Goal: Transaction & Acquisition: Register for event/course

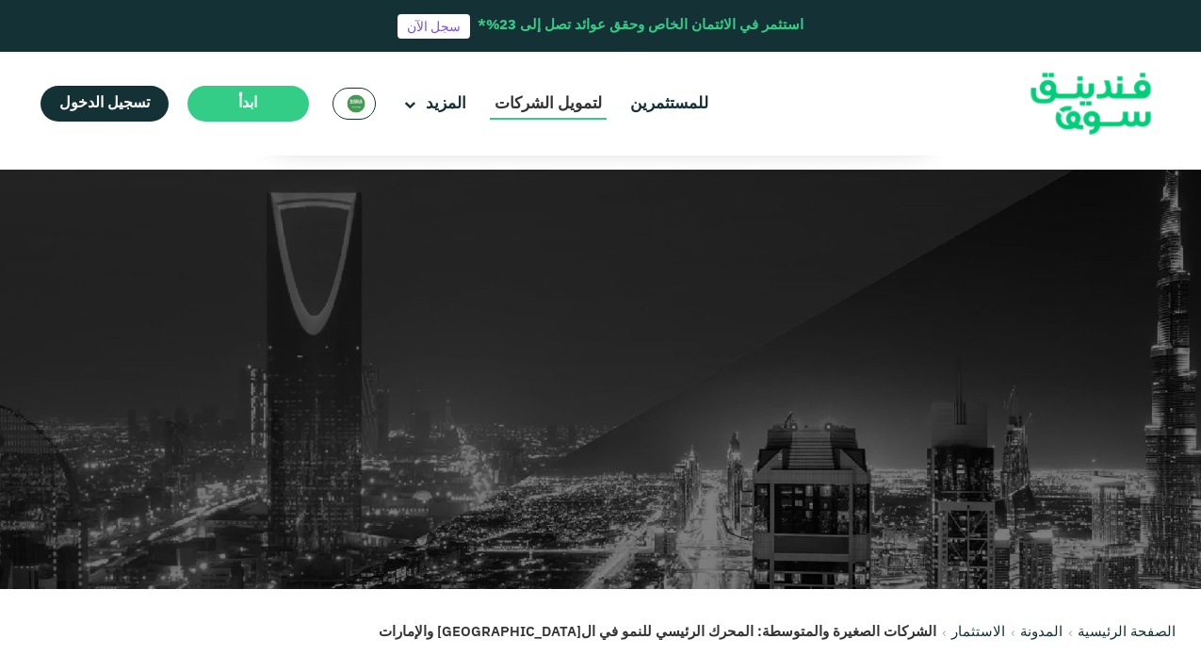
click at [549, 101] on link "لتمويل الشركات" at bounding box center [548, 104] width 117 height 31
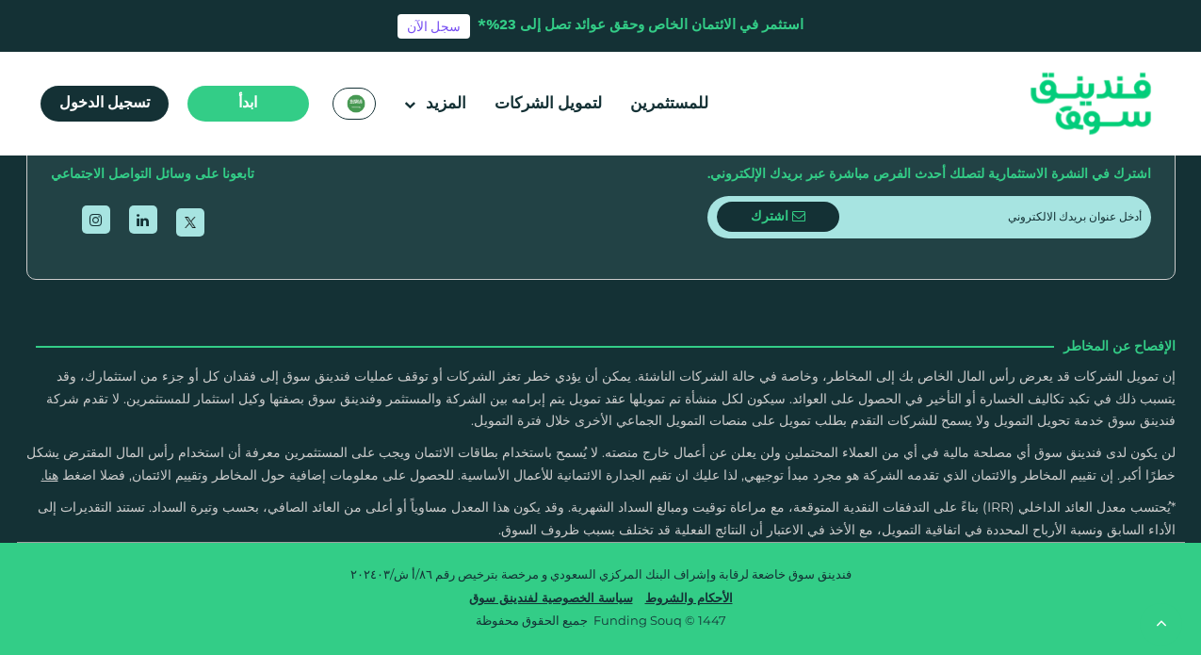
scroll to position [2973, 0]
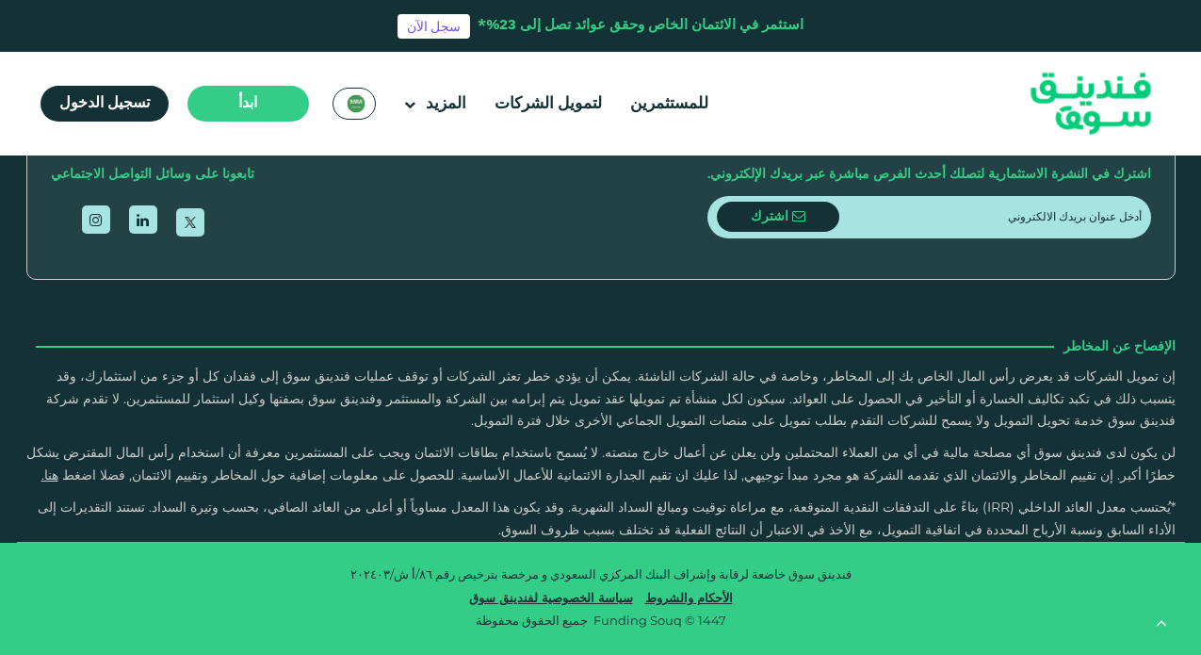
scroll to position [3523, 0]
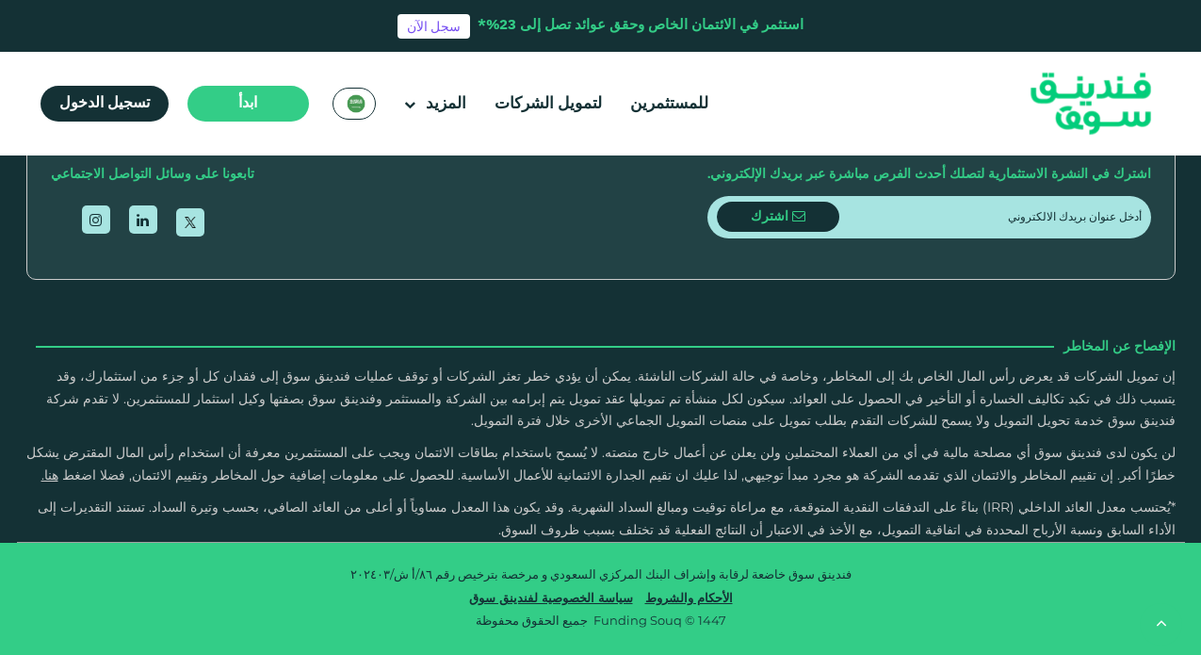
click at [919, 141] on button "ما الذي يحدث في حال لم يتم اكتمال طلب تمويل بالكامل أو إذا زادت نسبة المشتركين …" at bounding box center [601, 114] width 1140 height 56
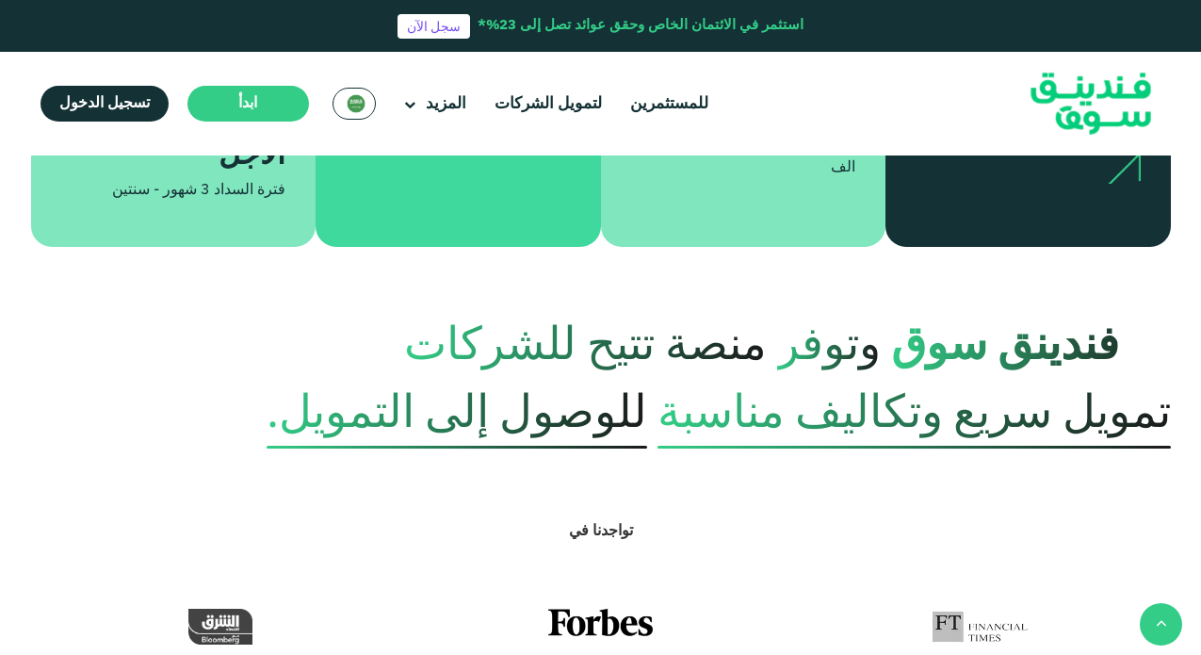
scroll to position [1104, 0]
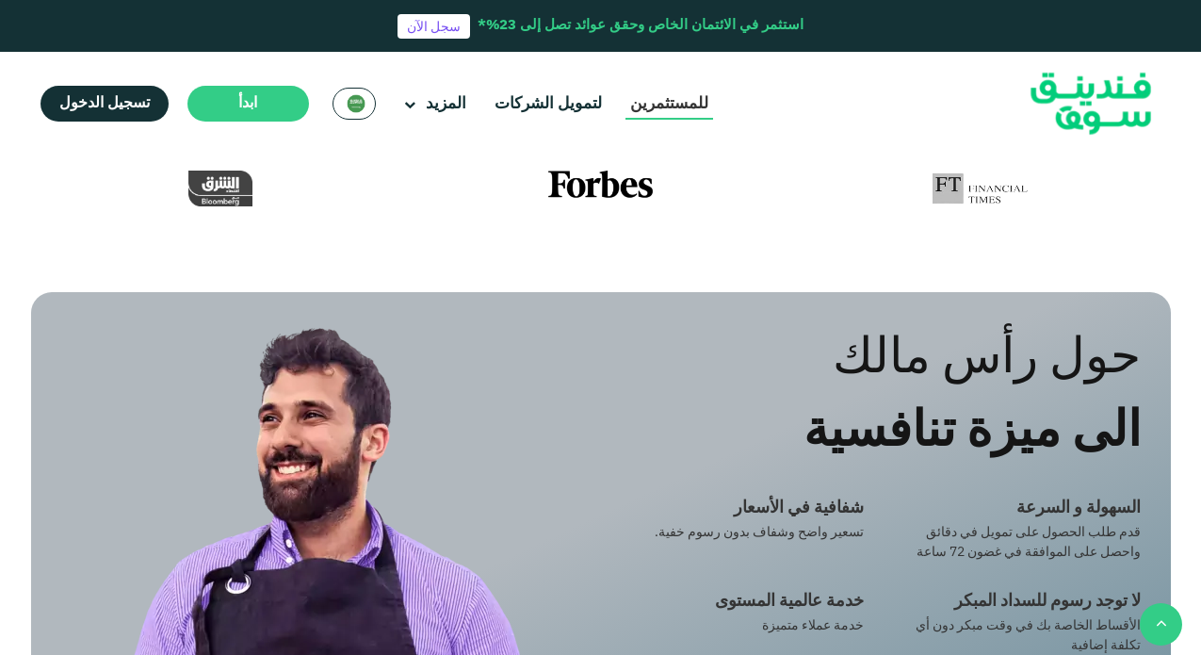
click at [690, 102] on link "للمستثمرين" at bounding box center [670, 104] width 88 height 31
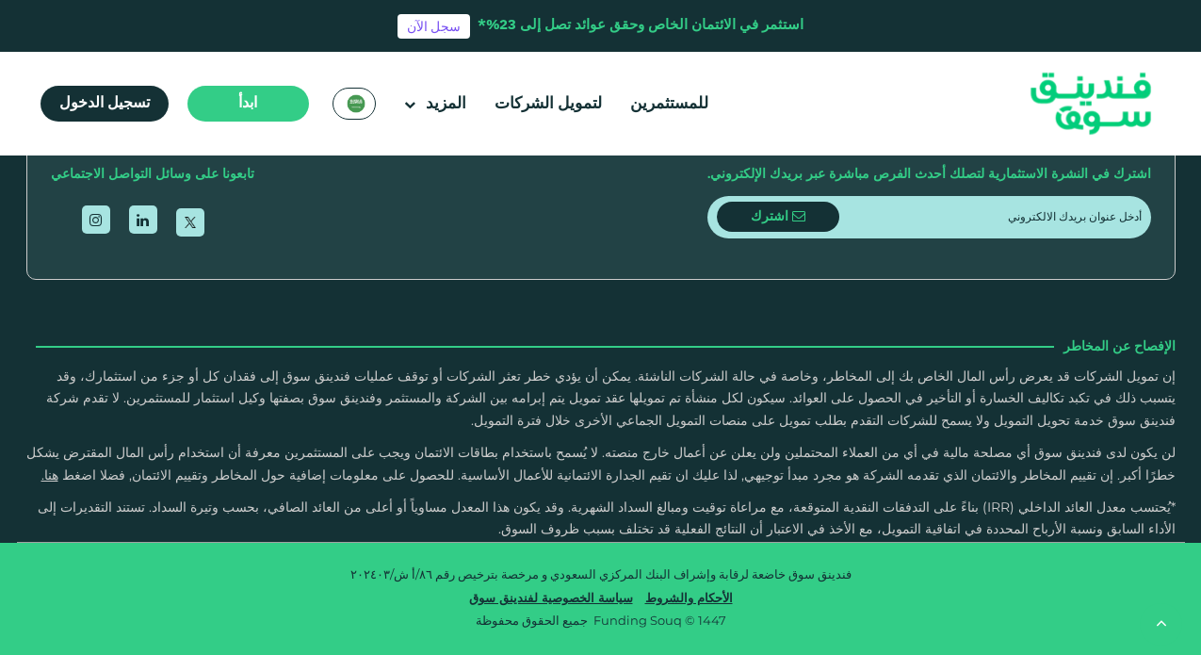
scroll to position [2596, 0]
type tc-range-slider "710000"
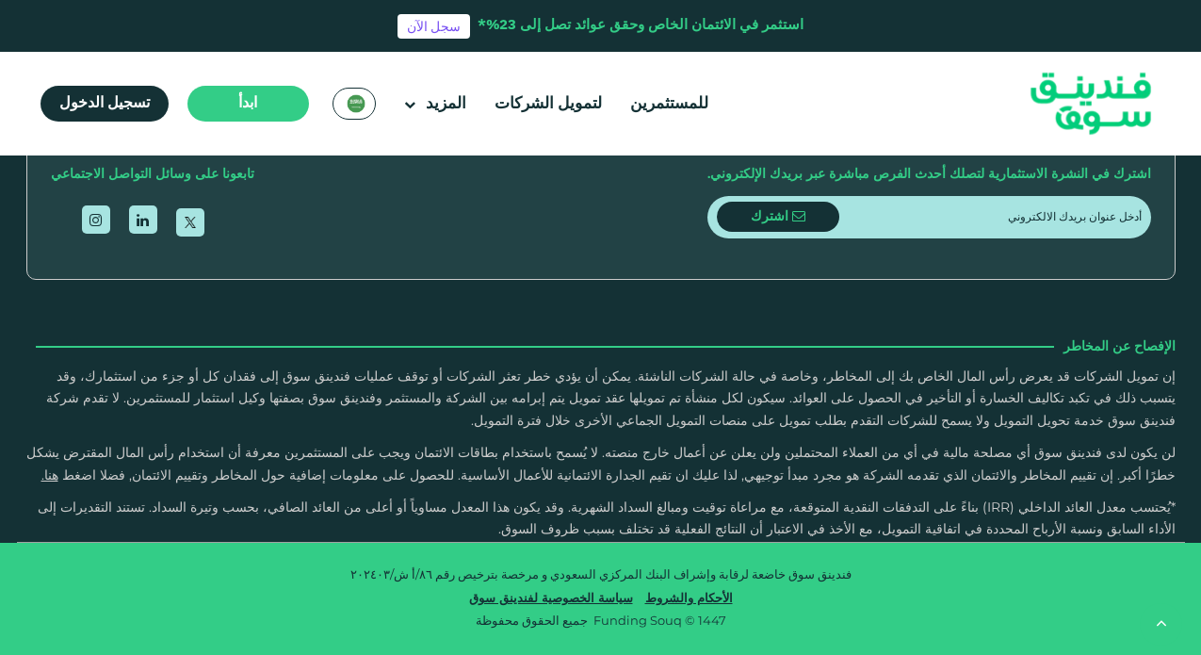
radio input "true"
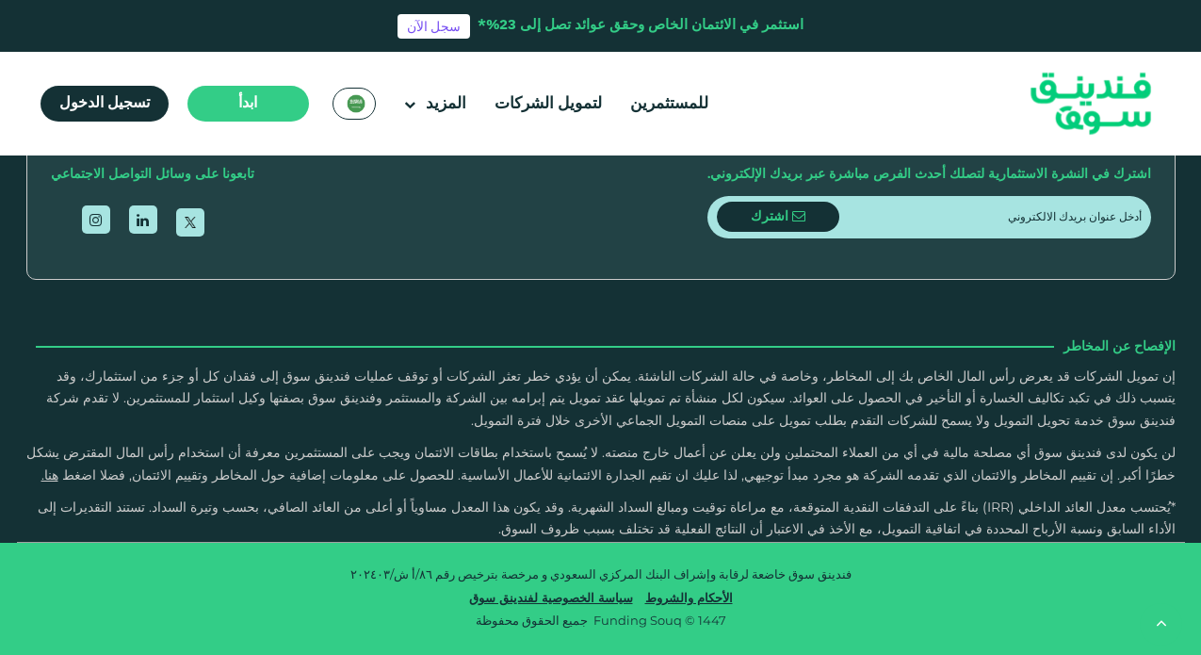
click at [0, 0] on input "التاريخ الإئتماني والمخاطر" at bounding box center [0, 0] width 0 height 0
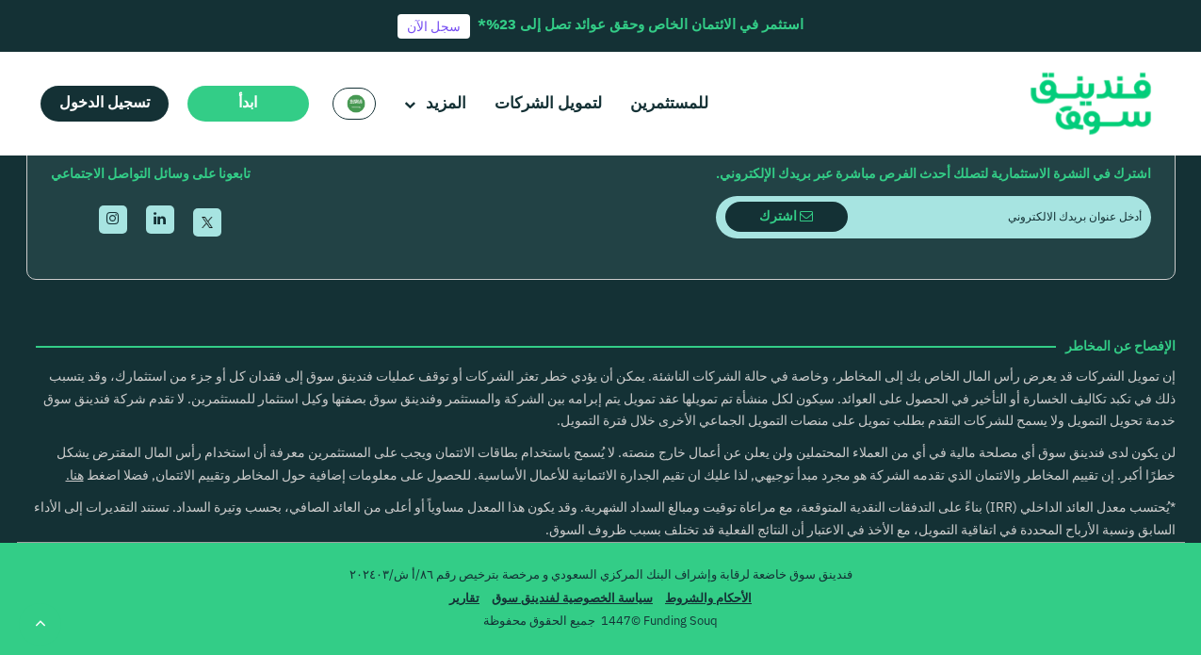
scroll to position [2732, 0]
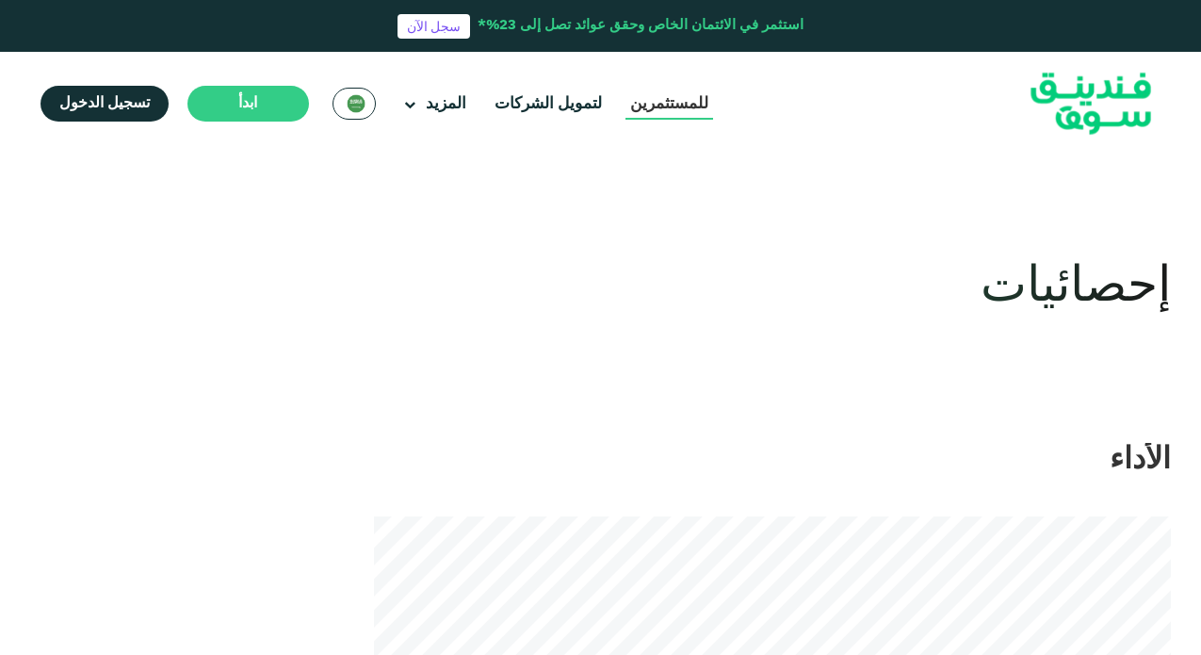
click at [683, 106] on link "للمستثمرين" at bounding box center [670, 104] width 88 height 31
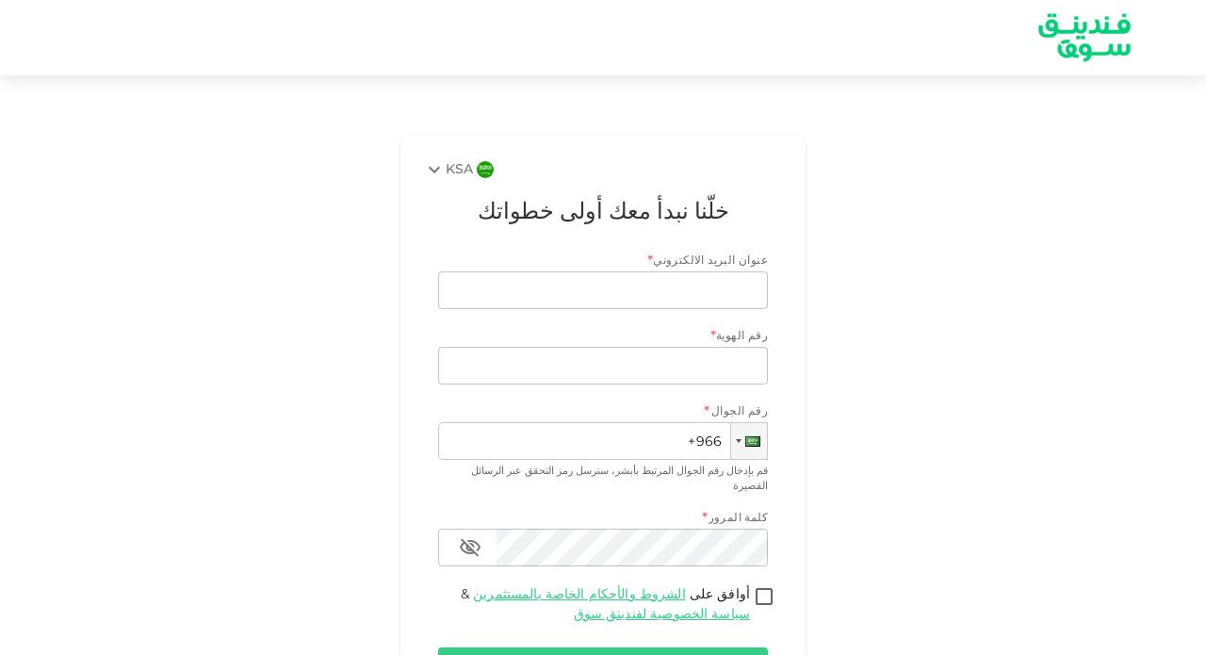
scroll to position [120, 0]
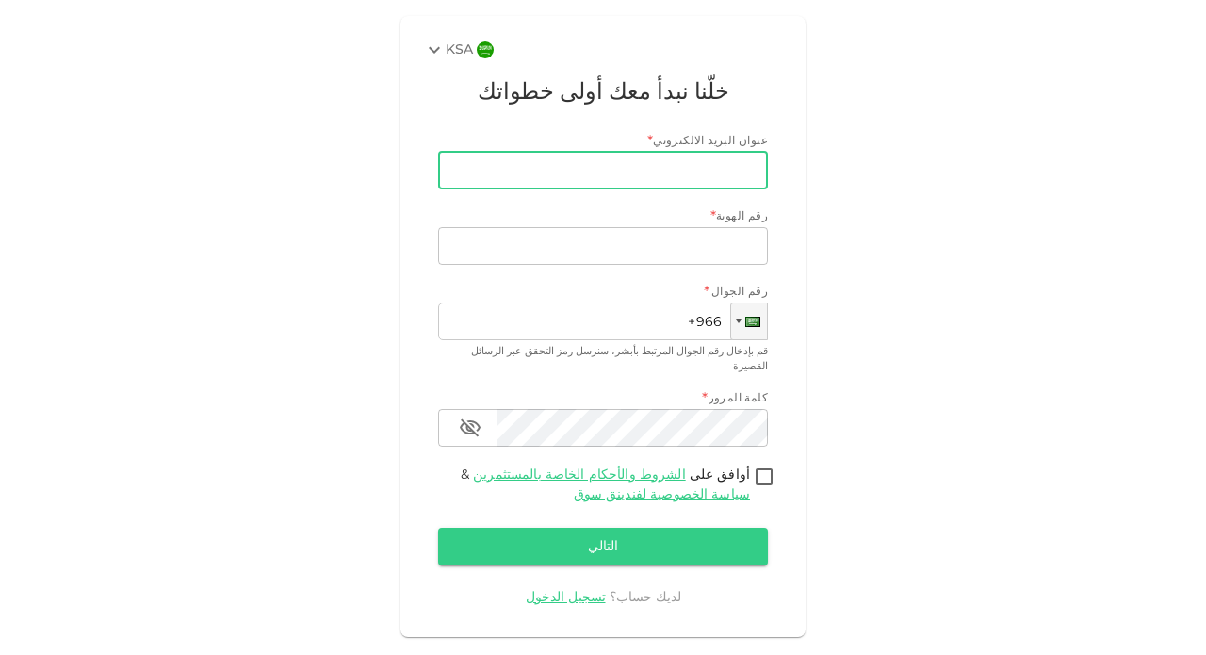
click at [675, 155] on input "عنوان البريد الالكتروني" at bounding box center [613, 171] width 309 height 38
type input "ٌ"
type input "٢"
type input "[EMAIL_ADDRESS][DOMAIN_NAME]"
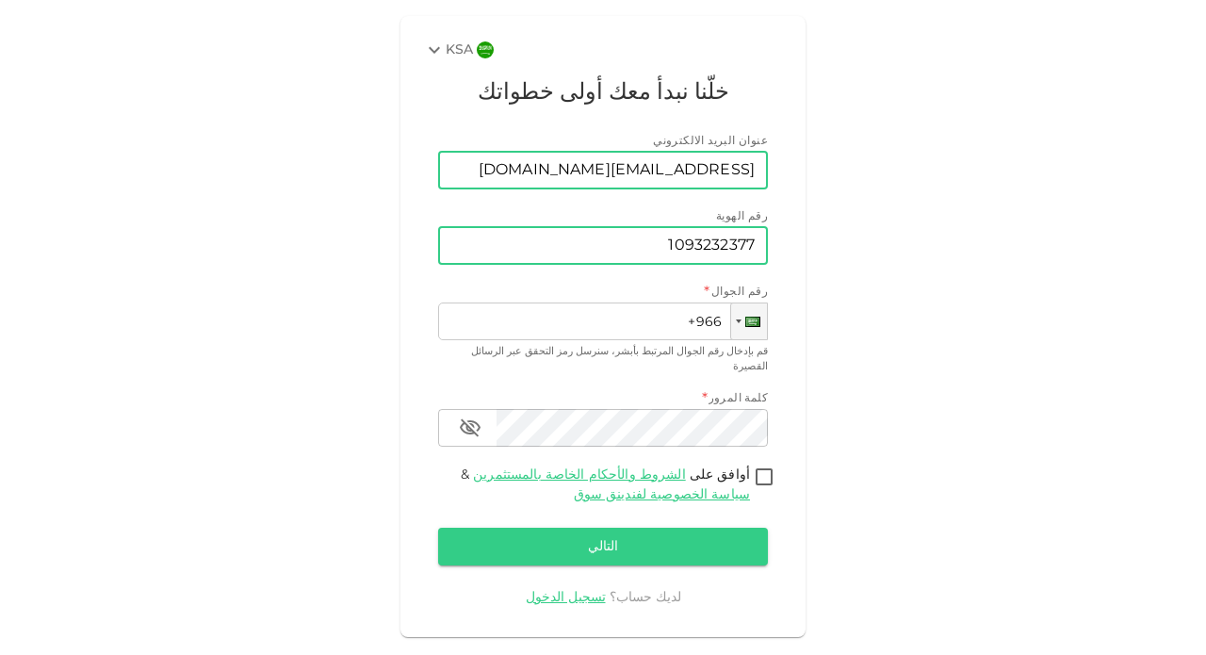
type input "1093232377"
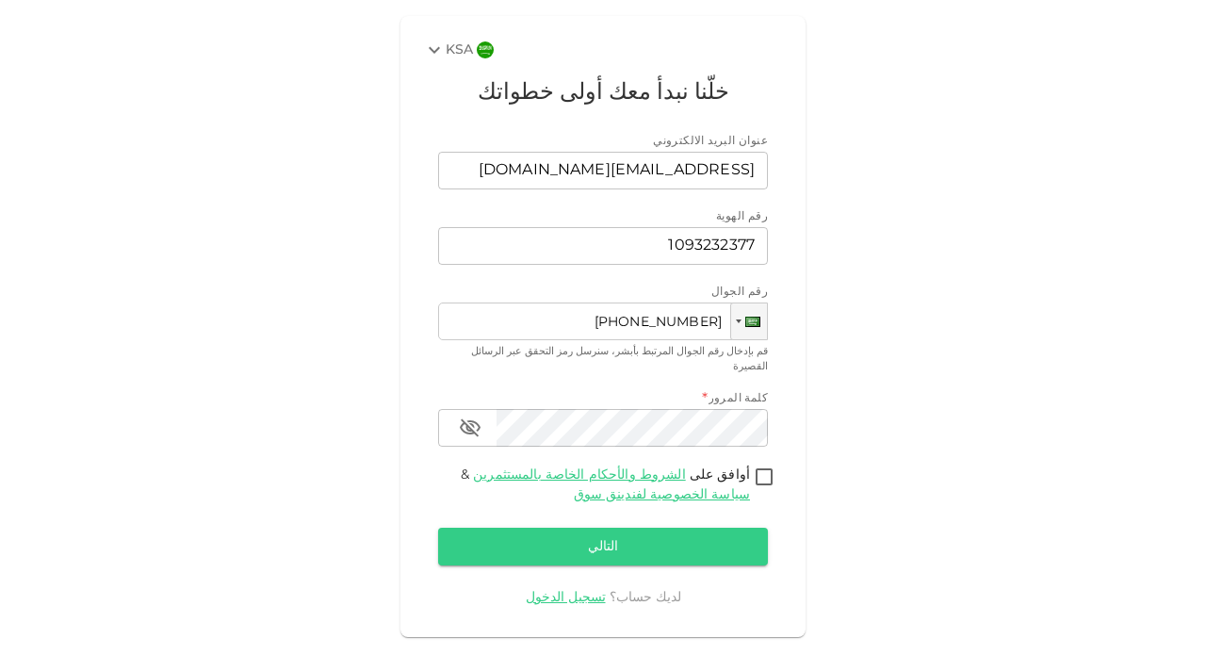
type input "[PHONE_NUMBER]"
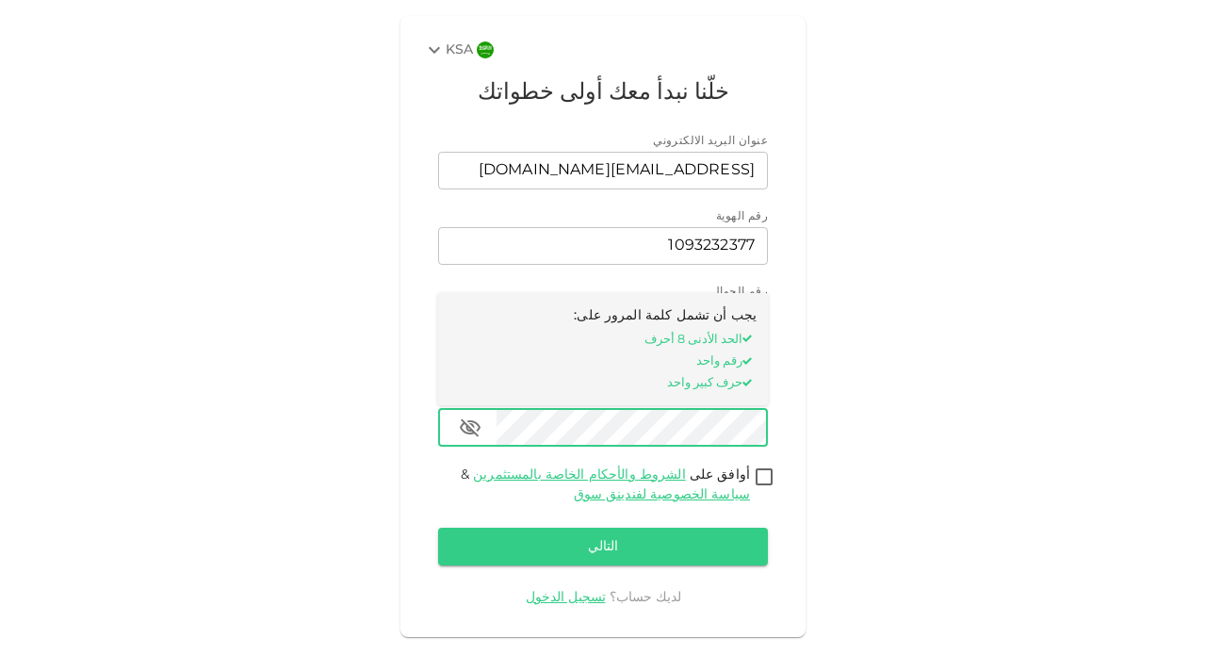
click at [773, 465] on input "أوافق على الشروط والأحكام الخاصة بالمستثمرين & سياسة الخصوصية لفندينق سوق" at bounding box center [764, 477] width 28 height 25
checkbox input "true"
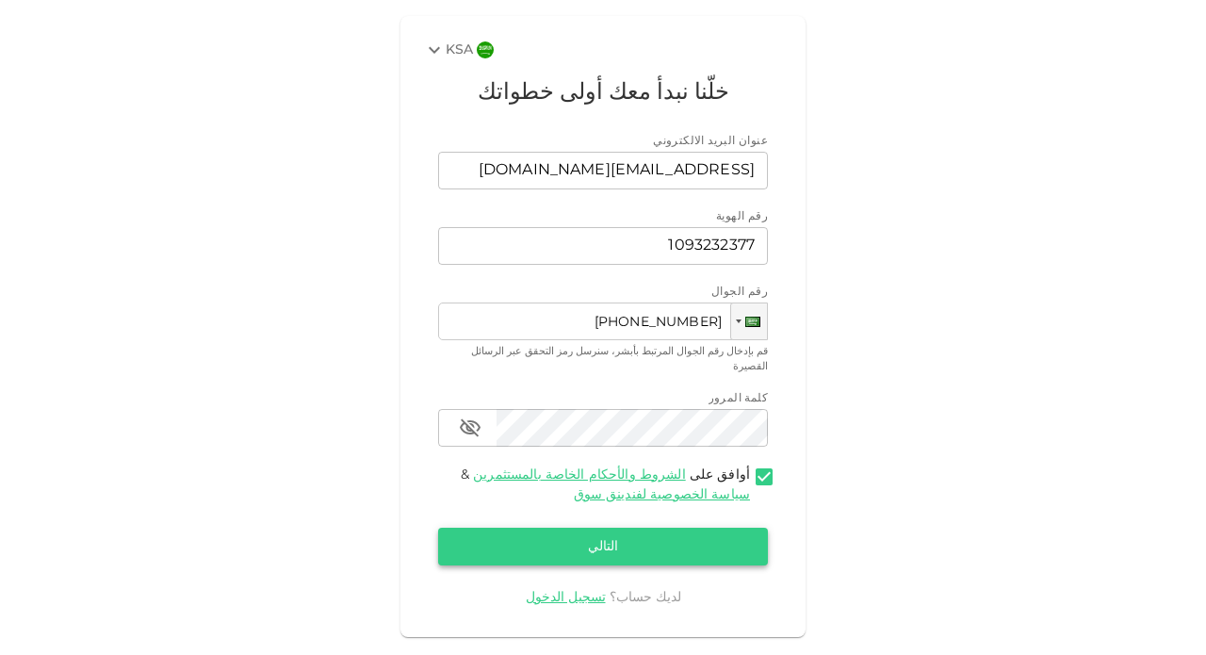
click at [701, 528] on button "التالي" at bounding box center [603, 547] width 330 height 38
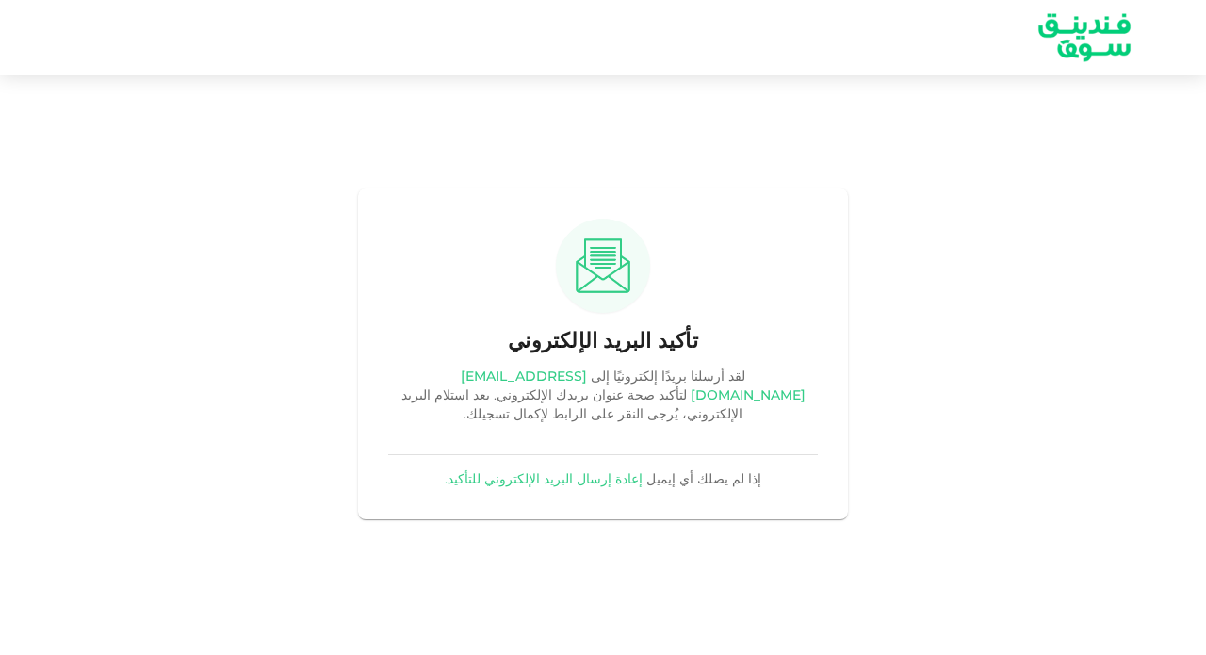
click at [786, 180] on div "تأكيد البريد الإلكتروني لقد أرسلنا بريدًا إلكترونيًا إلى [EMAIL_ADDRESS][DOMAIN…" at bounding box center [603, 353] width 1206 height 557
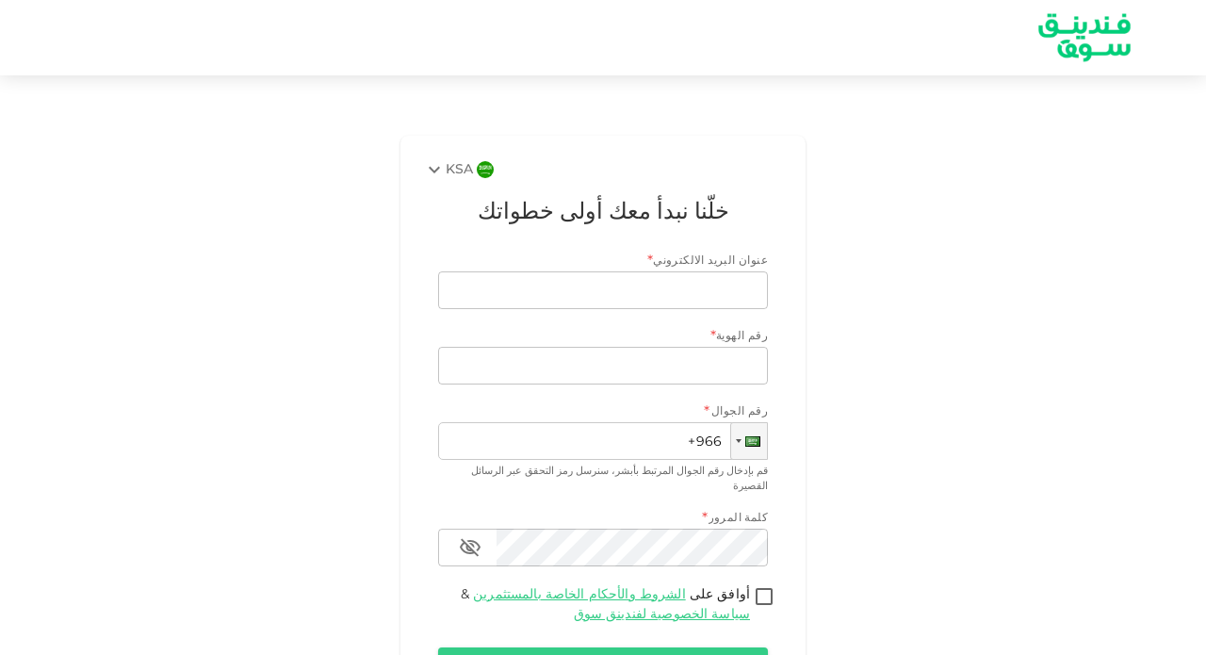
scroll to position [120, 0]
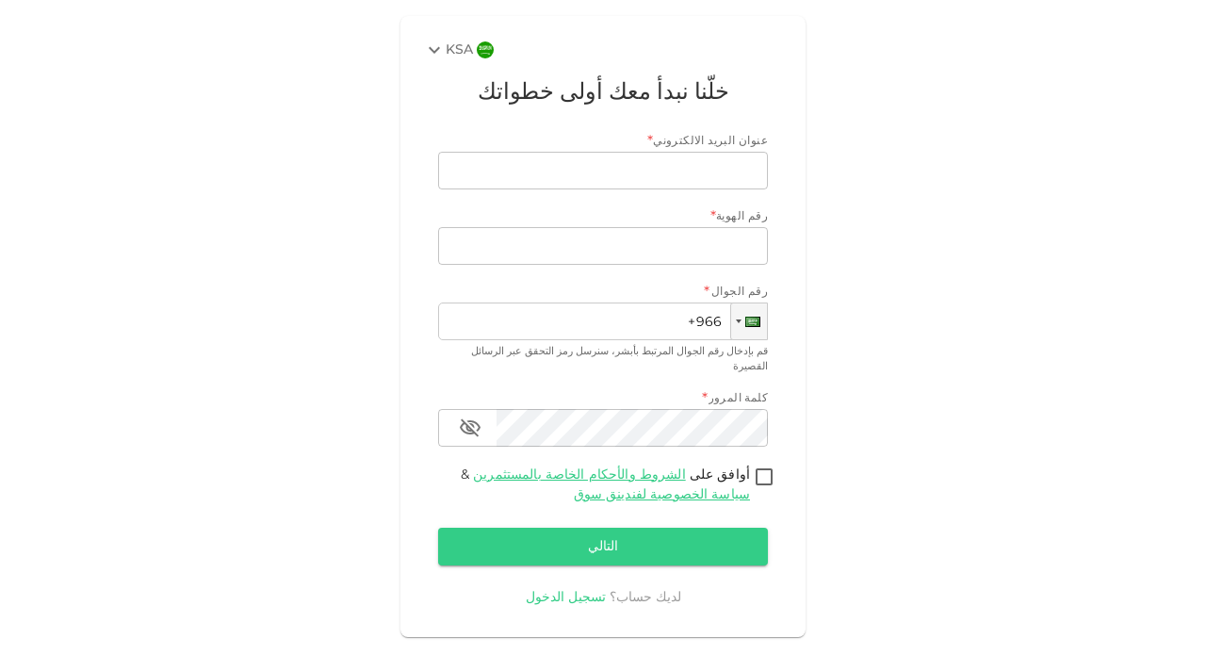
click at [591, 591] on link "تسجيل الدخول" at bounding box center [566, 597] width 80 height 13
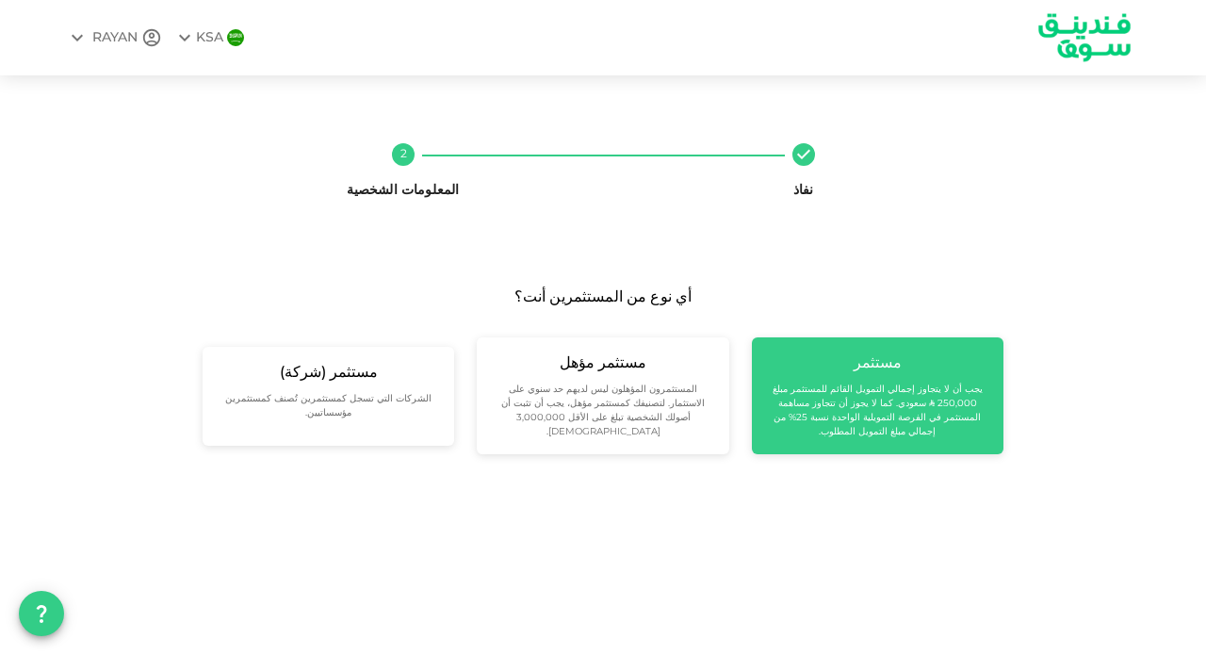
click at [901, 417] on small "يجب أن لا يتجاوز إجمالي التمويل القائم للمستثمر مبلغ 250,000 ʢ سعودي. كما لا يج…" at bounding box center [877, 410] width 221 height 57
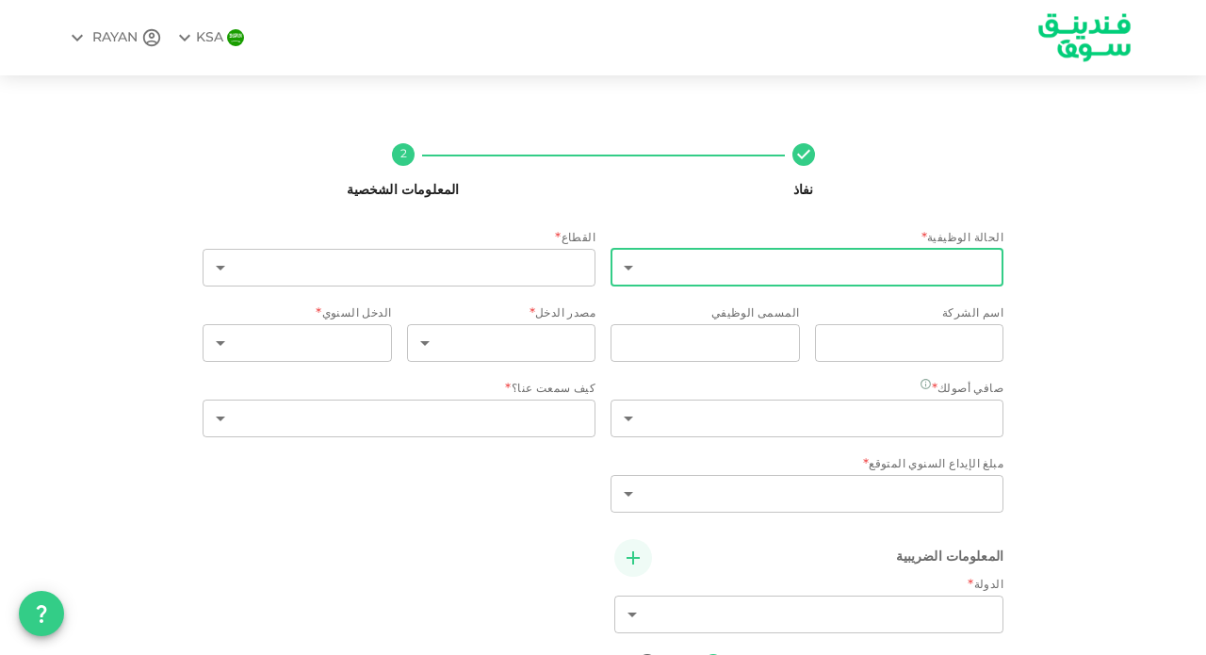
click at [895, 273] on body "KSA RAYAN نفاذ 2 المعلومات الشخصية الحالة الوظيفية * ​ ​ القطاع * ​ ​ اسم الشرك…" at bounding box center [603, 327] width 1206 height 655
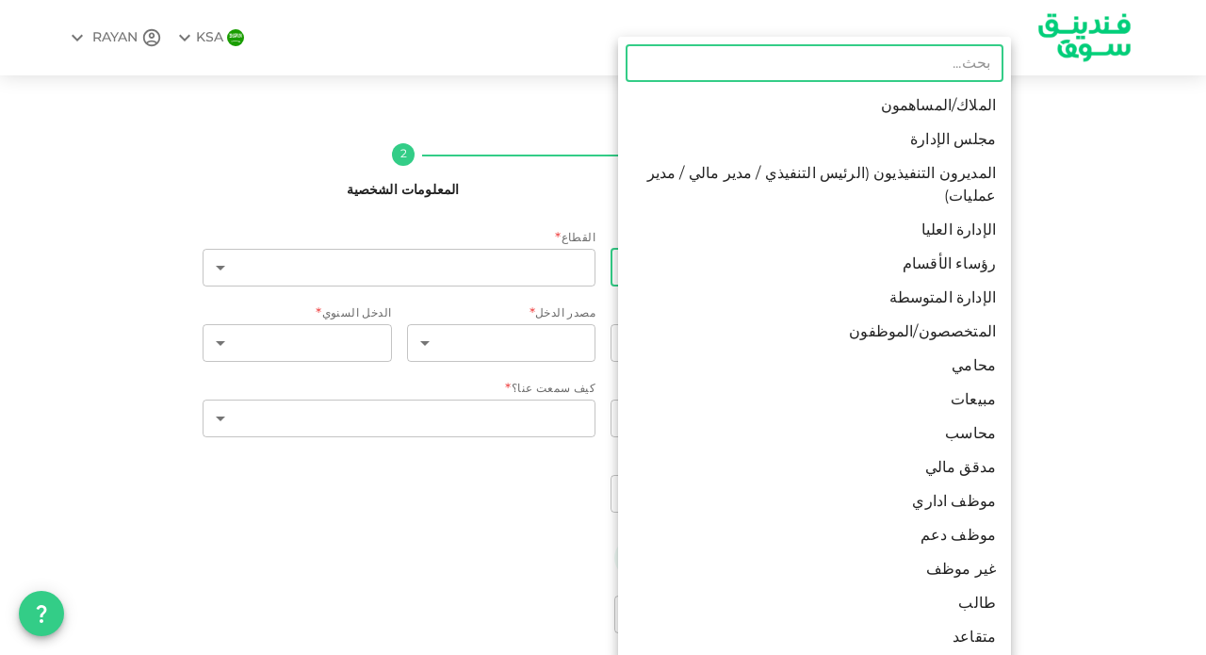
click at [952, 553] on li "غير موظف" at bounding box center [814, 570] width 393 height 34
type input "14"
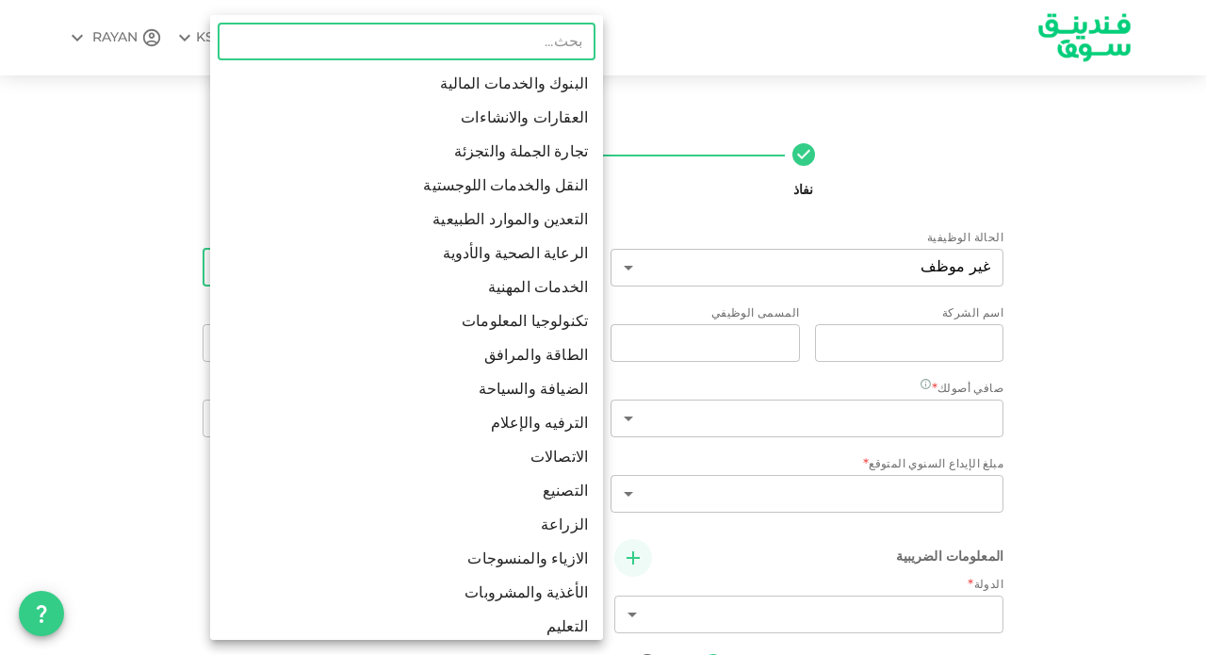
click at [581, 280] on body "KSA RAYAN نفاذ 2 المعلومات الشخصية الحالة الوظيفية غير موظف 14 ​ القطاع ​ ​ اسم…" at bounding box center [603, 327] width 1206 height 655
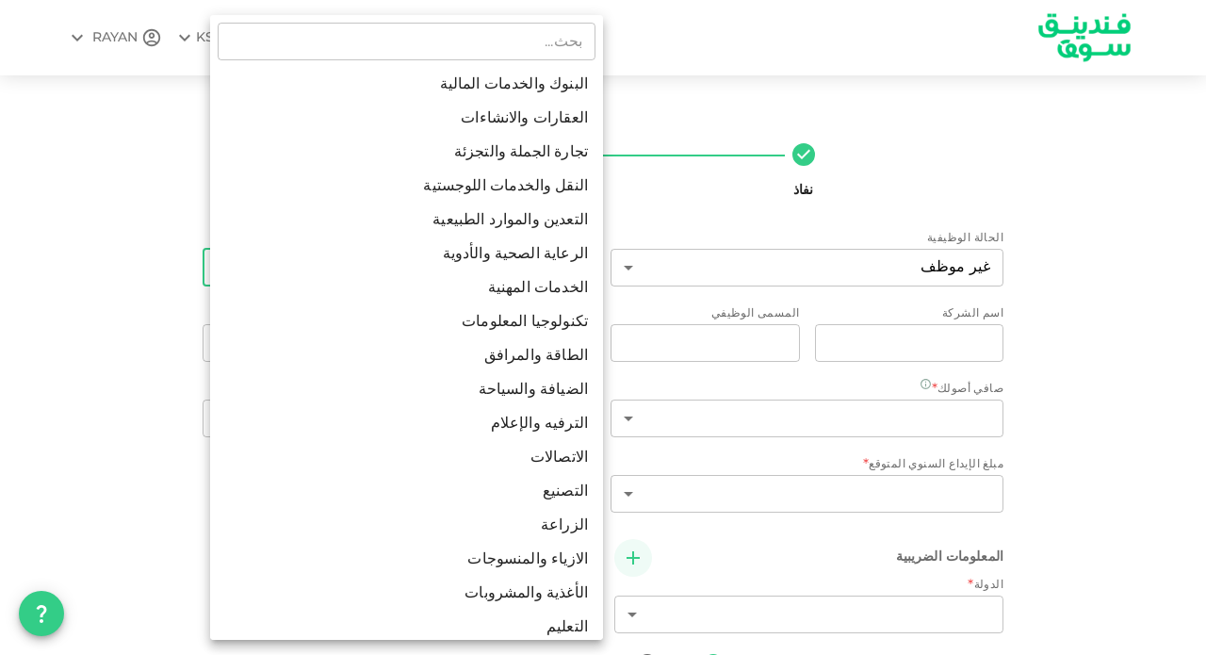
click at [798, 144] on div at bounding box center [603, 327] width 1206 height 655
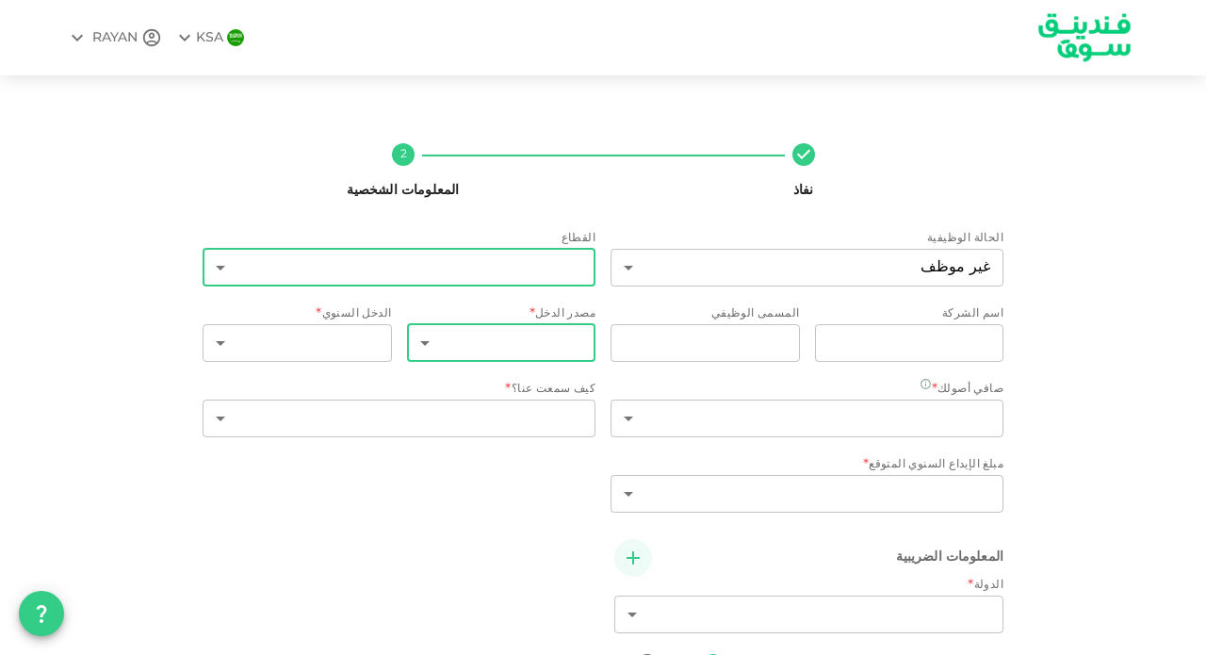
click at [513, 345] on body "KSA RAYAN نفاذ 2 المعلومات الشخصية الحالة الوظيفية غير موظف 14 ​ القطاع ​ ​ اسم…" at bounding box center [603, 327] width 1206 height 655
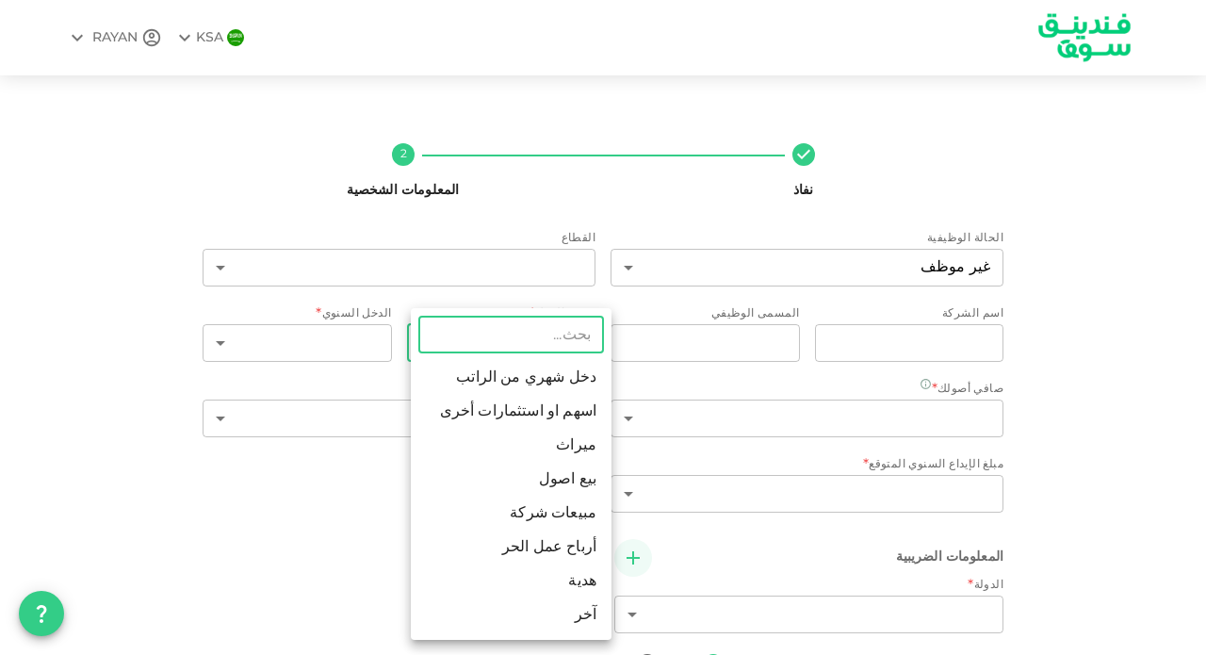
click at [570, 623] on li "آخر" at bounding box center [511, 615] width 201 height 34
type input "8"
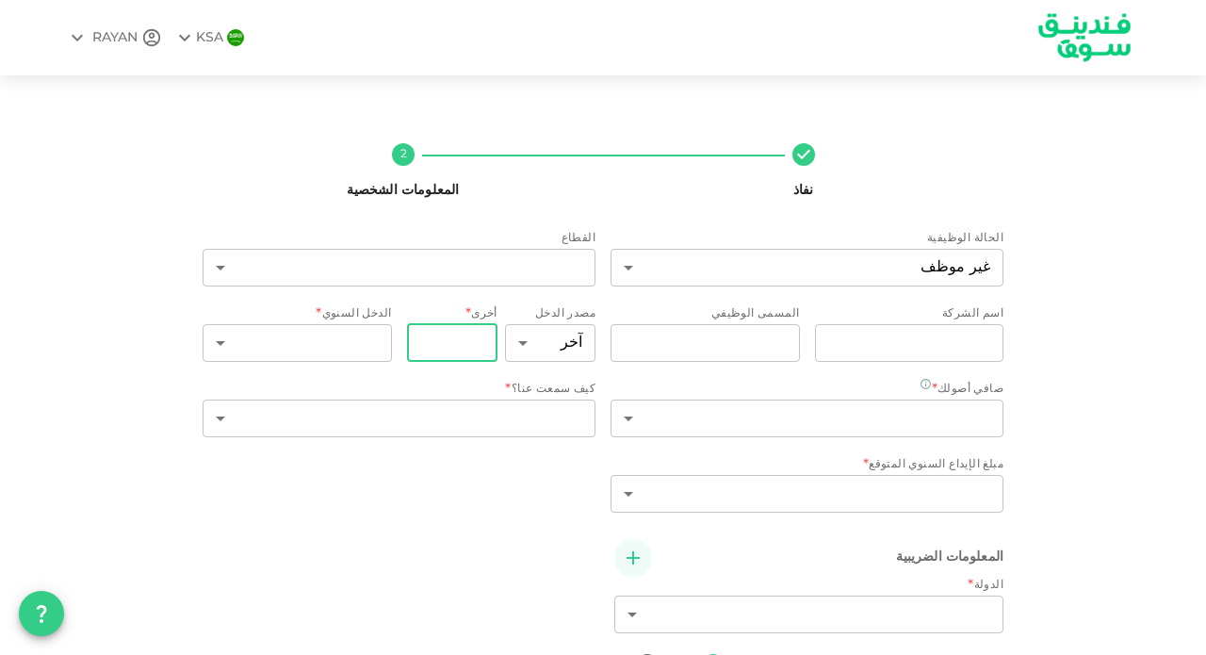
click at [470, 342] on input "أخرى" at bounding box center [452, 343] width 90 height 38
click at [359, 345] on body "KSA RAYAN نفاذ 2 المعلومات الشخصية الحالة الوظيفية غير موظف 14 ​ القطاع ​ ​ اسم…" at bounding box center [603, 327] width 1206 height 655
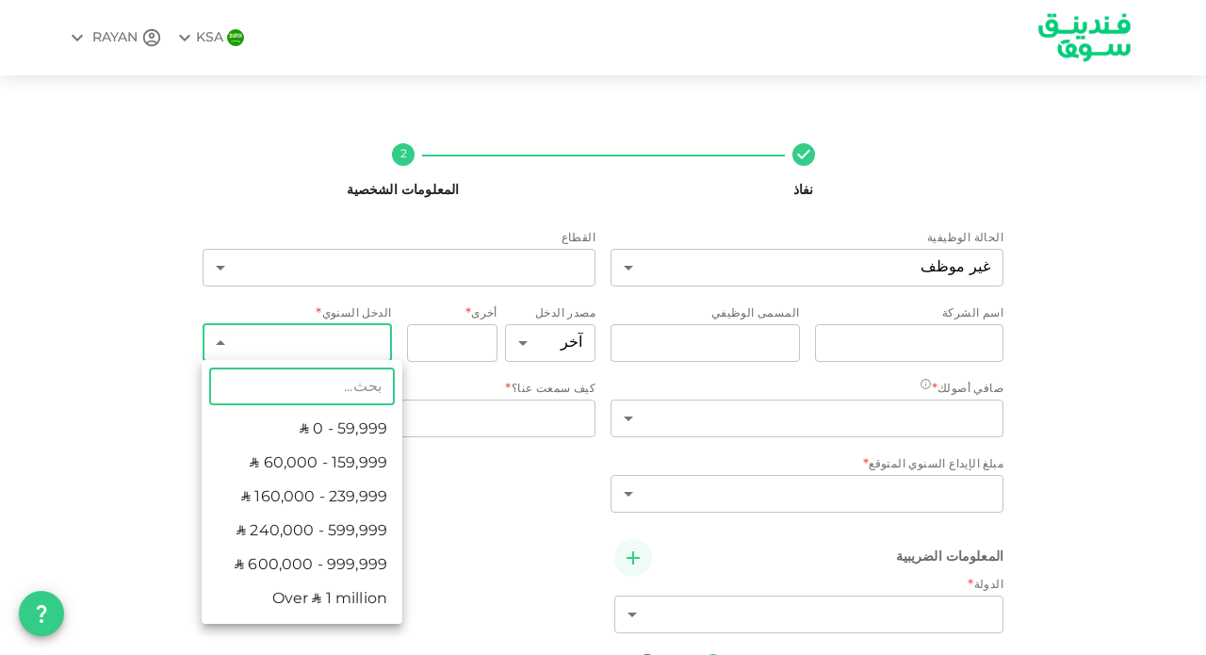
click at [364, 433] on li "ʢ 0 - 59,999" at bounding box center [302, 430] width 201 height 34
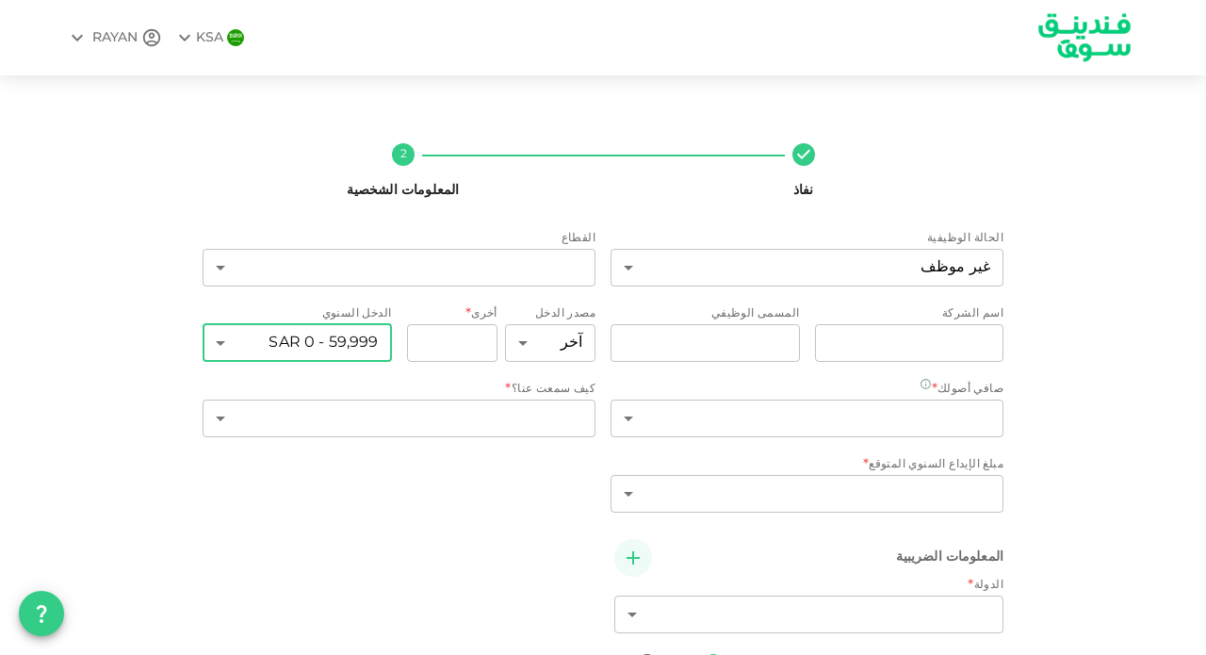
type input "1"
click at [471, 317] on span "*" at bounding box center [468, 314] width 6 height 25
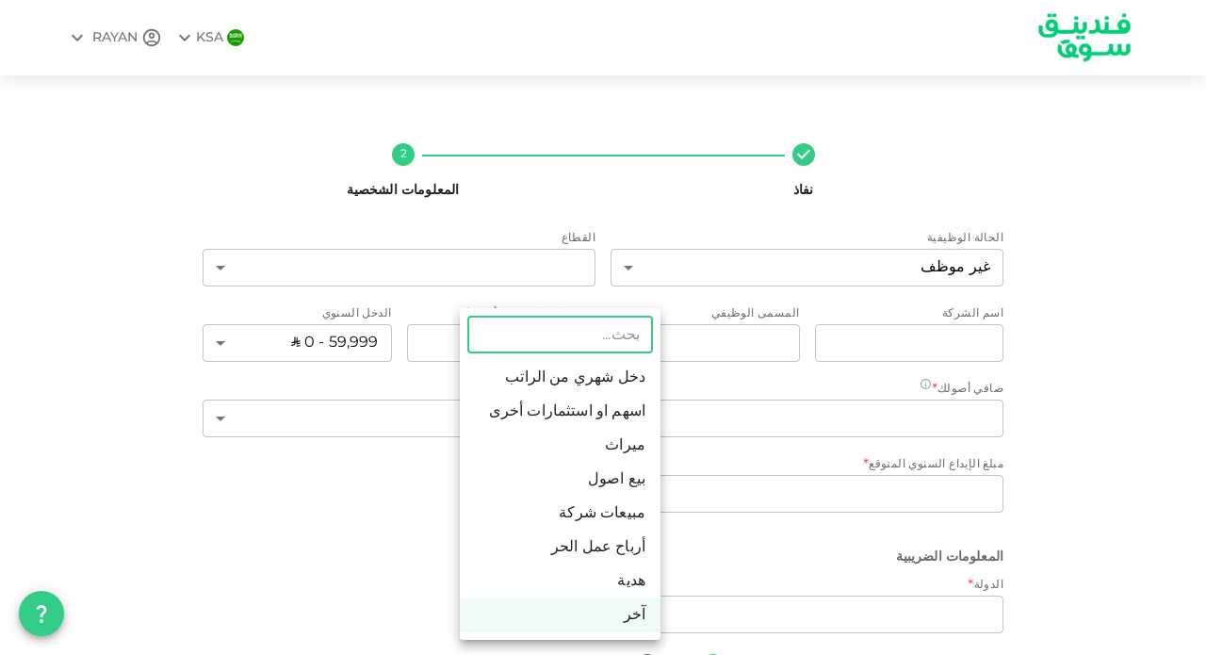
drag, startPoint x: 551, startPoint y: 346, endPoint x: 552, endPoint y: 358, distance: 12.3
click at [551, 346] on body "KSA RAYAN نفاذ 2 المعلومات الشخصية الحالة الوظيفية غير موظف 14 ​ القطاع ​ ​ اسم…" at bounding box center [603, 327] width 1206 height 655
click at [633, 388] on li "دخل شهري من الراتب" at bounding box center [560, 378] width 201 height 34
type input "1"
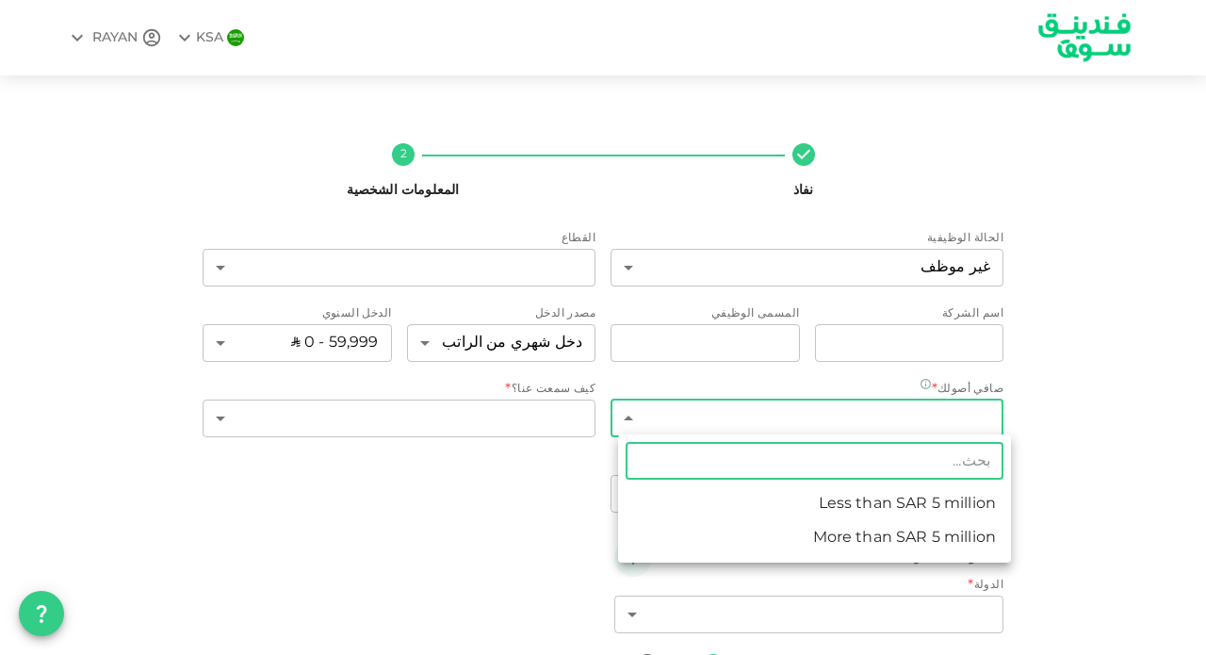
click at [829, 424] on body "KSA RAYAN نفاذ 2 المعلومات الشخصية الحالة الوظيفية غير موظف 14 ​ القطاع ​ ​ اسم…" at bounding box center [603, 327] width 1206 height 655
click at [825, 500] on li "Less than ʢ 5 million" at bounding box center [814, 504] width 393 height 34
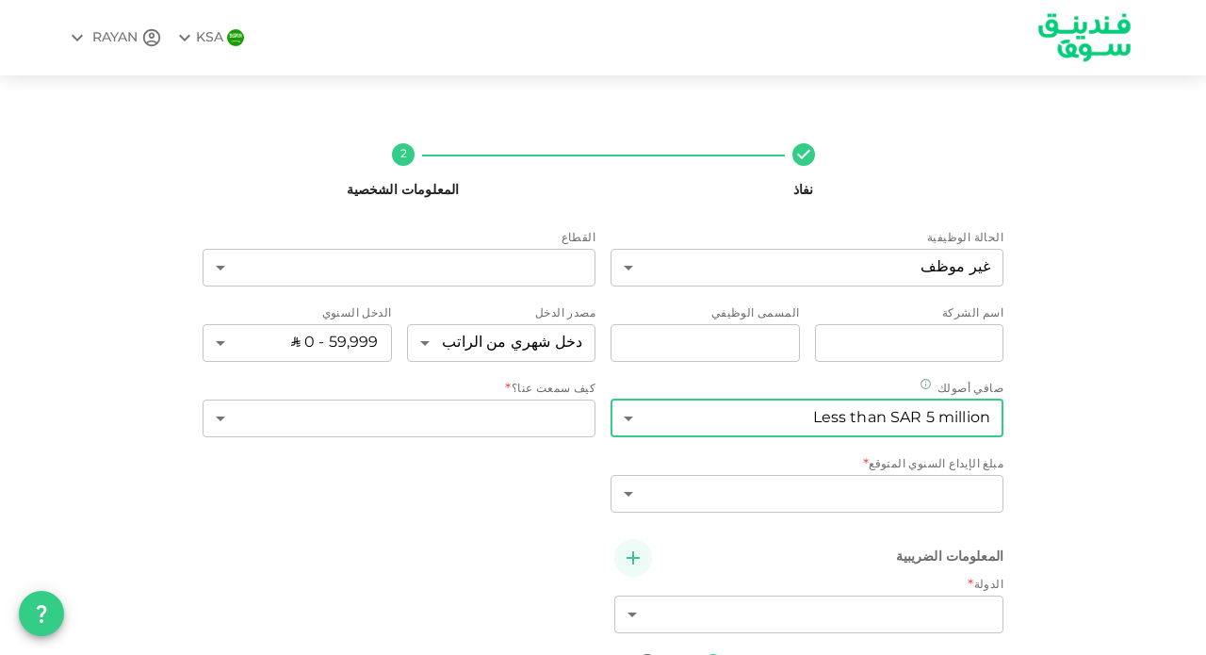
type input "1"
click at [437, 408] on body "KSA RAYAN نفاذ 2 المعلومات الشخصية الحالة الوظيفية غير موظف 14 ​ القطاع ​ ​ اسم…" at bounding box center [603, 327] width 1206 height 655
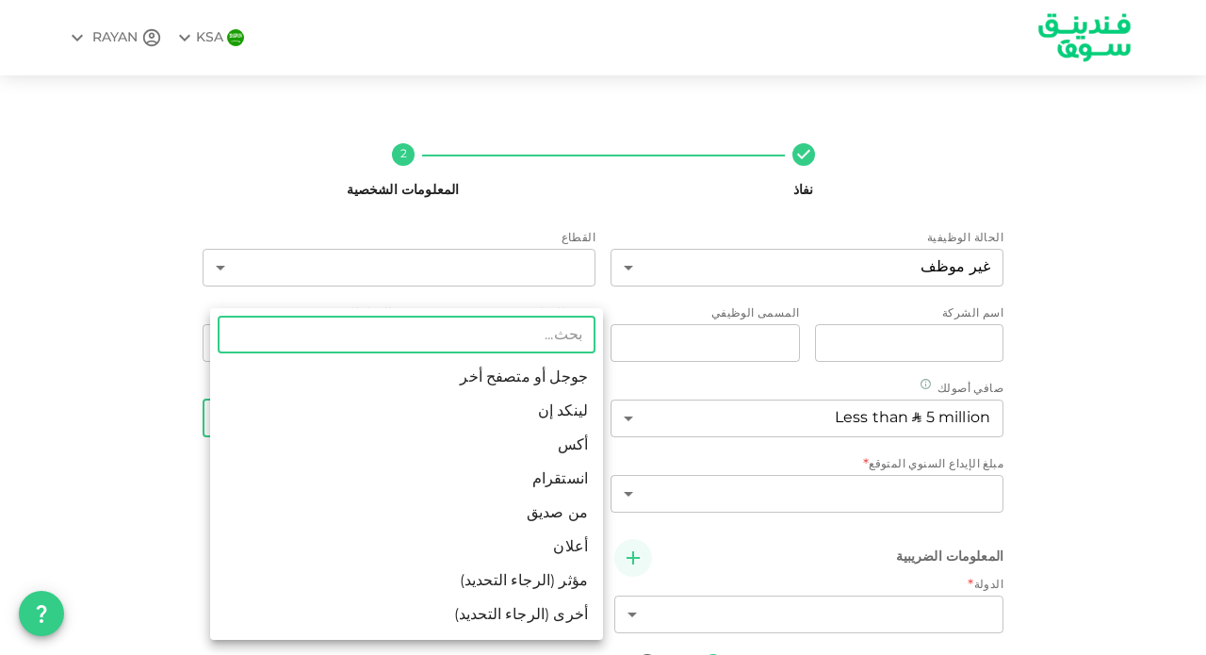
click at [546, 616] on li "أخرى (الرجاء التحديد)" at bounding box center [406, 615] width 393 height 34
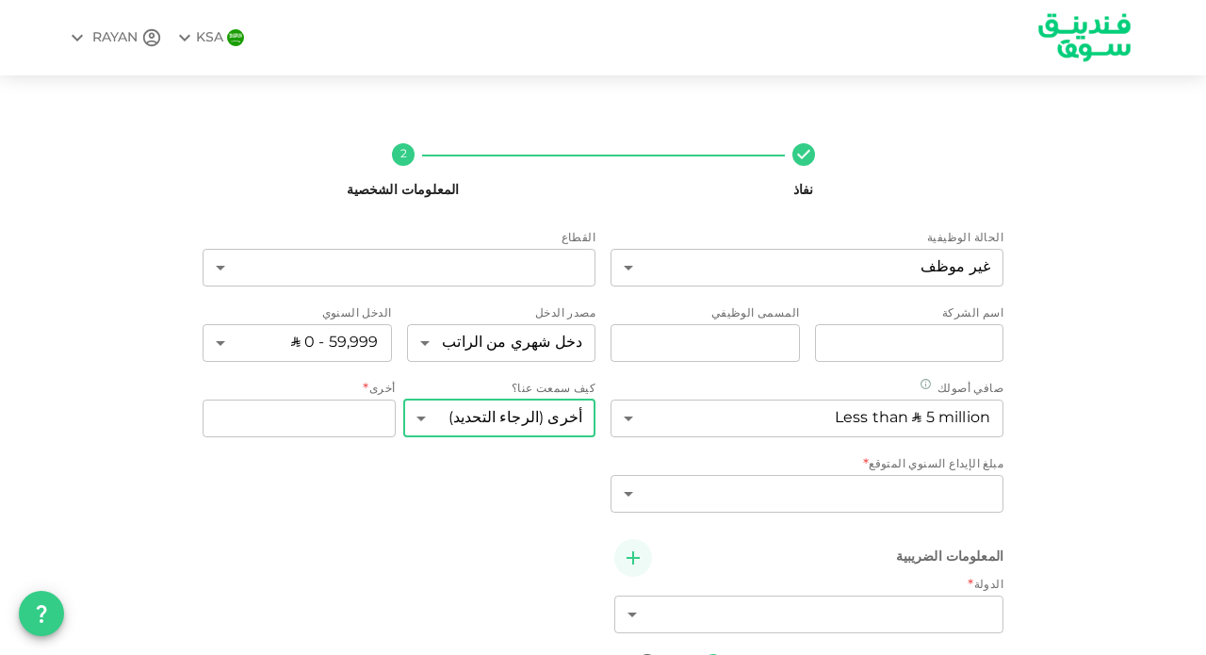
click at [475, 395] on div "كيف سمعت عنا؟" at bounding box center [499, 390] width 193 height 19
click at [486, 429] on body "KSA RAYAN نفاذ 2 المعلومات الشخصية الحالة الوظيفية غير موظف 14 ​ القطاع ​ ​ اسم…" at bounding box center [603, 327] width 1206 height 655
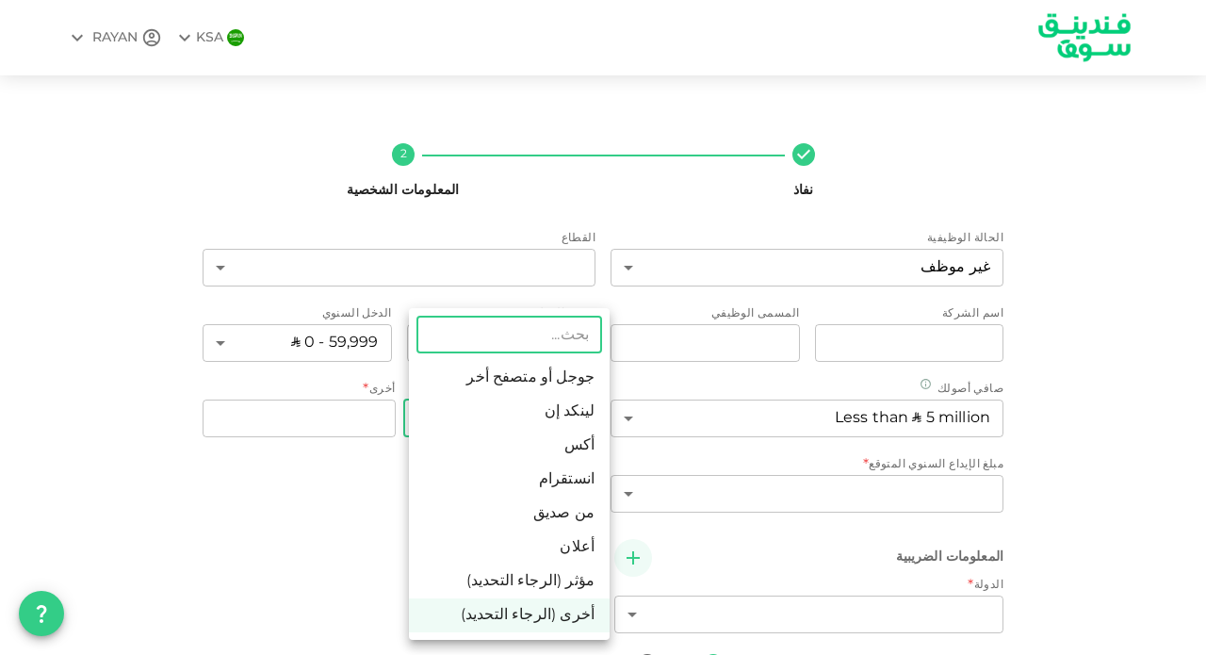
click at [547, 380] on li "جوجل أو متصفح أخر" at bounding box center [509, 378] width 201 height 34
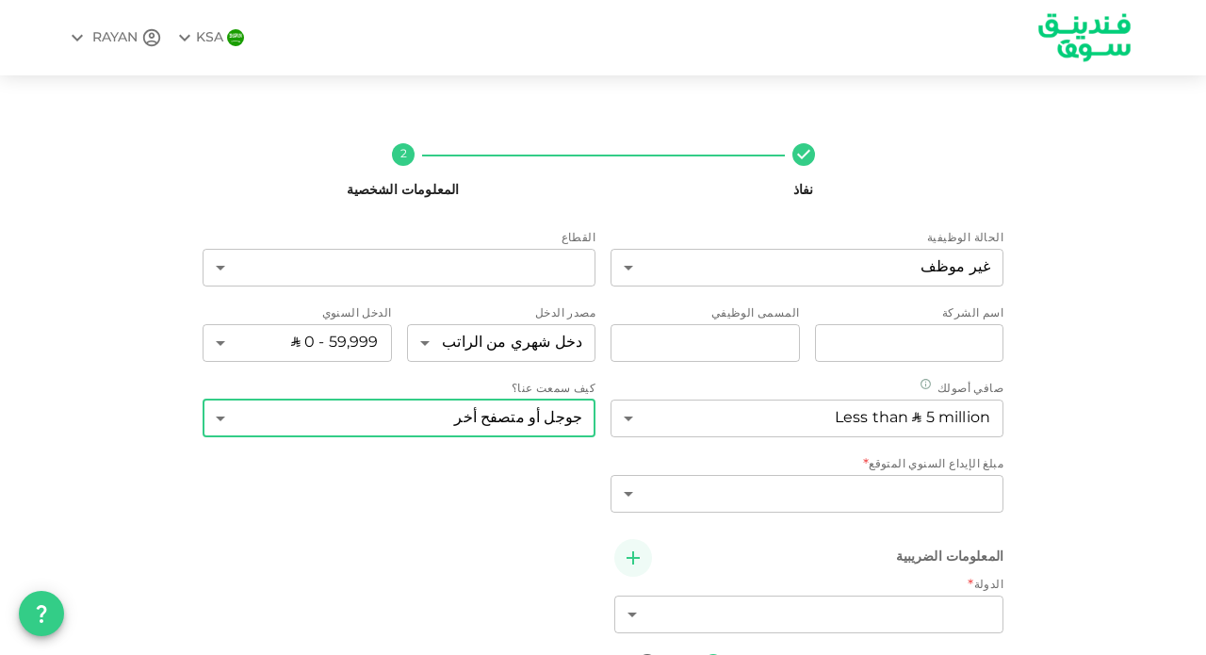
type input "1"
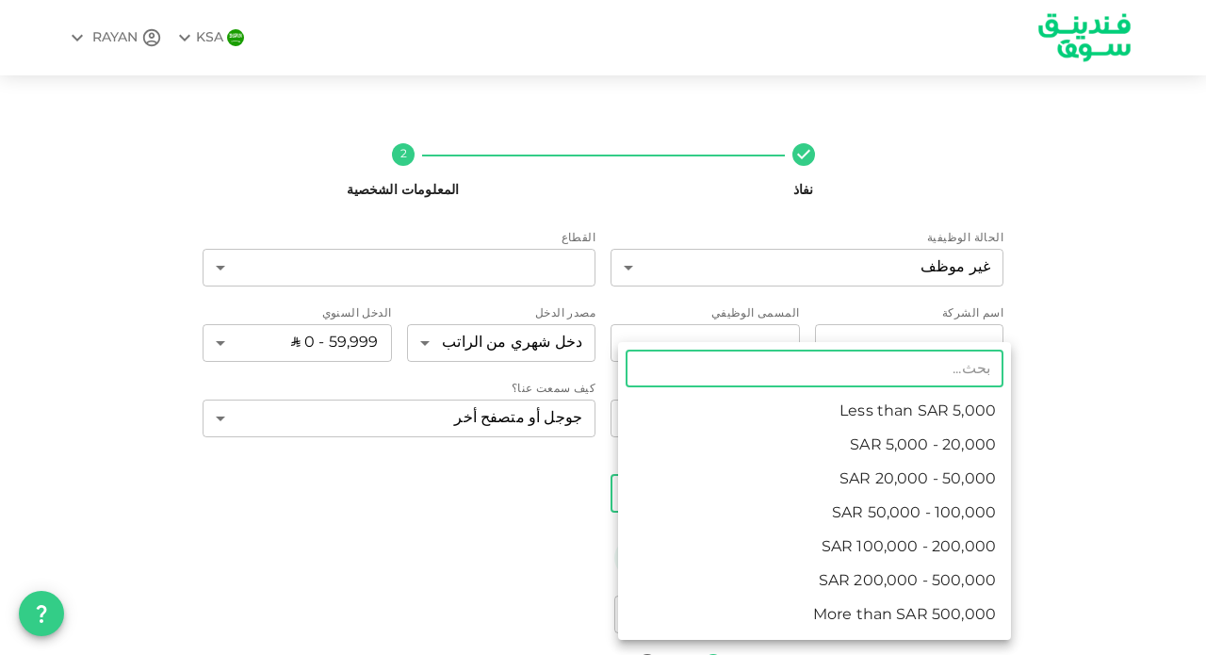
click at [842, 492] on body "KSA RAYAN نفاذ 2 المعلومات الشخصية الحالة الوظيفية غير موظف 14 ​ القطاع ​ ​ اسم…" at bounding box center [603, 327] width 1206 height 655
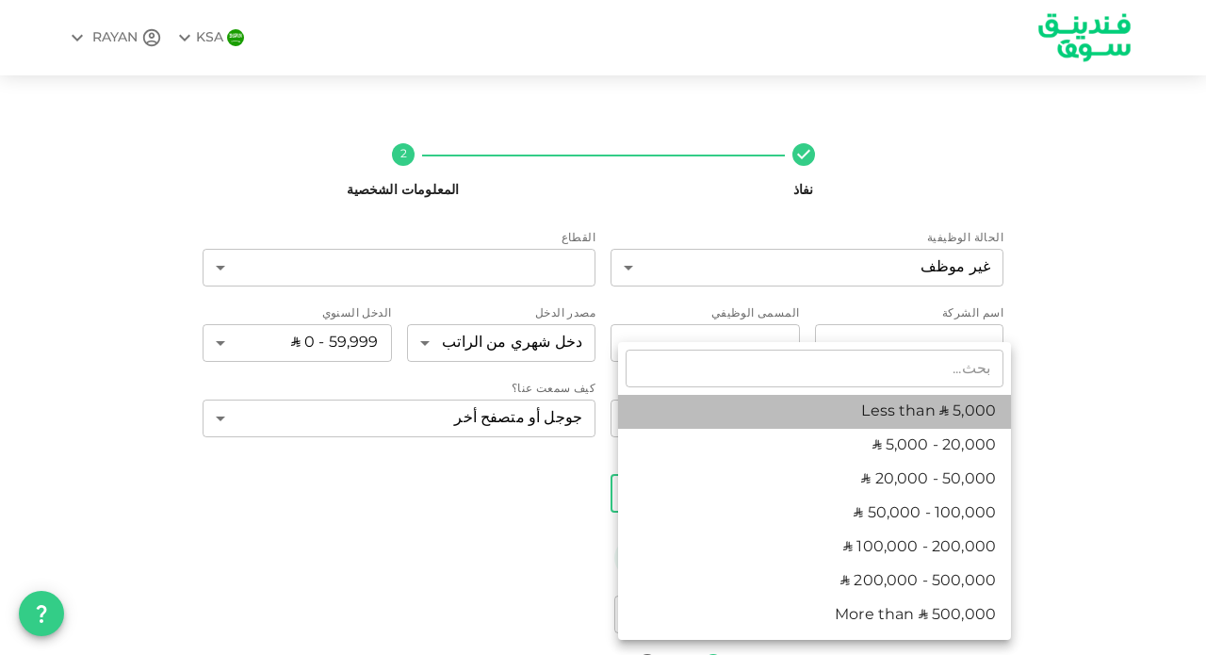
click at [856, 408] on li "Less than ʢ 5,000" at bounding box center [814, 412] width 393 height 34
type input "1"
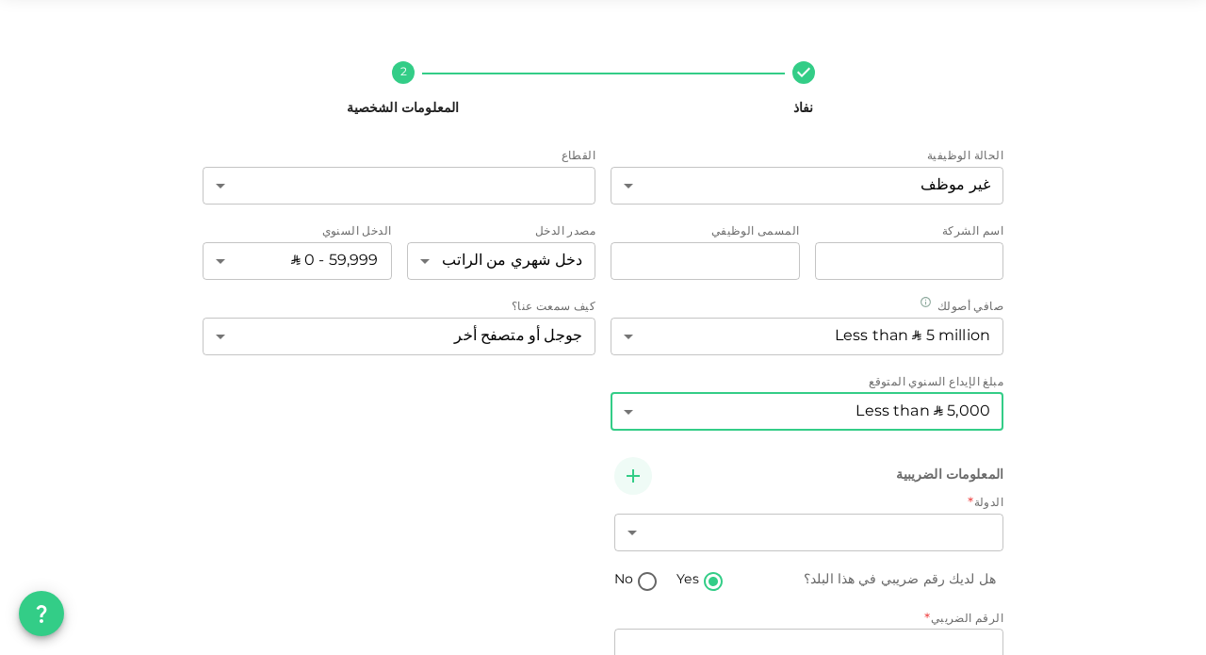
scroll to position [159, 0]
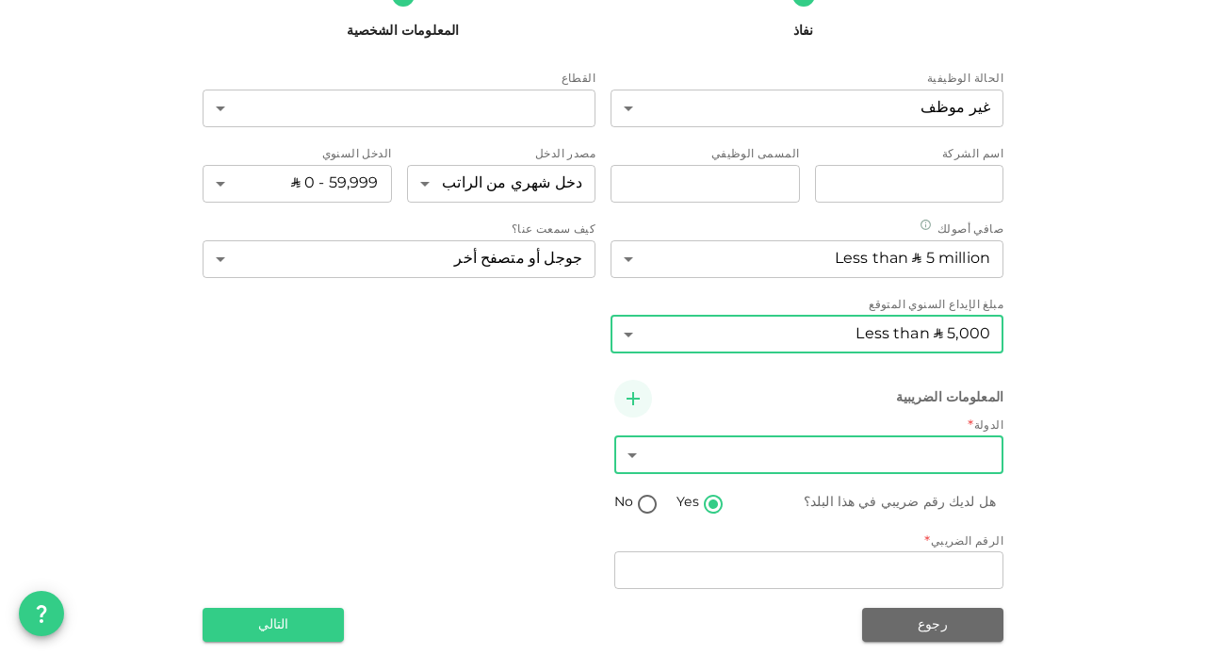
click at [829, 449] on body "KSA RAYAN نفاذ 2 المعلومات الشخصية الحالة الوظيفية غير موظف 14 ​ القطاع ​ ​ اسم…" at bounding box center [603, 327] width 1206 height 655
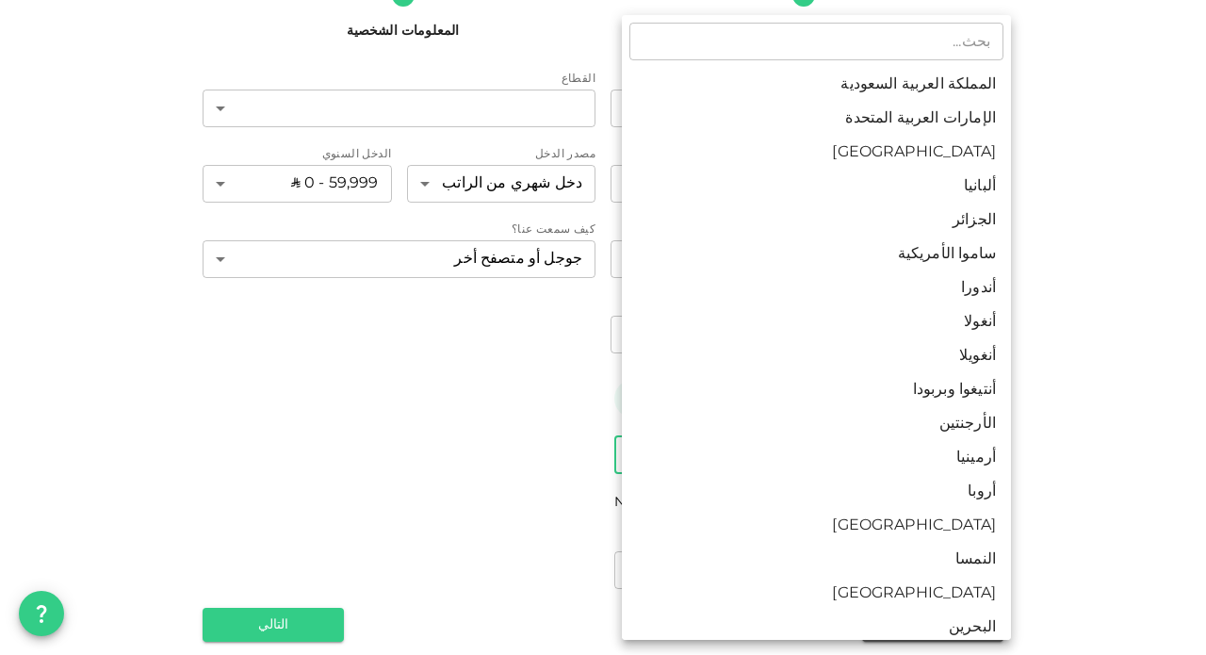
click at [860, 95] on li "المملكة العربية السعودية" at bounding box center [816, 85] width 389 height 34
type input "1"
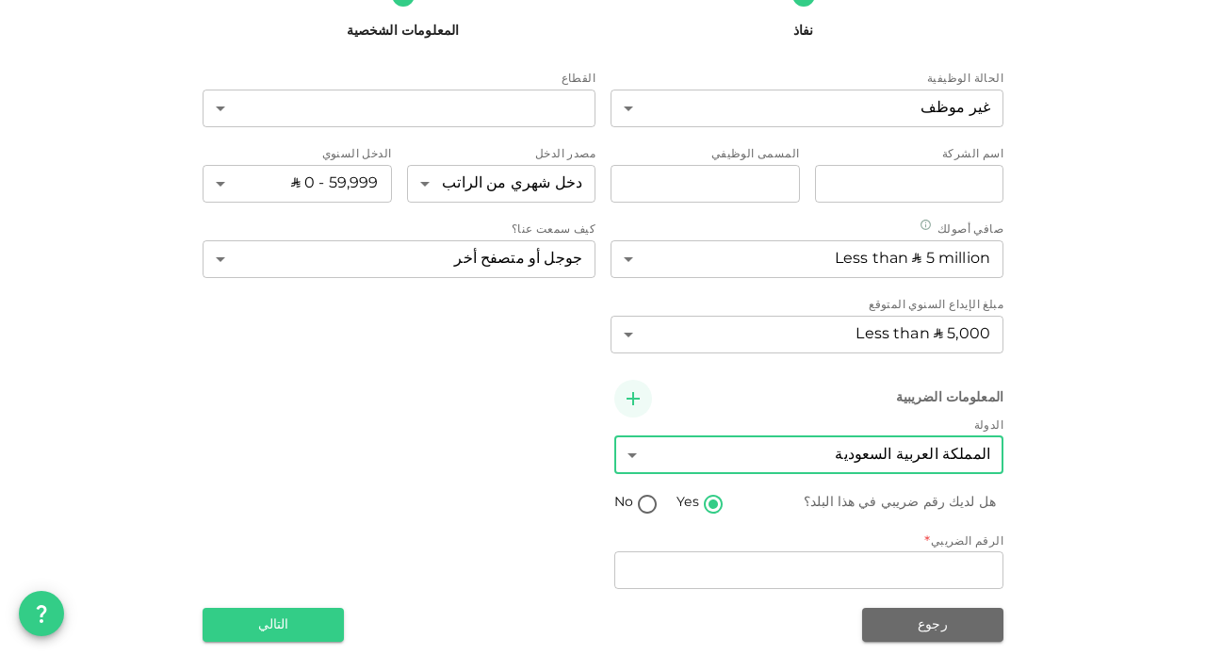
click at [648, 499] on input "No" at bounding box center [647, 505] width 28 height 25
radio input "true"
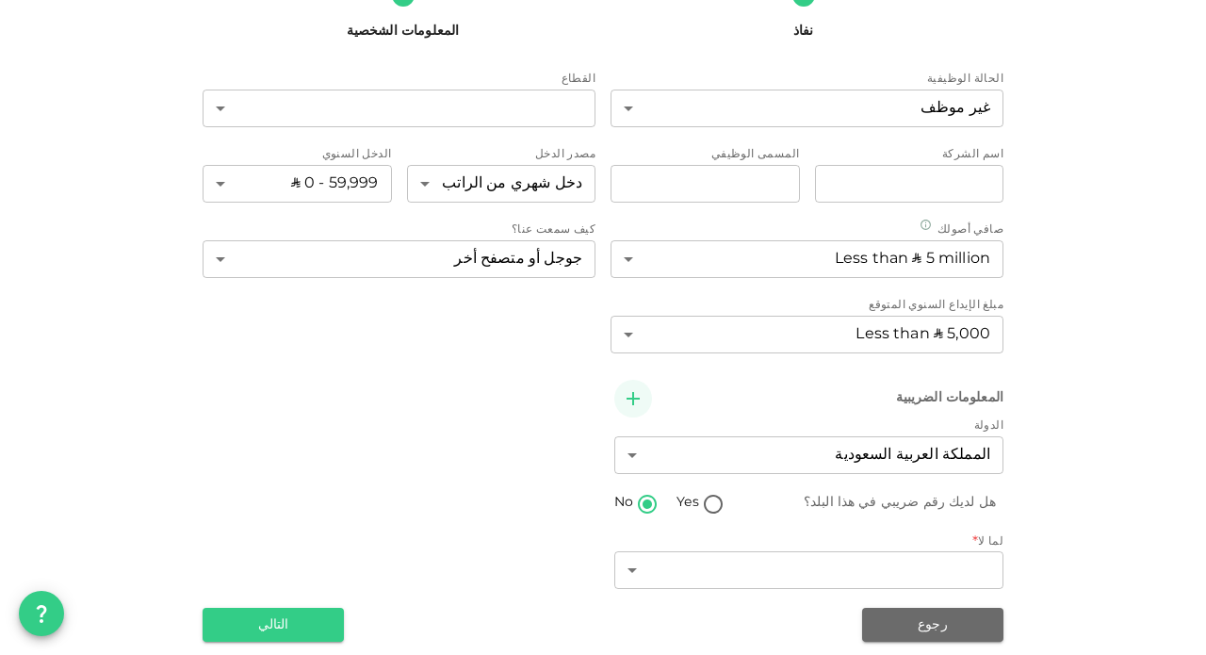
click at [805, 584] on div "​ ​" at bounding box center [808, 571] width 389 height 41
click at [798, 579] on body "KSA RAYAN نفاذ 2 المعلومات الشخصية الحالة الوظيفية غير موظف 14 ​ القطاع ​ ​ اسم…" at bounding box center [603, 327] width 1206 height 655
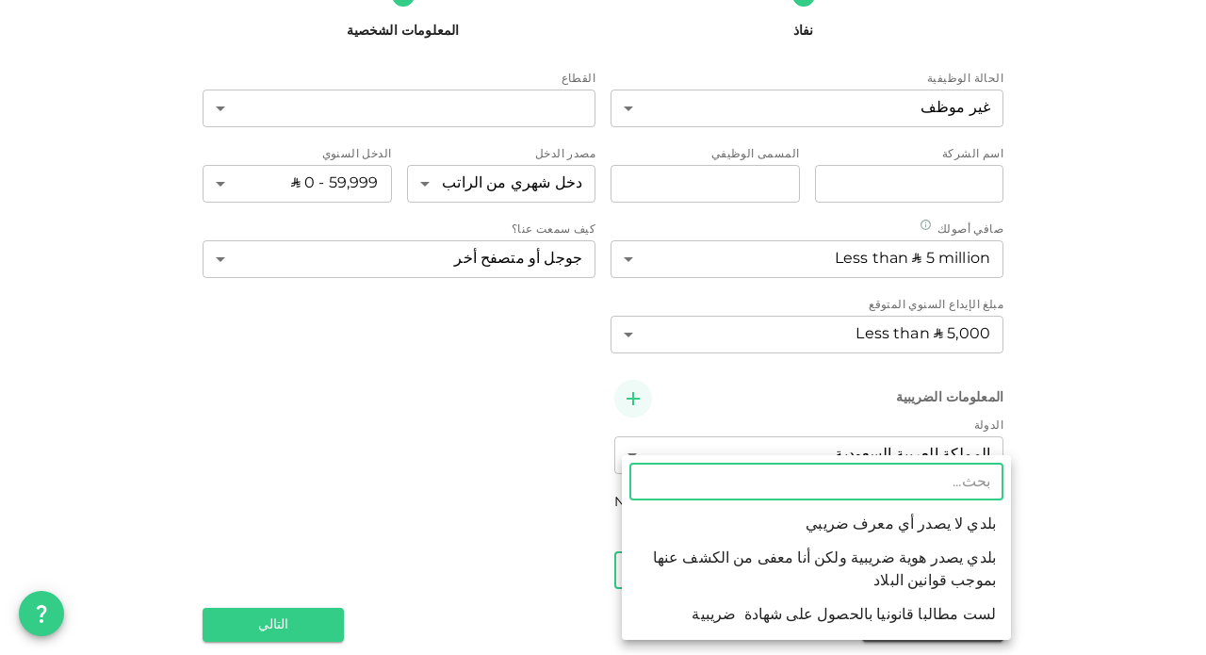
click at [726, 401] on div at bounding box center [603, 327] width 1206 height 655
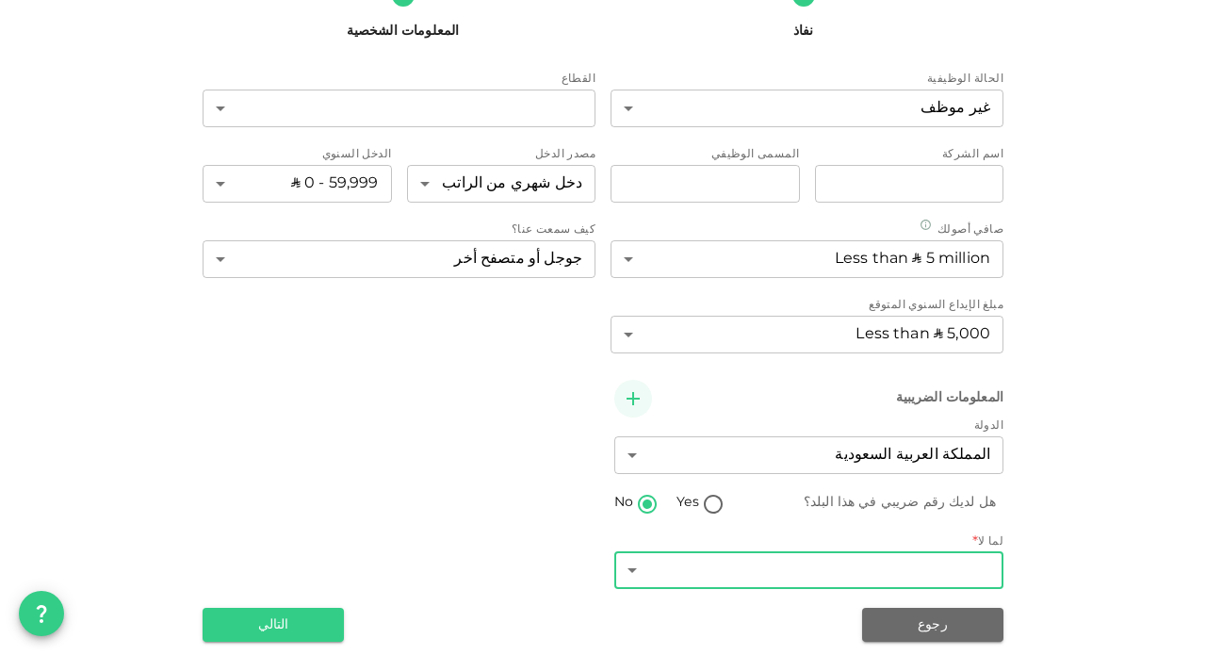
click at [690, 571] on body "KSA RAYAN نفاذ 2 المعلومات الشخصية الحالة الوظيفية غير موظف 14 ​ القطاع ​ ​ اسم…" at bounding box center [603, 327] width 1206 height 655
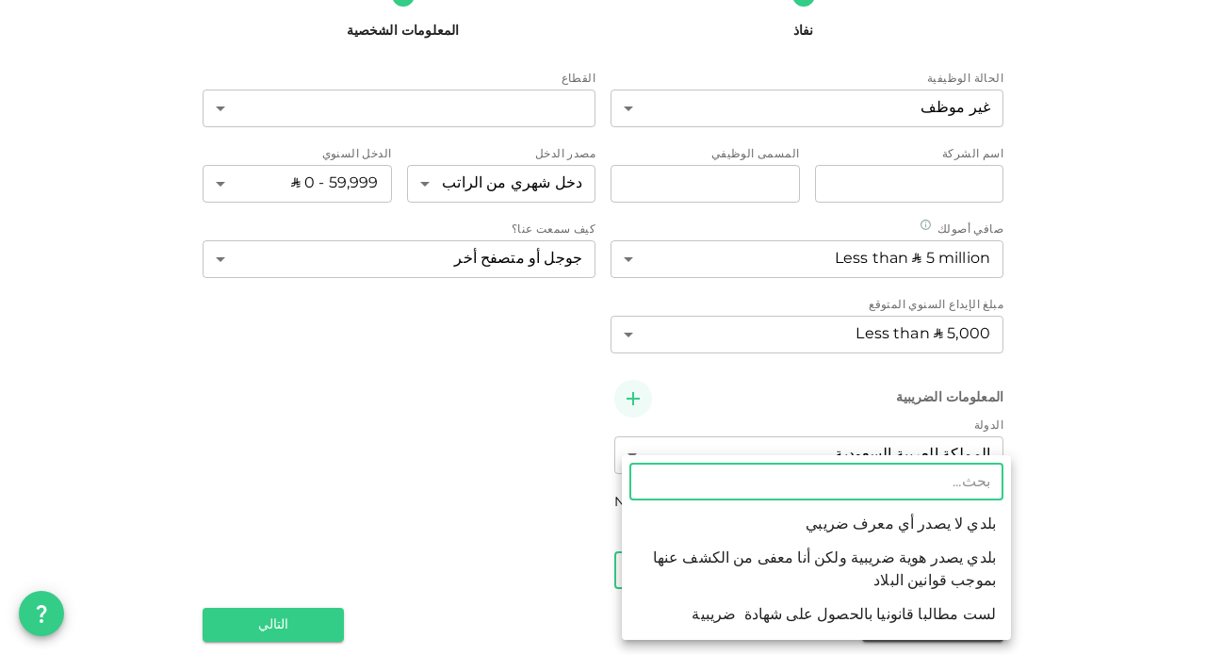
click at [798, 613] on li "لست مطالبا قانونيا بالحصول على شهادة ضريبية" at bounding box center [816, 615] width 389 height 34
type input "3"
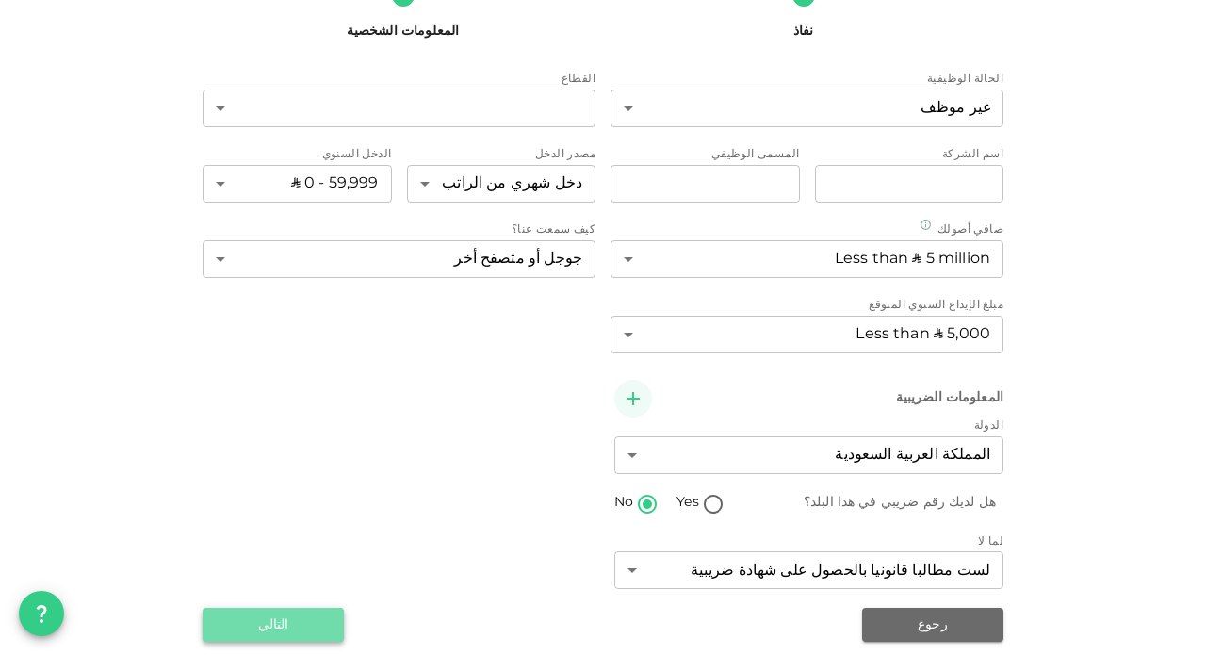
click at [276, 614] on button "التالي" at bounding box center [273, 625] width 141 height 34
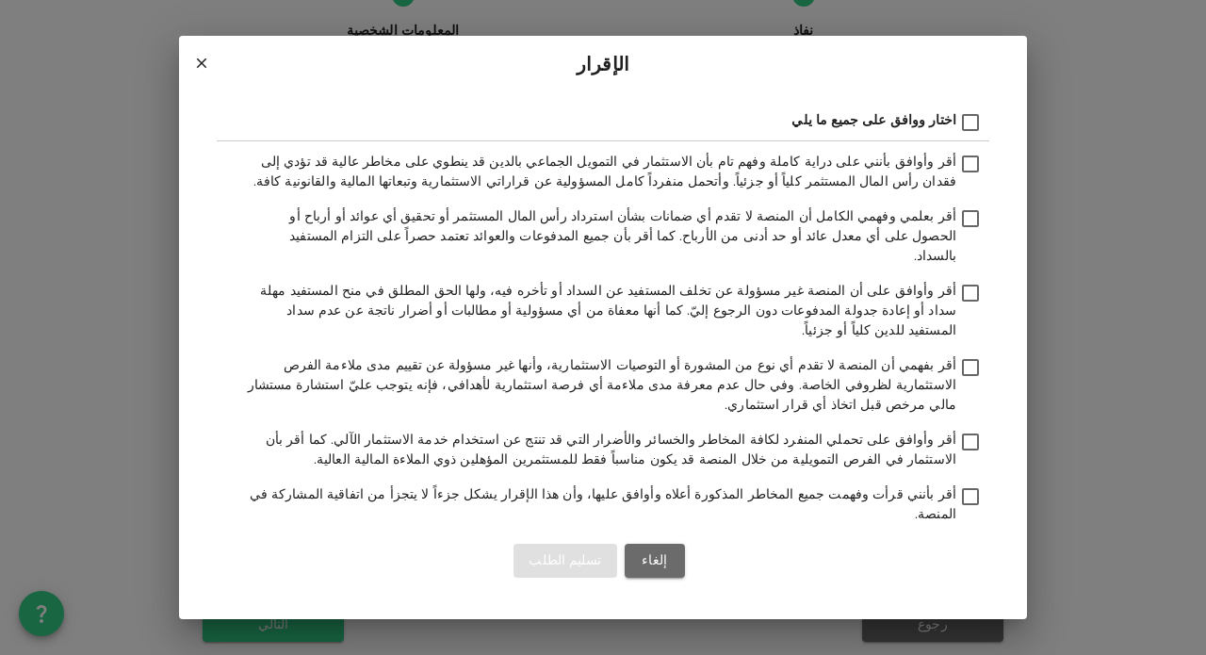
click at [966, 294] on input "أقر وأوافق على أن المنصة غير مسؤولة عن تخلف المستفيد عن السداد أو تأخره فيه، ول…" at bounding box center [970, 294] width 28 height 25
checkbox input "true"
click at [968, 233] on input "أقر بعلمي وفهمي الكامل أن المنصة لا تقدم أي ضمانات بشأن استرداد رأس المال المست…" at bounding box center [970, 219] width 28 height 25
checkbox input "true"
click at [975, 178] on input "أقر وأوافق بأنني على دراية كاملة وفهم تام بأن الاستثمار في التمويل الجماعي بالد…" at bounding box center [970, 165] width 28 height 25
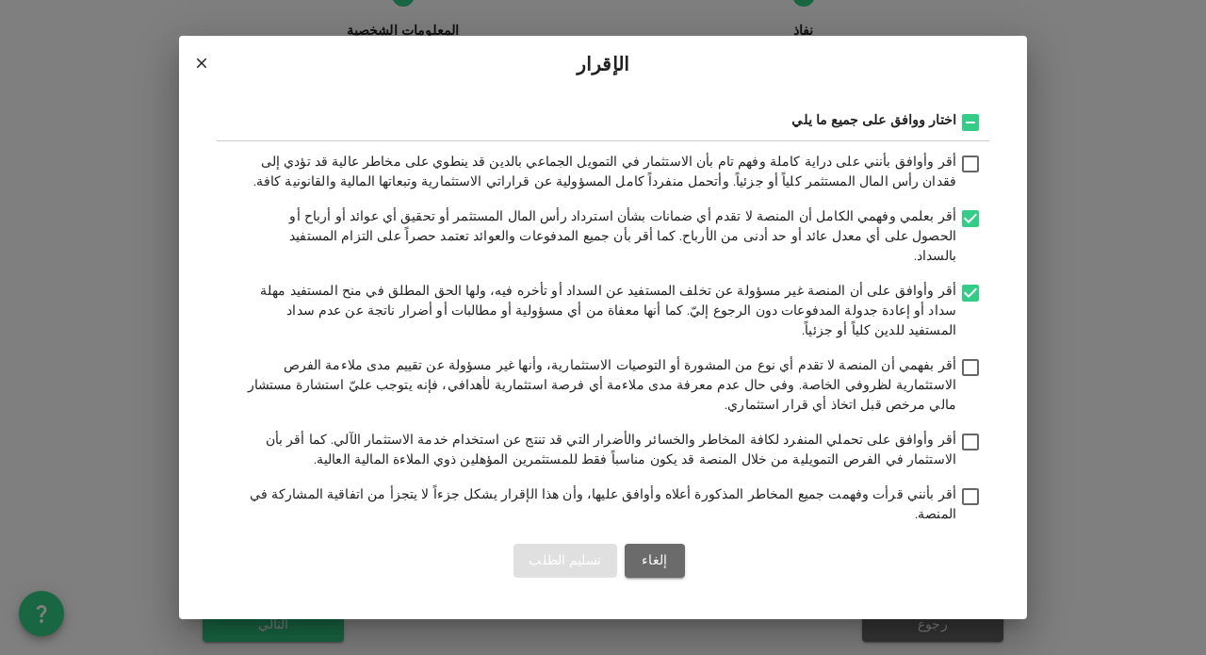
checkbox input "true"
click at [975, 356] on input "أقر بفهمي أن المنصة لا تقدم أي نوع من المشورة أو التوصيات الاستثمارية، وأنها غي…" at bounding box center [970, 368] width 28 height 25
checkbox input "true"
click at [968, 431] on input "أقر وأوافق على تحملي المنفرد لكافة المخاطر والخسائر والأضرار التي قد تنتج عن اس…" at bounding box center [970, 443] width 28 height 25
checkbox input "true"
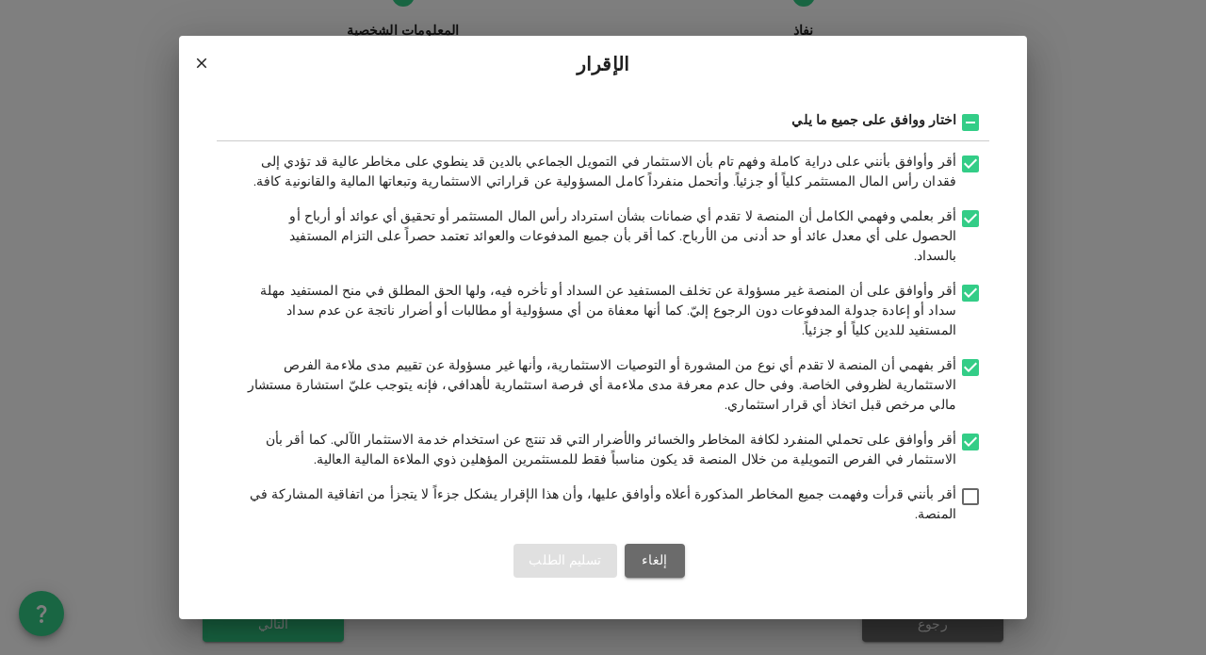
click at [975, 491] on input "أقر بأنني قرأت وفهمت جميع المخاطر المذكورة أعلاه وأوافق عليها، وأن هذا الإقرار …" at bounding box center [970, 497] width 28 height 25
checkbox input "true"
click at [569, 544] on button "تسليم الطلب" at bounding box center [564, 561] width 103 height 34
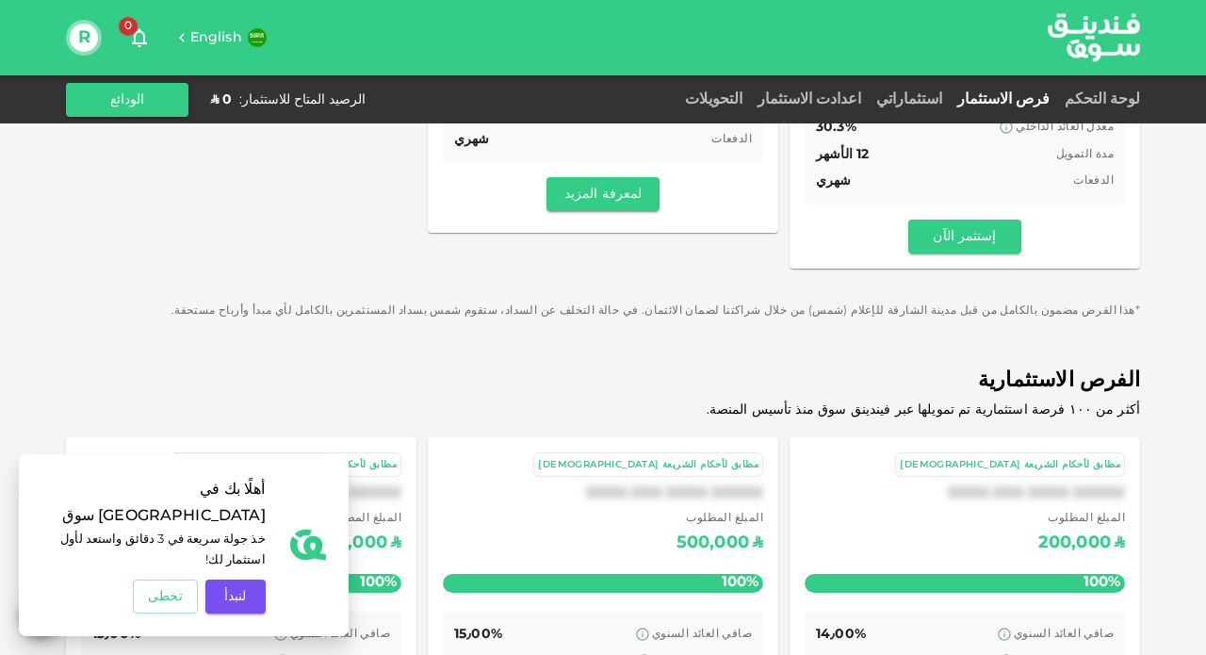
scroll to position [611, 0]
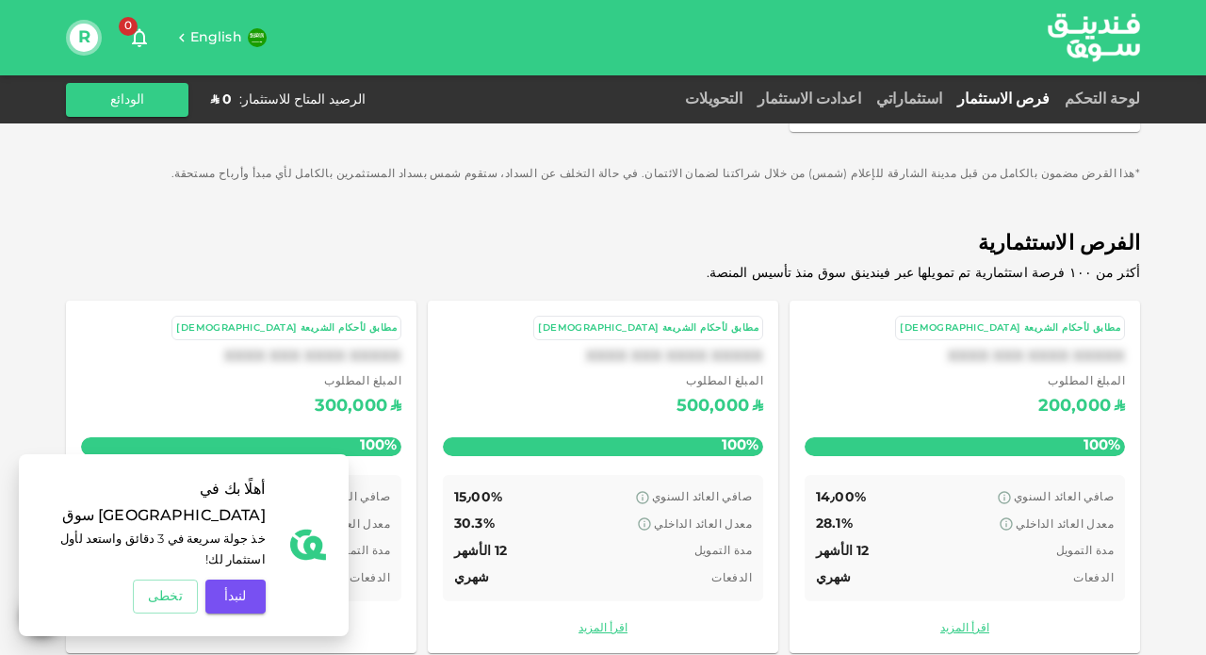
click at [924, 373] on div "المبلغ المطلوب ʢ 200,000" at bounding box center [965, 397] width 320 height 48
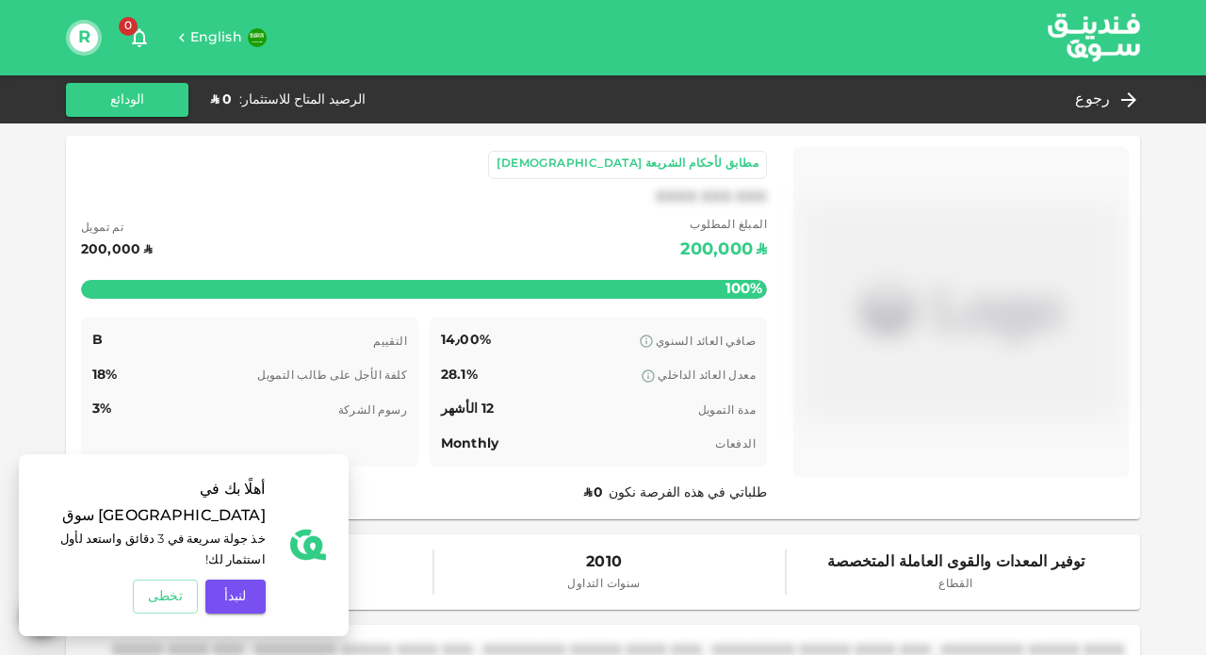
click at [1132, 83] on div "رجوع الرصيد المتاح للاستثمار : ʢ 0 الودائع" at bounding box center [603, 100] width 1074 height 34
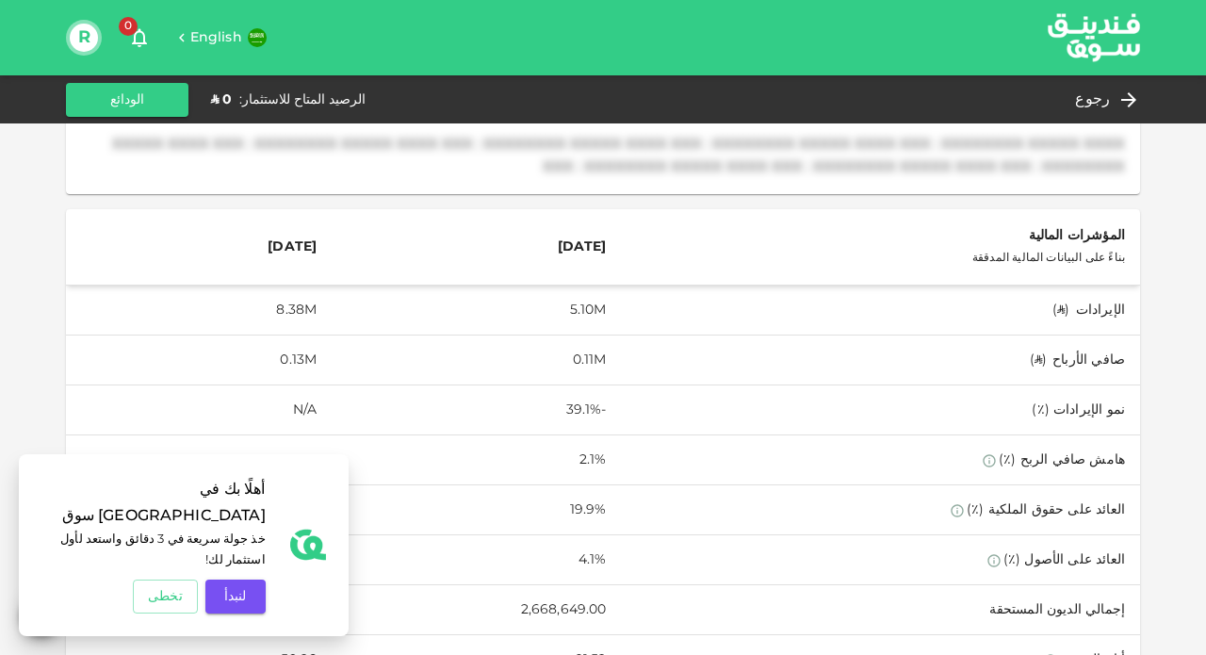
scroll to position [725, 0]
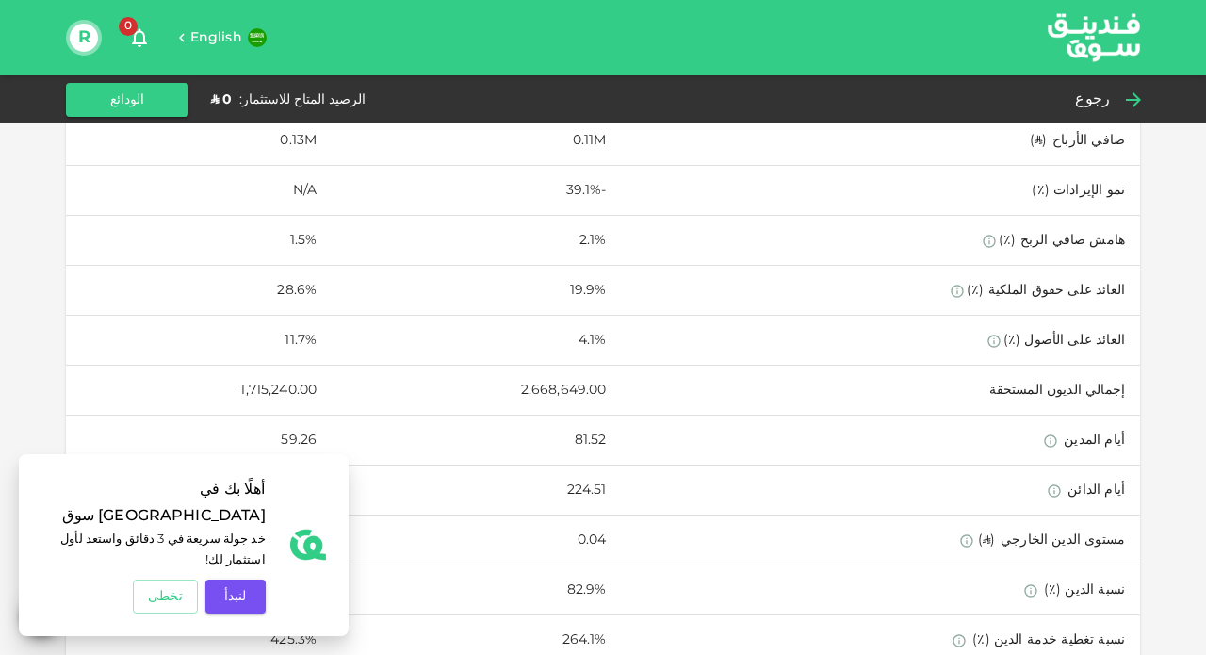
click at [1110, 97] on div "رجوع" at bounding box center [1103, 100] width 73 height 26
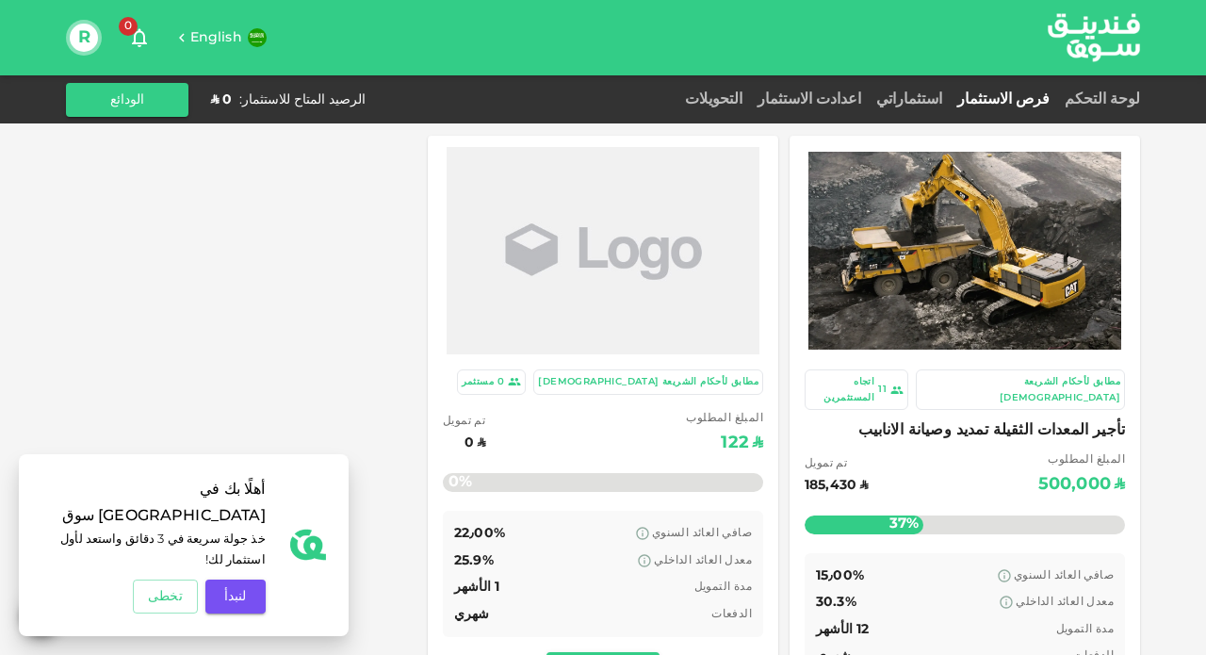
click at [932, 432] on div "تأجير المعدات الثقيلة تمديد وصيانة الانابيب المبلغ المطلوب ʢ 500,000 تم تمويل ʢ…" at bounding box center [965, 480] width 320 height 127
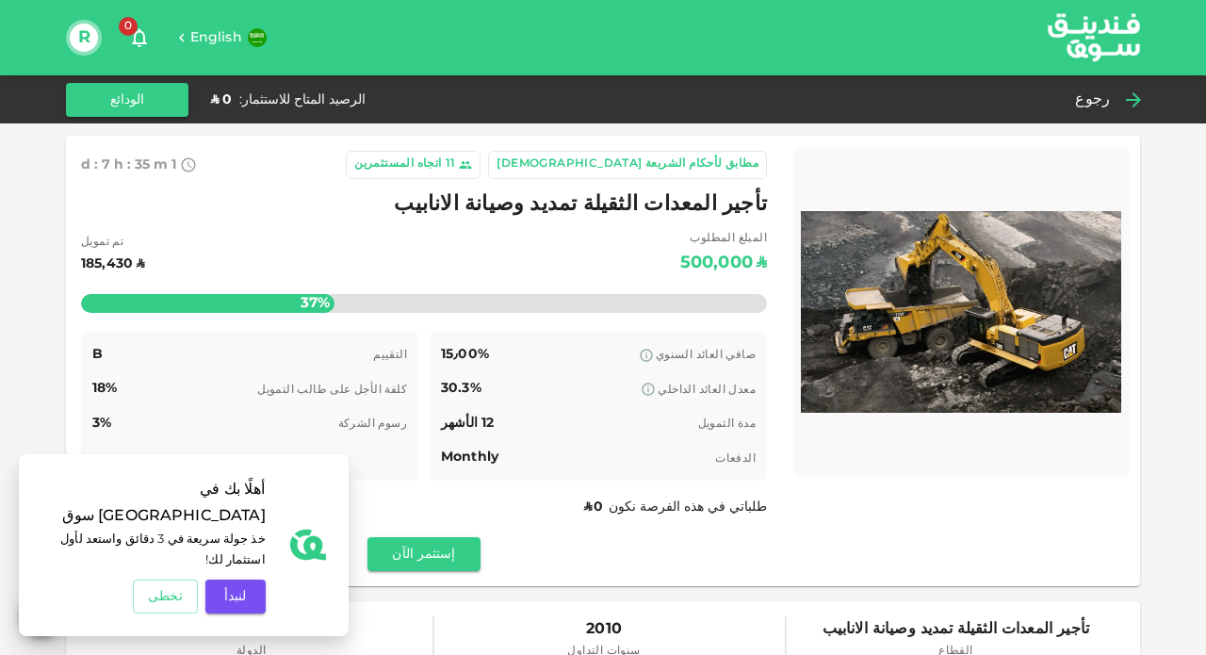
click at [1109, 106] on span "رجوع" at bounding box center [1092, 100] width 35 height 26
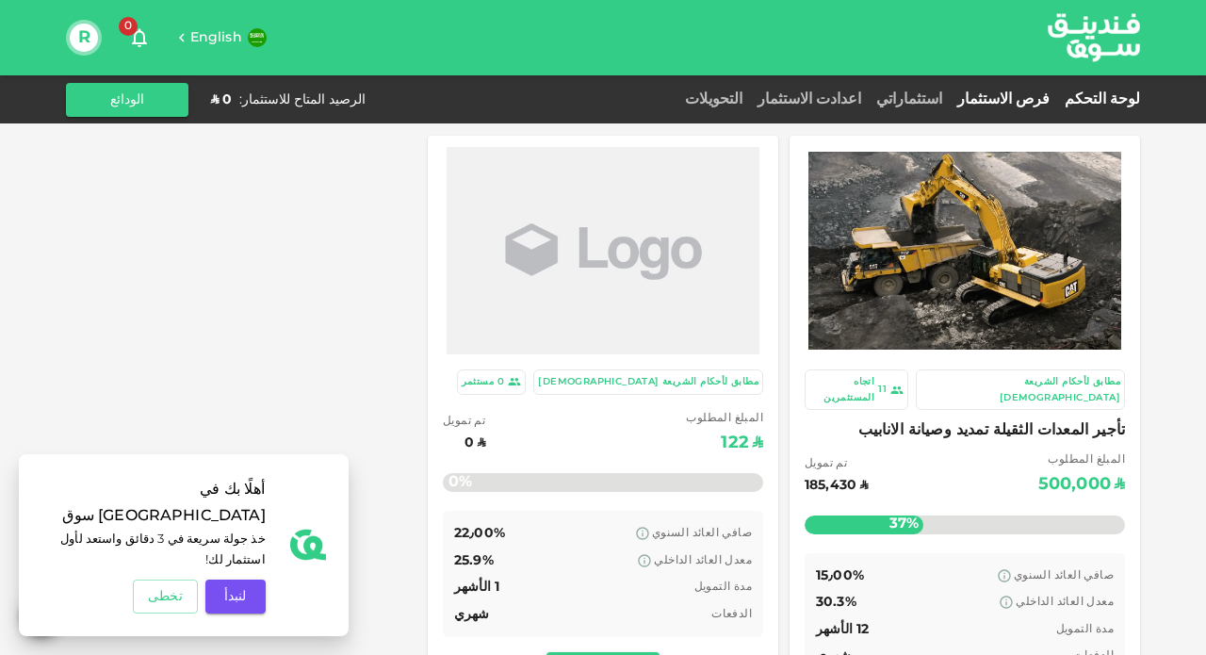
click at [1074, 102] on link "لوحة التحكم" at bounding box center [1098, 99] width 83 height 14
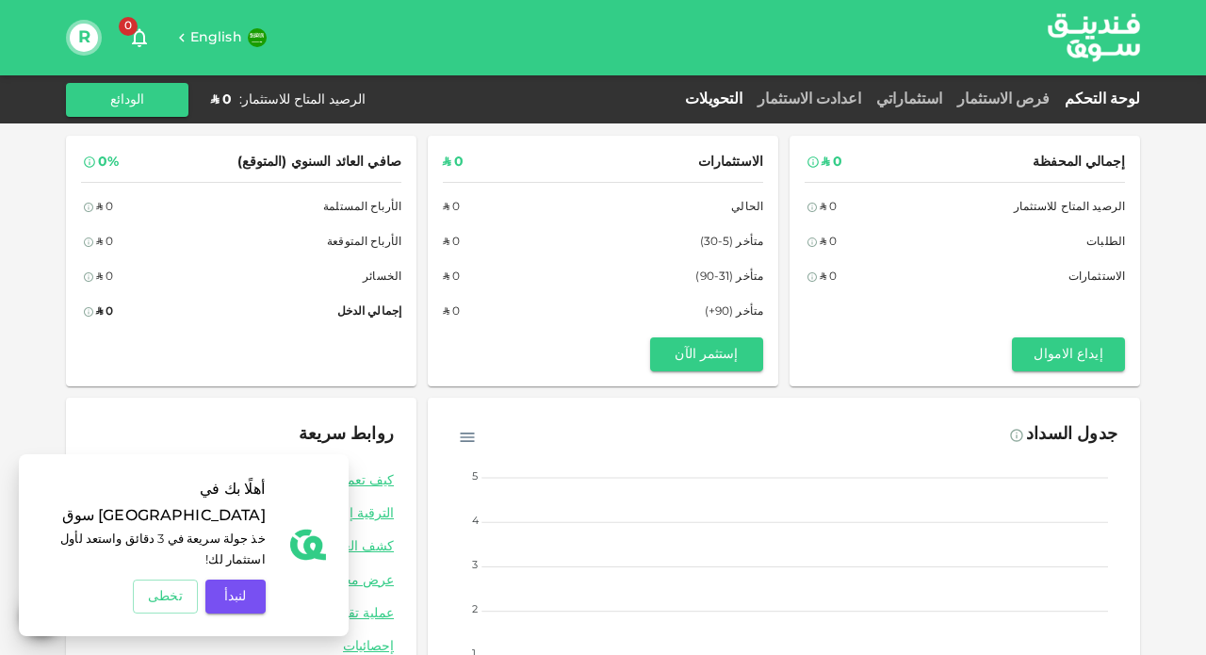
click at [728, 97] on link "التحويلات" at bounding box center [713, 99] width 73 height 14
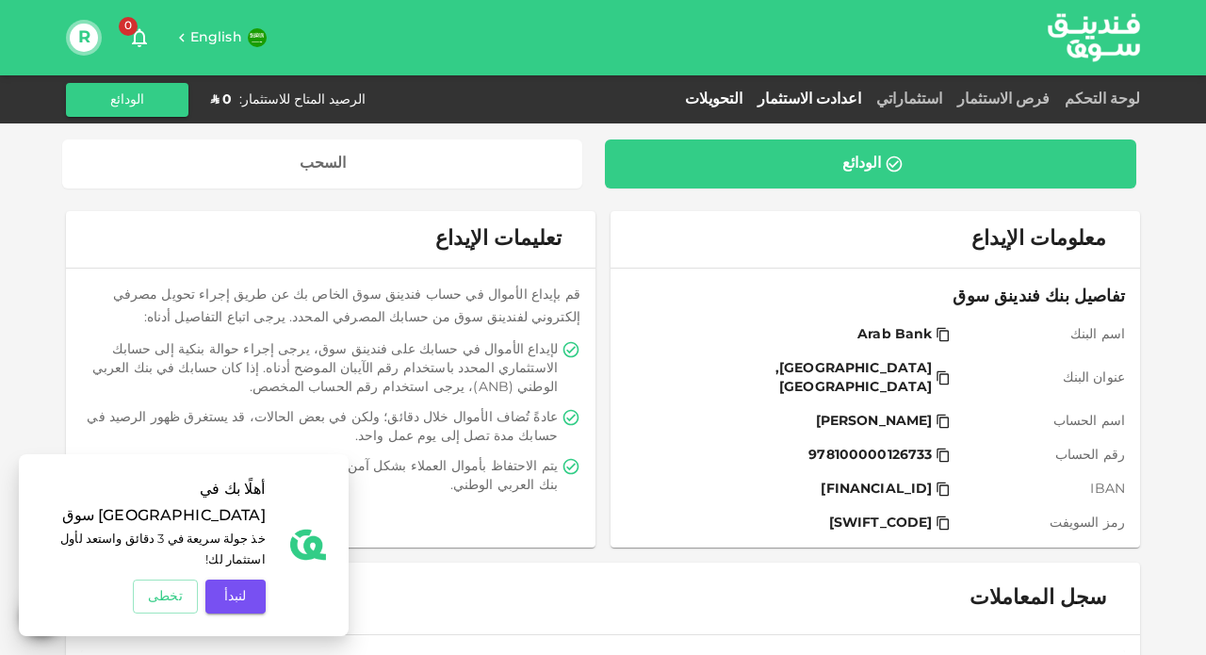
click at [833, 101] on link "اعدادت الاستثمار" at bounding box center [809, 99] width 119 height 14
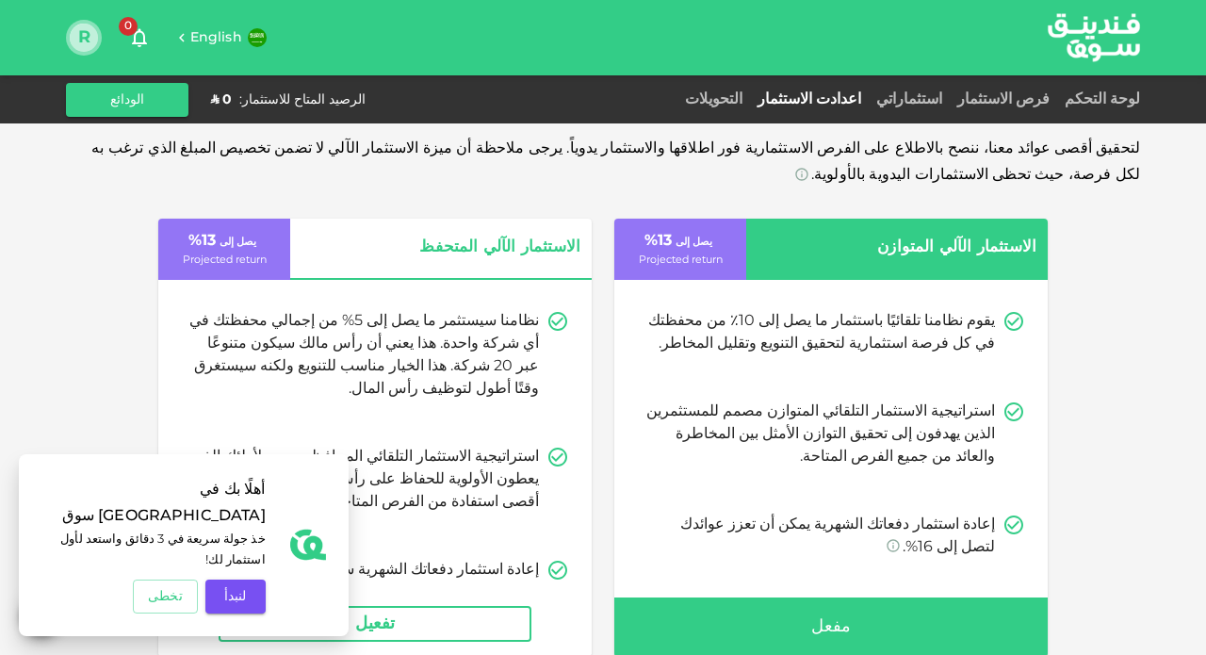
click at [87, 42] on button "R" at bounding box center [84, 38] width 28 height 28
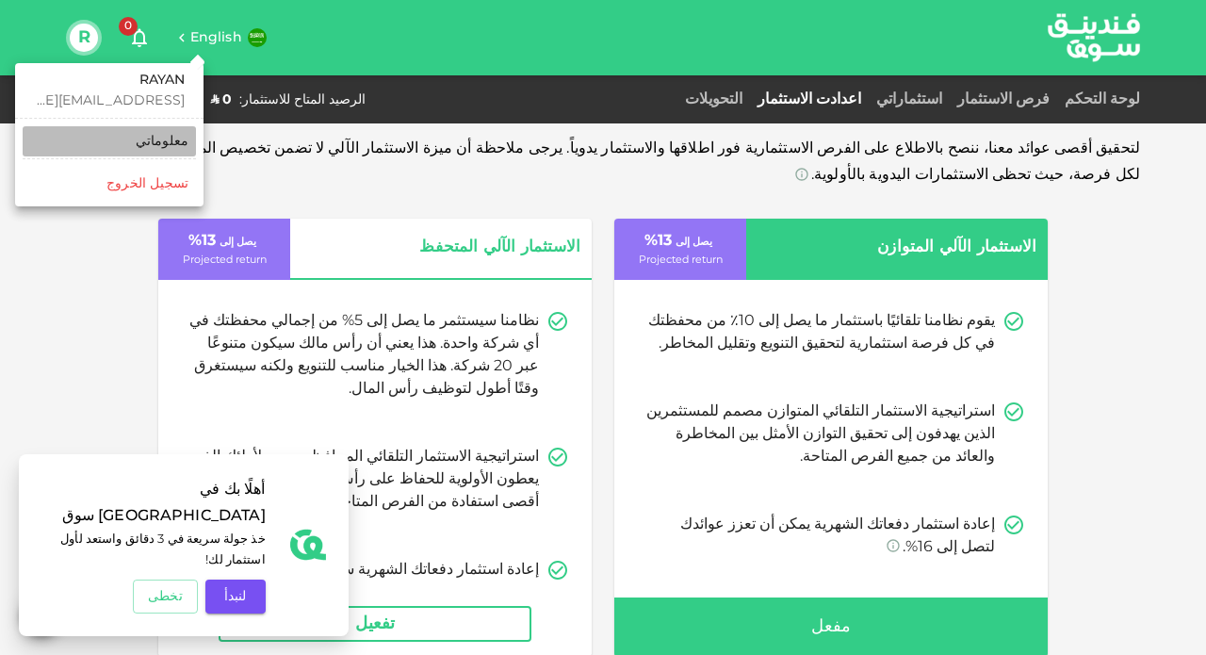
click at [172, 138] on div "معلوماتي" at bounding box center [162, 141] width 53 height 19
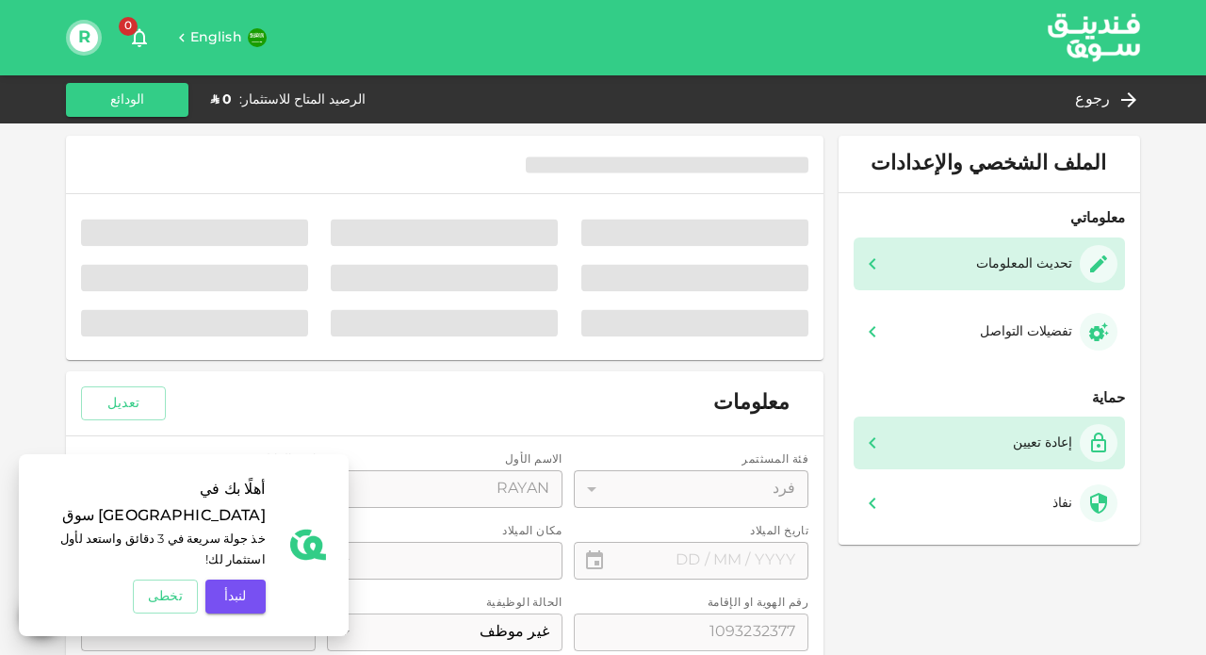
type input "⁦⁨03⁩ / ⁨11⁩ / ⁨1996⁩⁩"
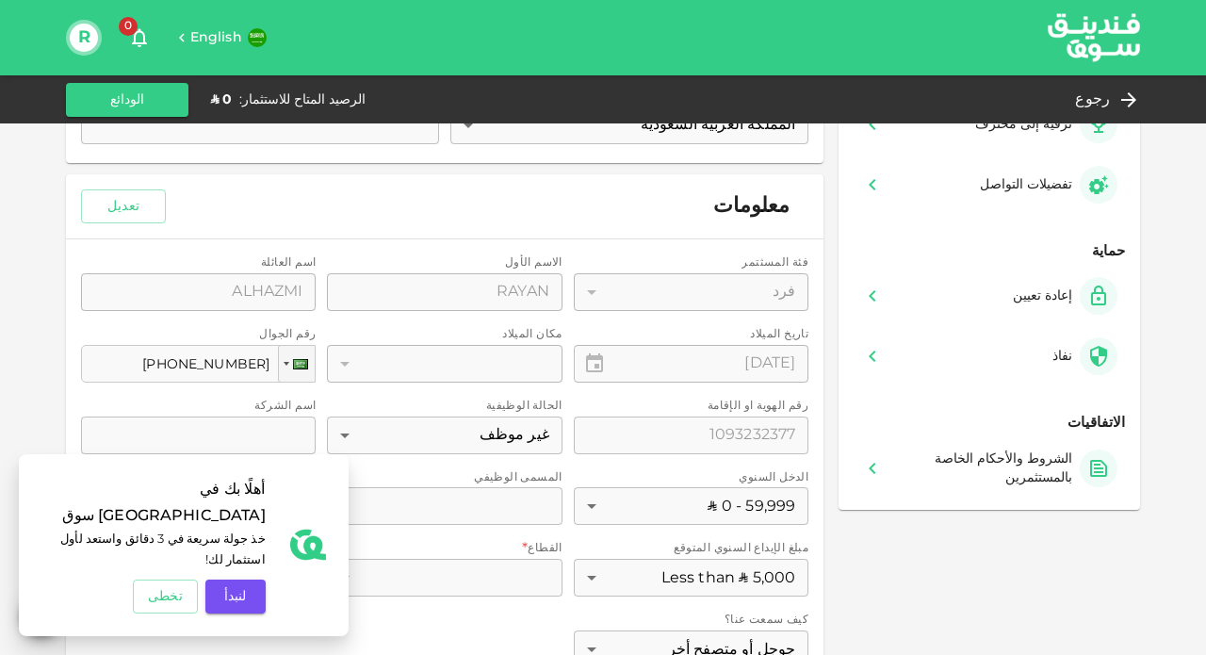
scroll to position [31, 0]
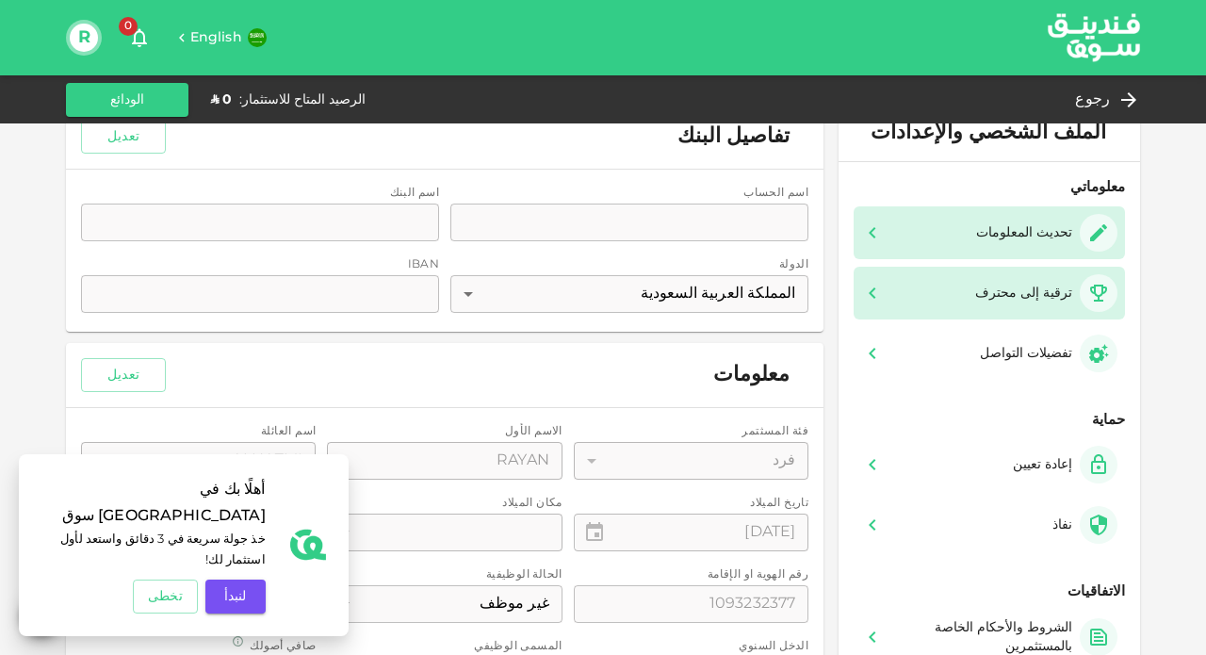
click at [1051, 302] on div "ترقية إلى محترف" at bounding box center [1043, 293] width 150 height 38
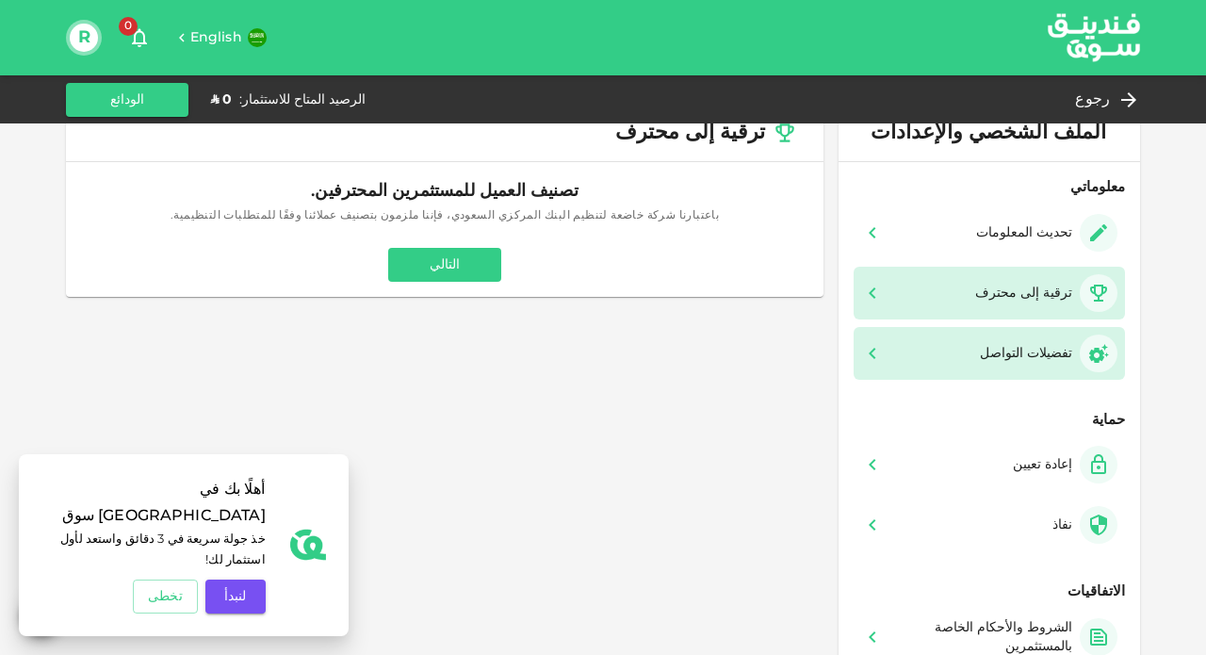
click at [1057, 346] on div "تفضيلات التواصل" at bounding box center [1026, 353] width 92 height 19
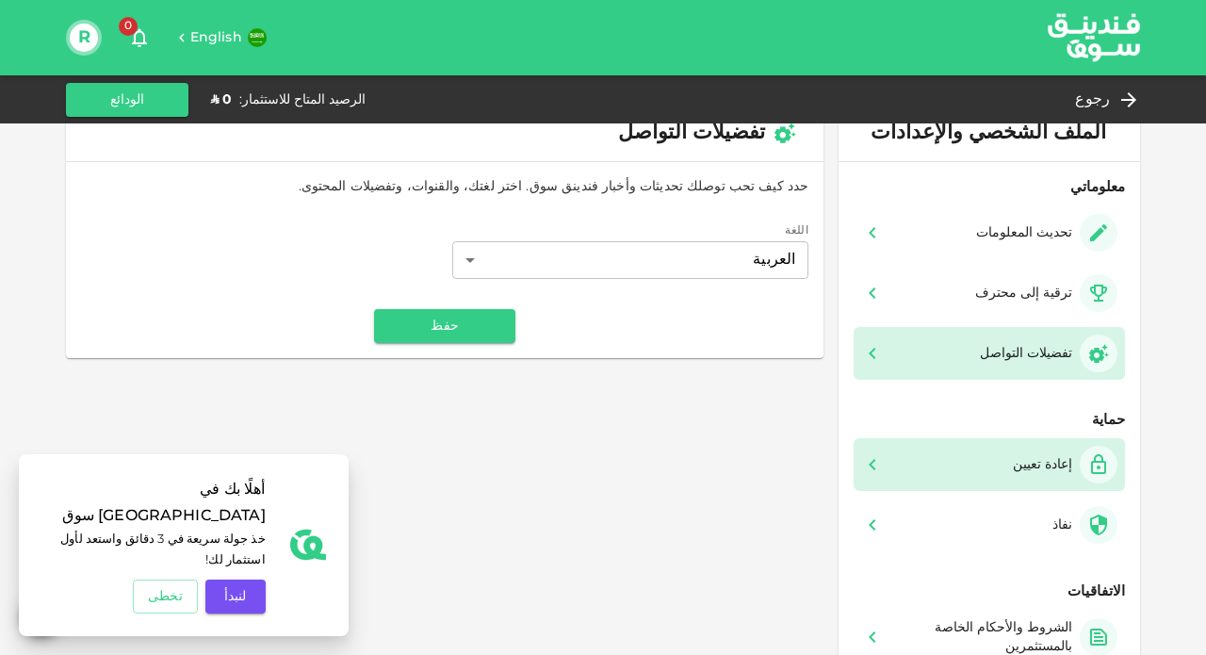
click at [931, 455] on div "إعادة تعيين" at bounding box center [989, 465] width 256 height 38
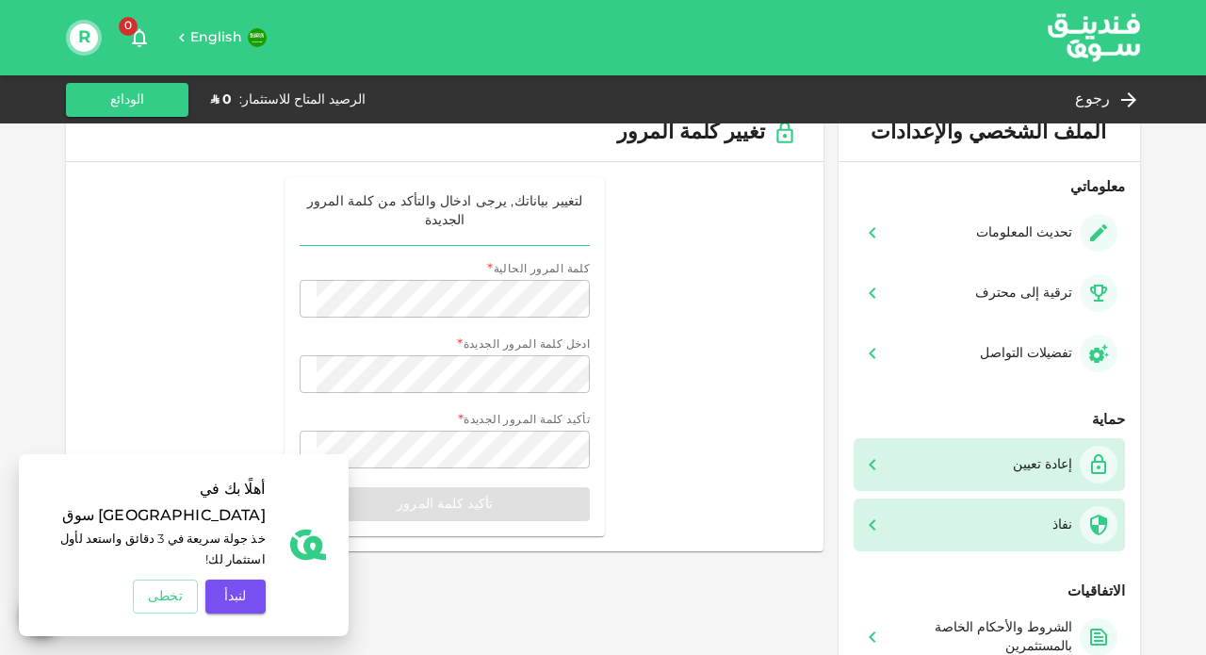
click at [945, 506] on div "نفاذ" at bounding box center [989, 525] width 256 height 38
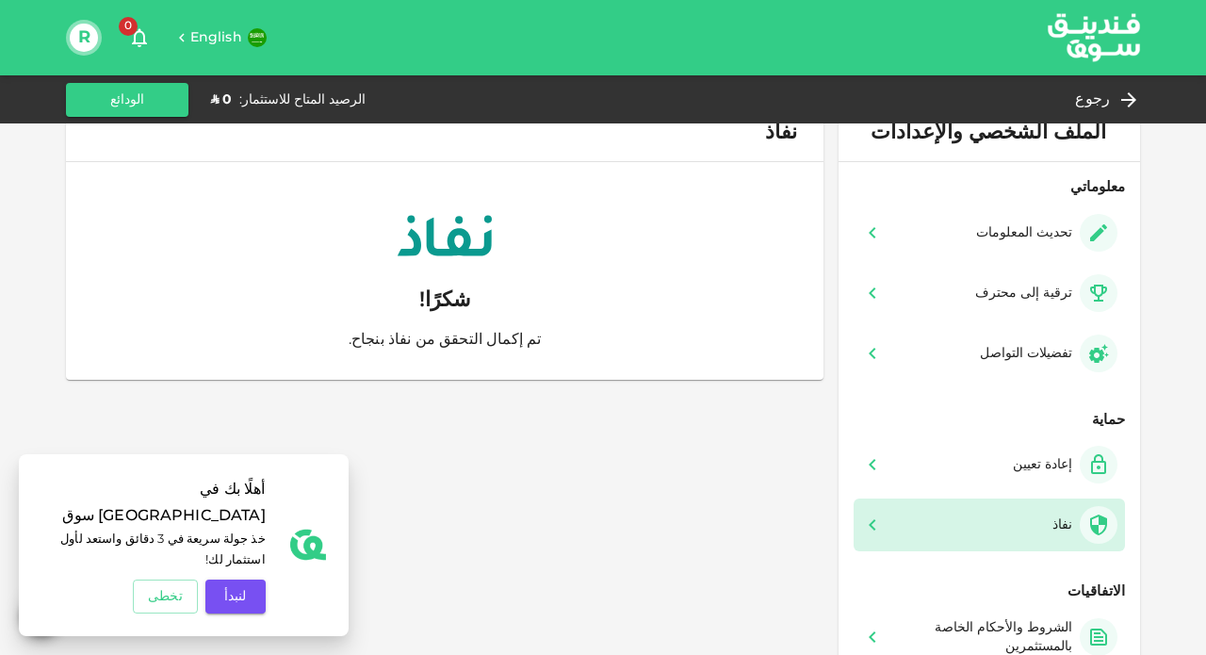
scroll to position [79, 0]
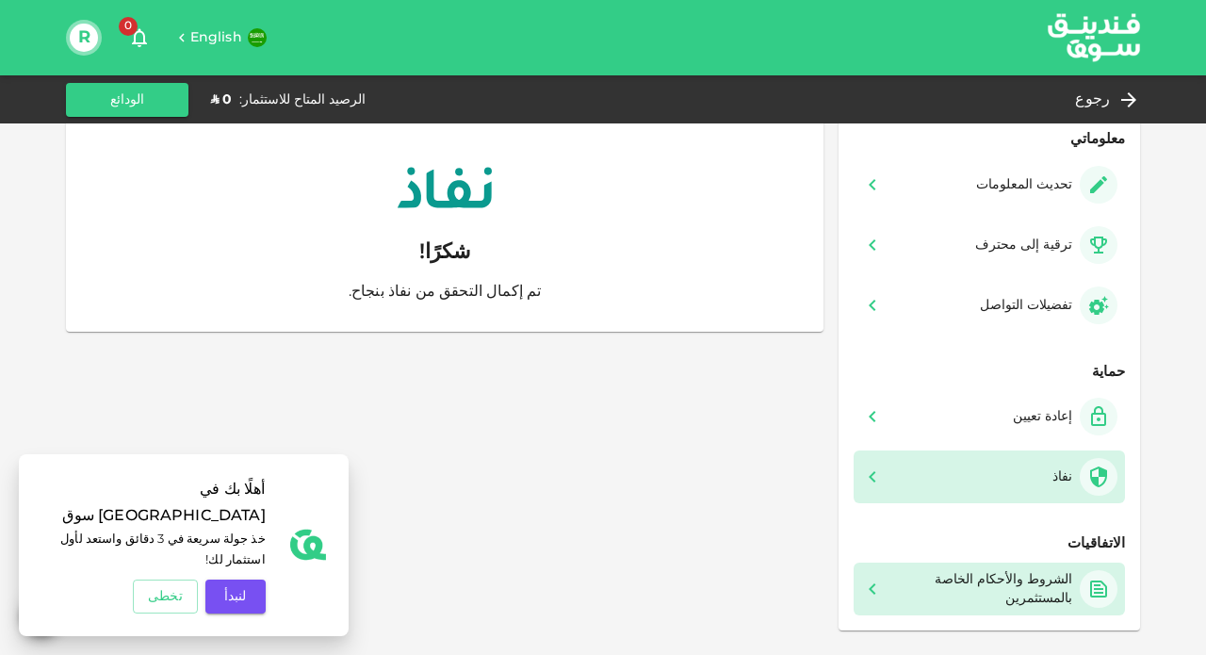
click at [966, 590] on div "الشروط والأحكام الخاصة بالمستثمرين" at bounding box center [981, 589] width 181 height 38
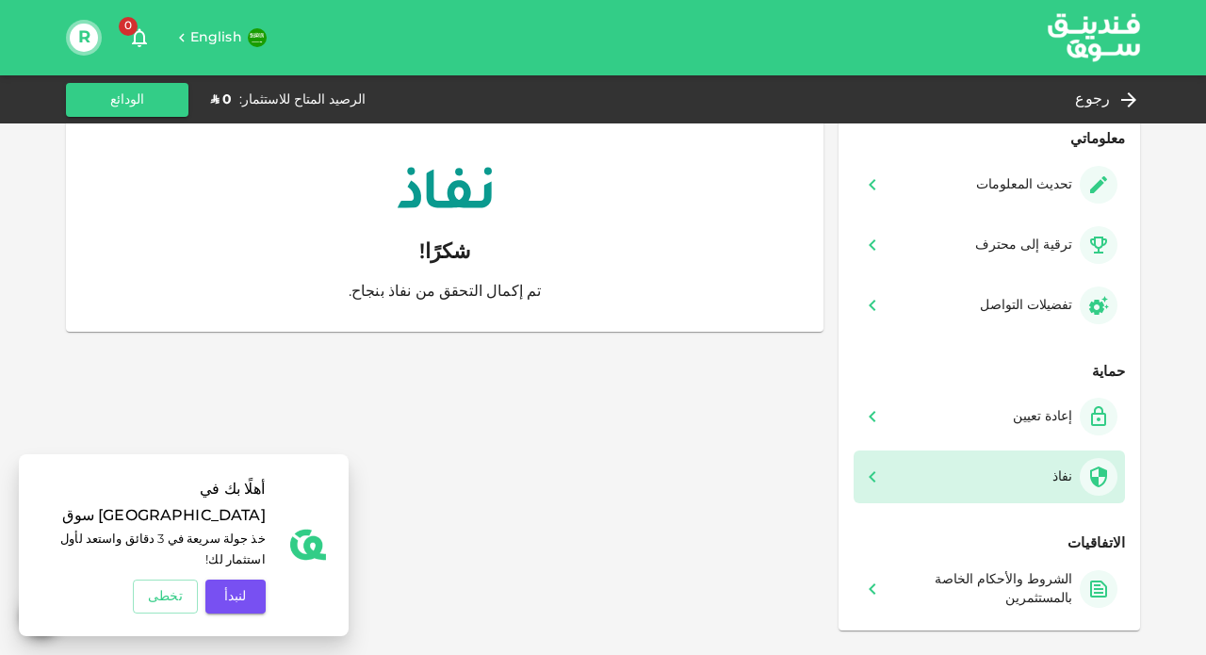
scroll to position [0, 0]
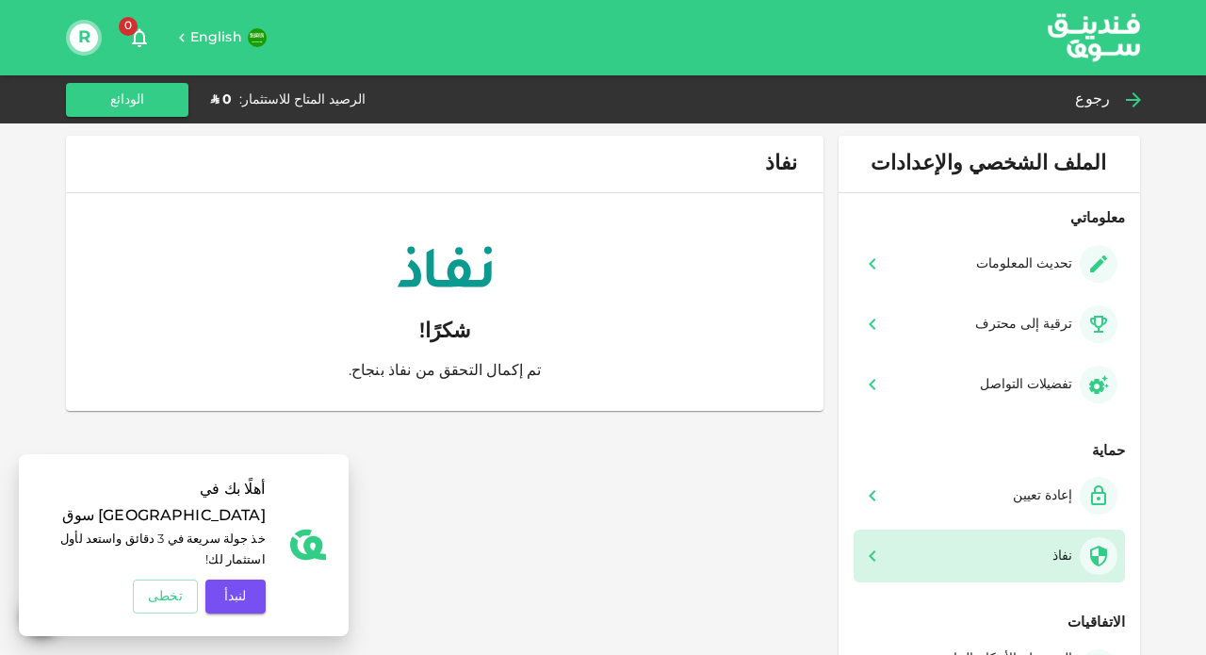
click at [1101, 93] on span "رجوع" at bounding box center [1092, 100] width 35 height 26
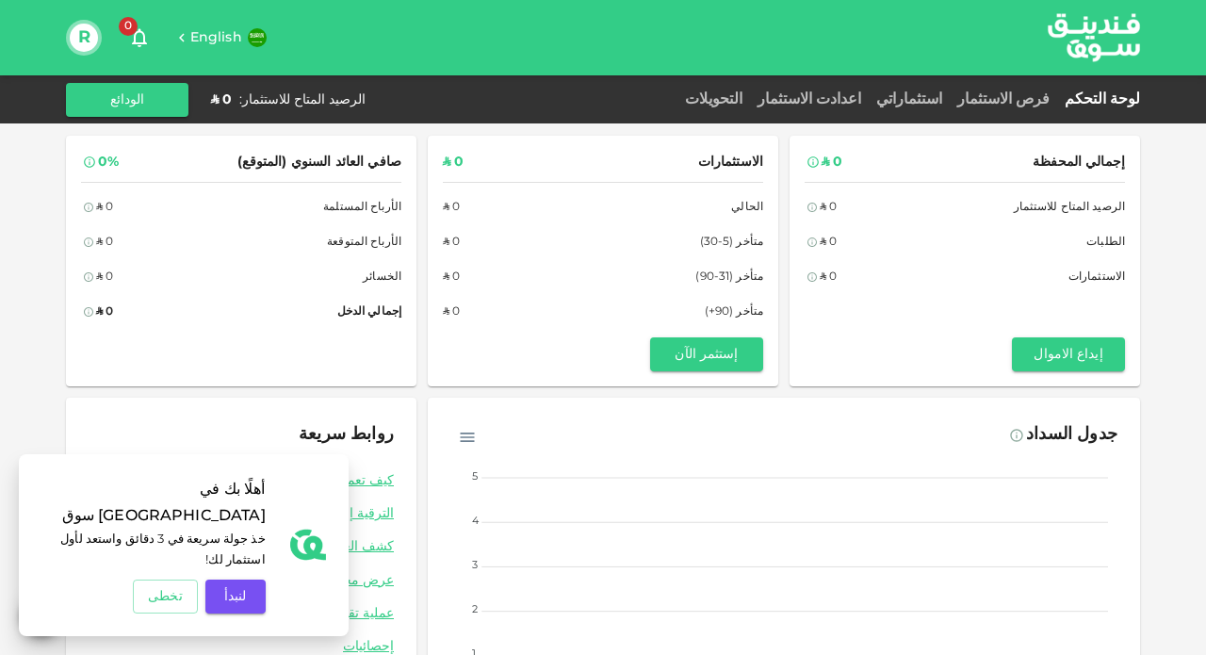
click at [101, 42] on div "R" at bounding box center [84, 38] width 36 height 36
click at [80, 30] on button "R" at bounding box center [84, 38] width 28 height 28
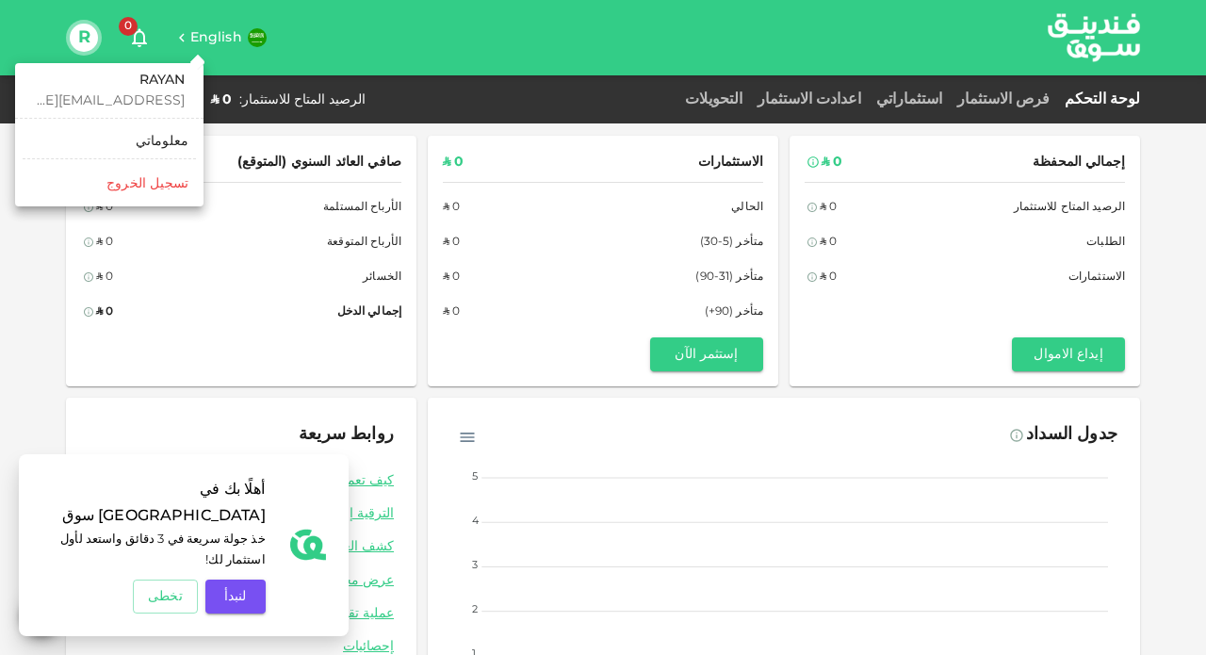
click at [150, 85] on h6 "RAYAN" at bounding box center [109, 81] width 151 height 21
click at [156, 130] on link "معلوماتي" at bounding box center [109, 141] width 173 height 30
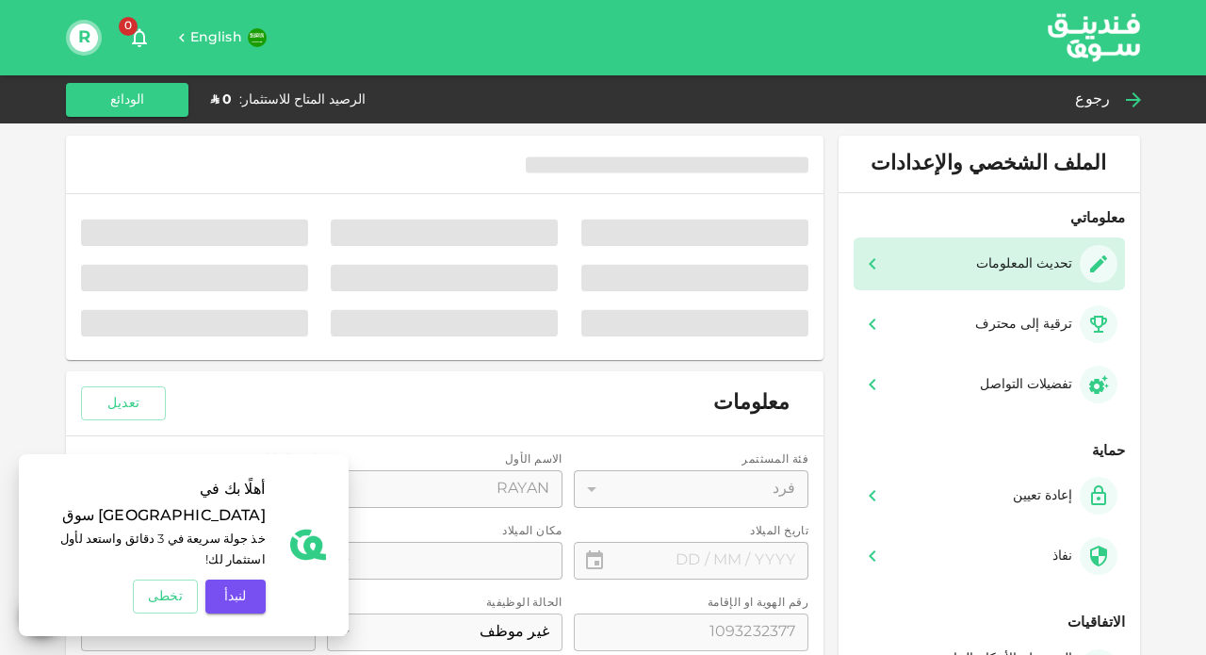
type input "⁦⁨03⁩ / ⁨11⁩ / ⁨1996⁩⁩"
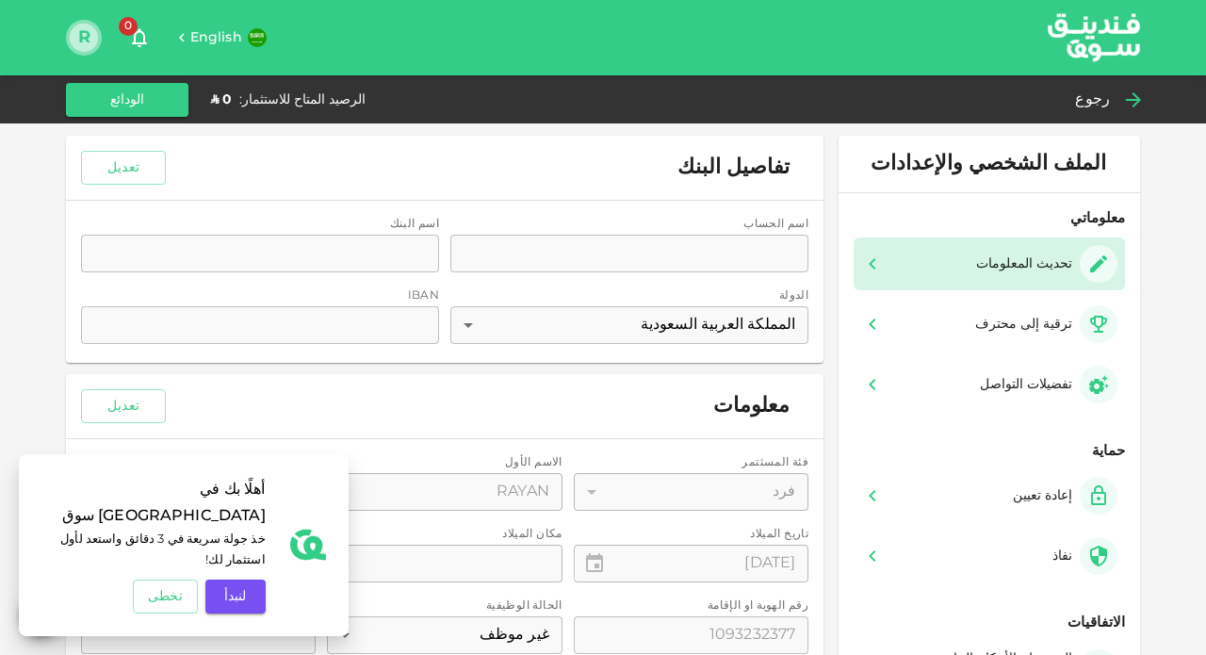
click at [91, 44] on button "R" at bounding box center [84, 38] width 28 height 28
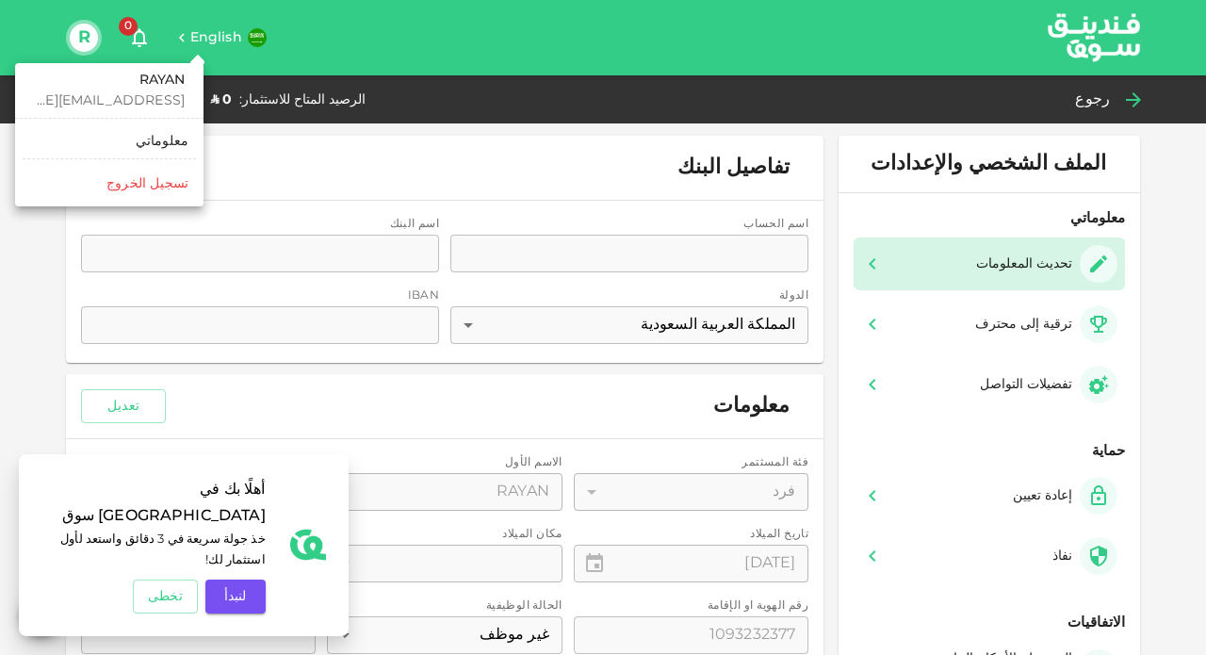
click at [156, 154] on link "معلوماتي" at bounding box center [109, 141] width 173 height 30
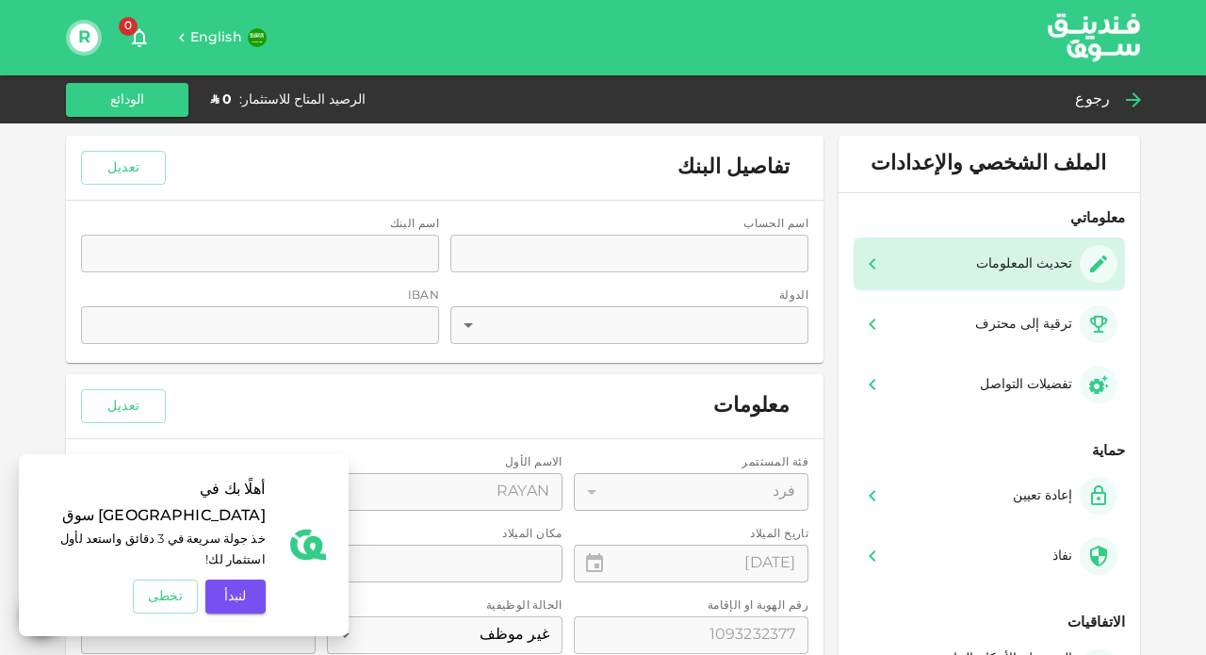
type input "1"
type input "RAYAN"
type input "ALHAZMI"
type input "⁦⁨03⁩ / ⁨11⁩ / ⁨1996⁩⁩"
type input "1093232377"
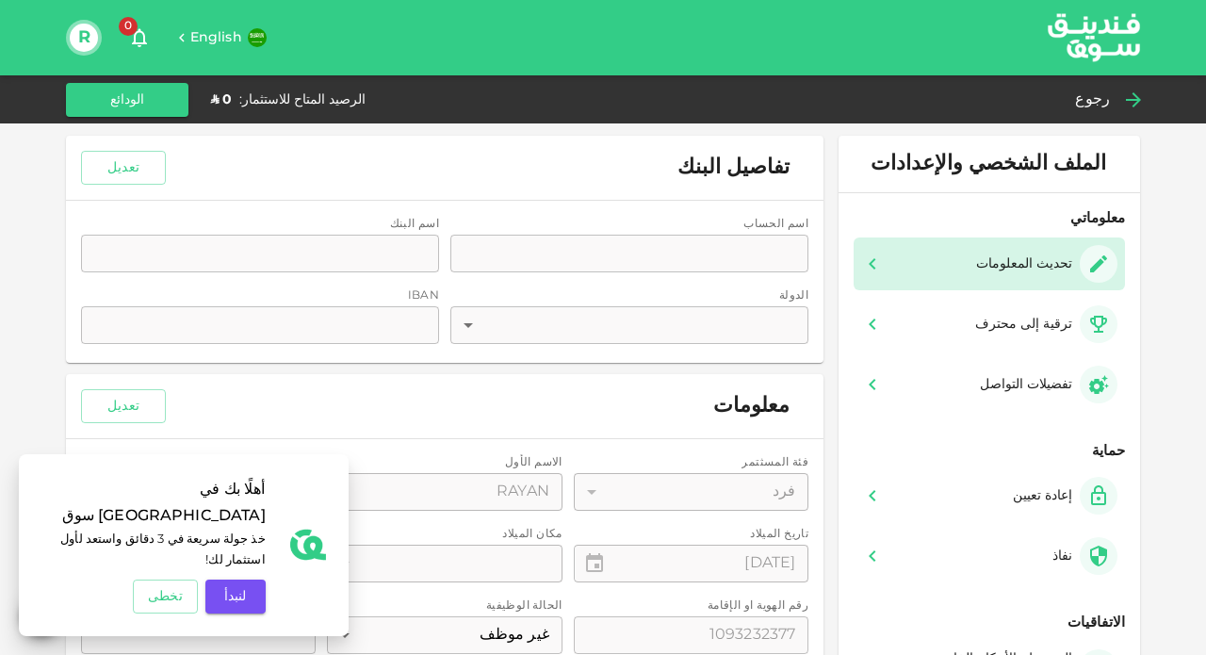
type input "14"
type input "1"
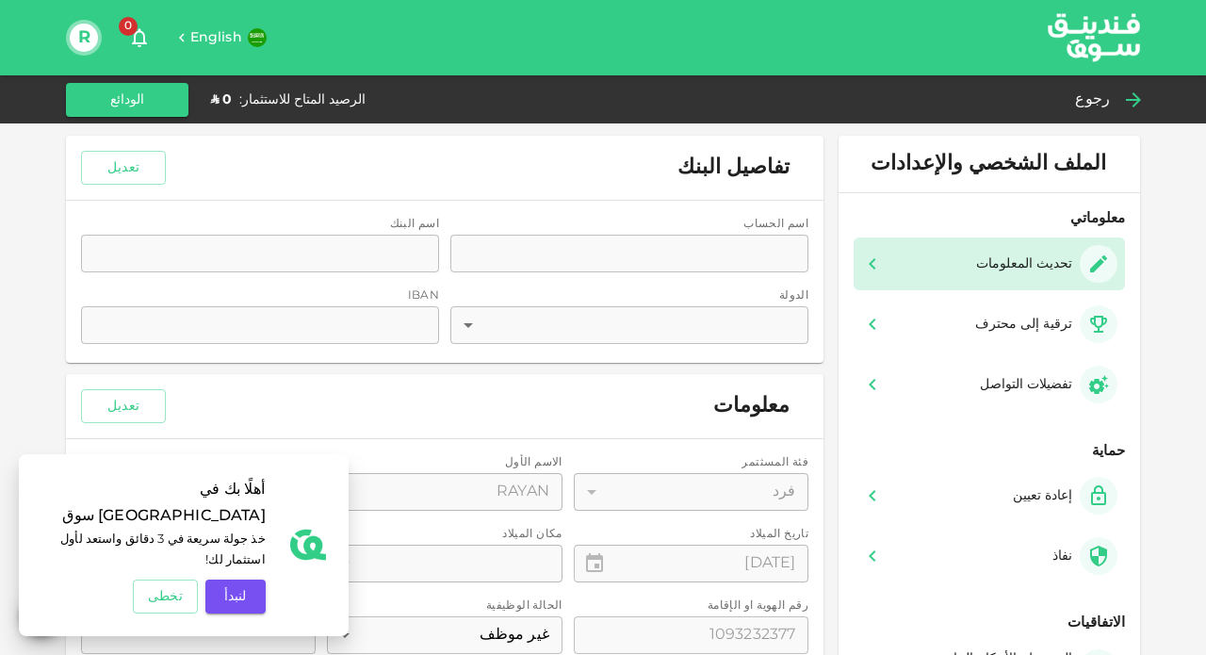
type input "1"
radio input "false"
radio input "true"
click at [249, 598] on button "لنبدأ" at bounding box center [235, 596] width 60 height 34
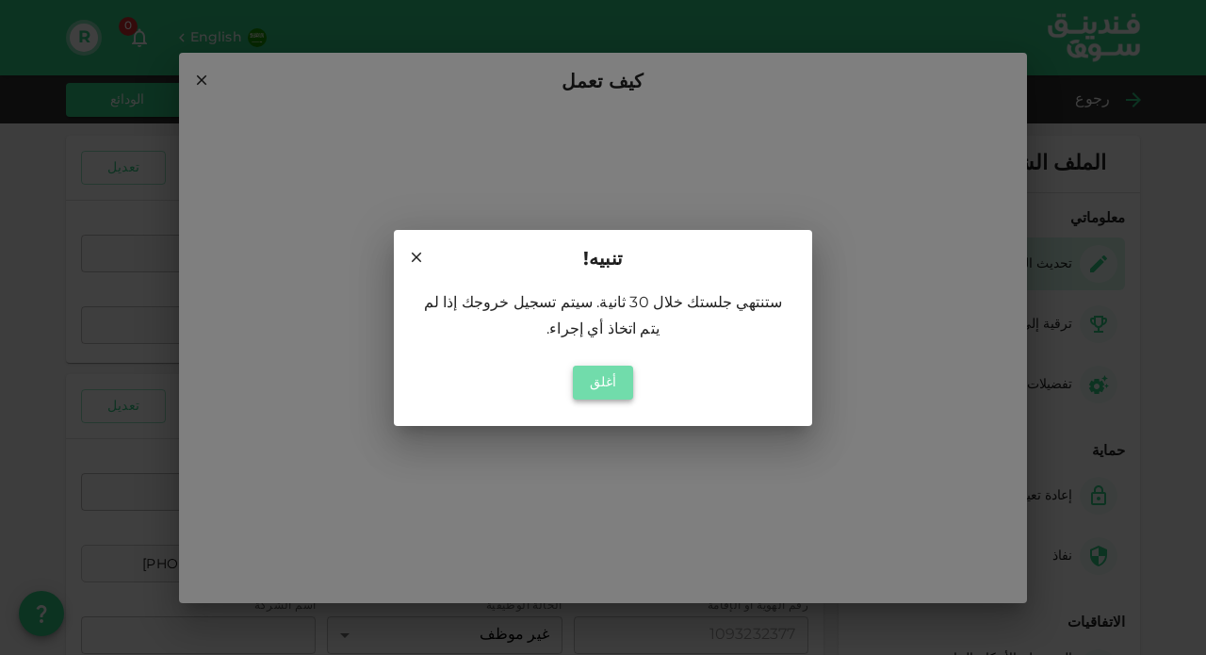
click at [610, 383] on button "أغلق" at bounding box center [603, 383] width 60 height 34
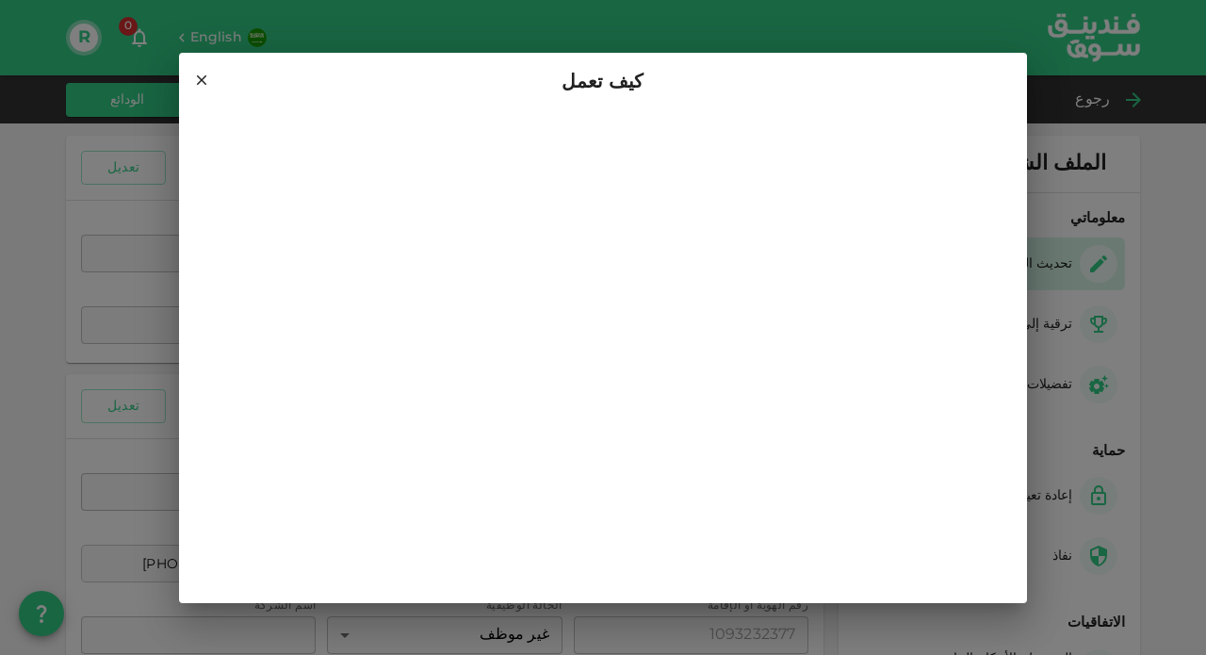
click at [197, 73] on icon at bounding box center [201, 80] width 17 height 17
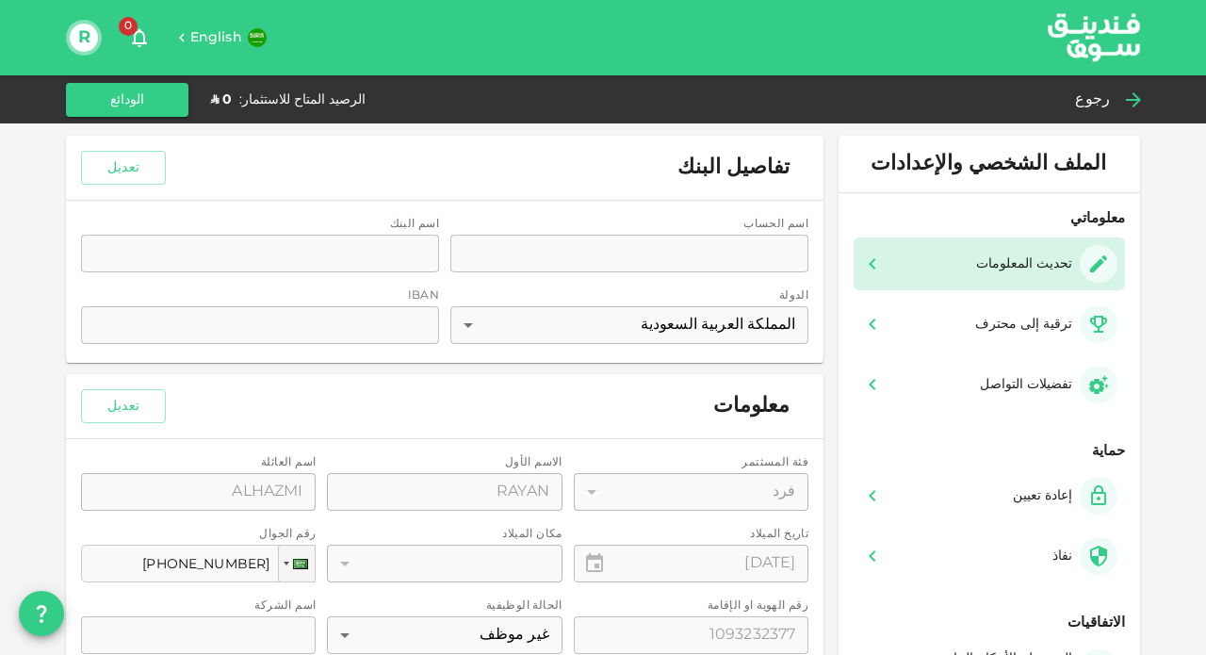
click at [1124, 96] on icon at bounding box center [1133, 100] width 23 height 23
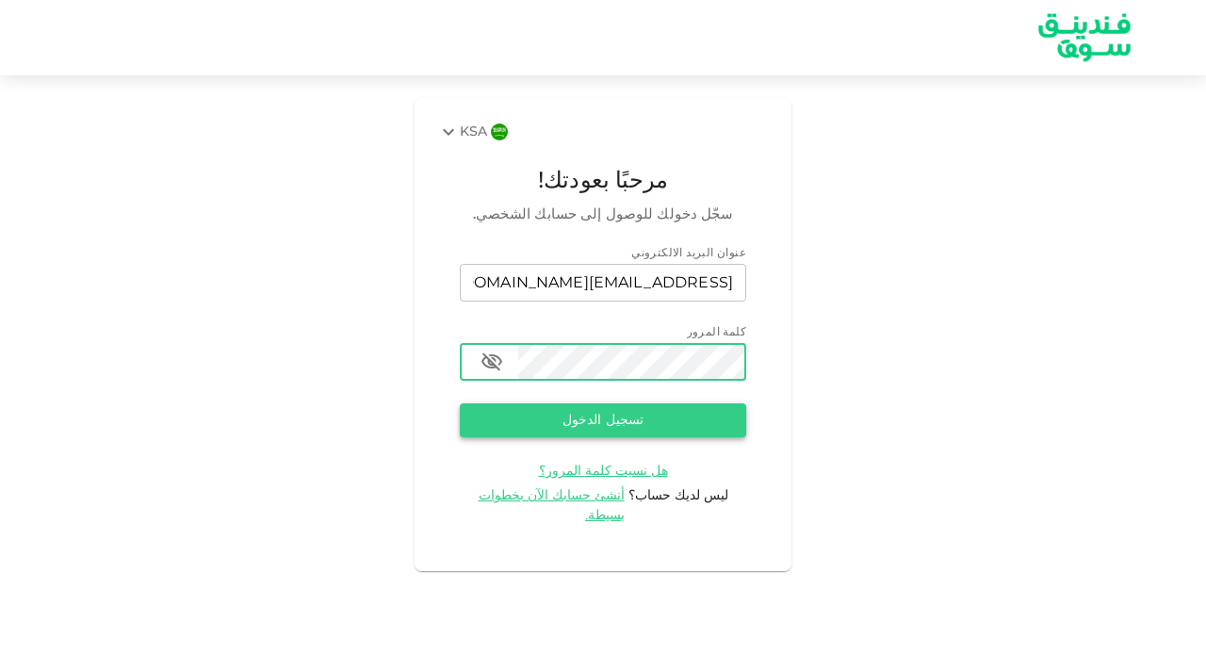
click at [594, 424] on button "تسجيل الدخول" at bounding box center [603, 420] width 286 height 34
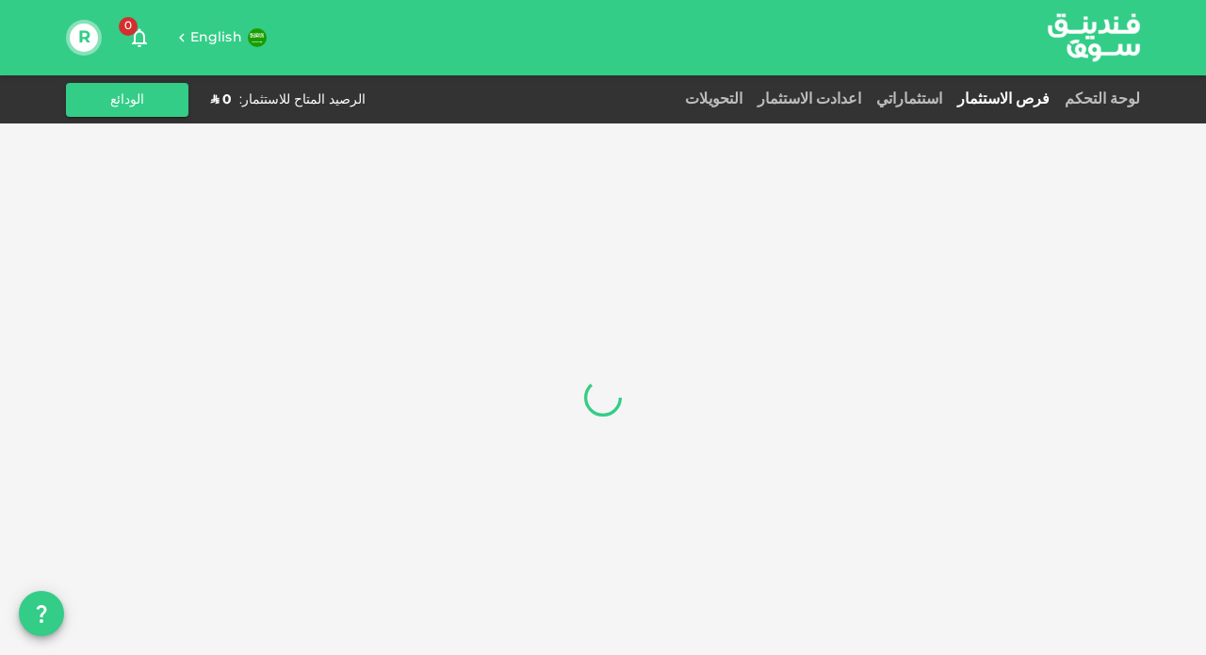
click at [91, 45] on button "R" at bounding box center [84, 38] width 28 height 28
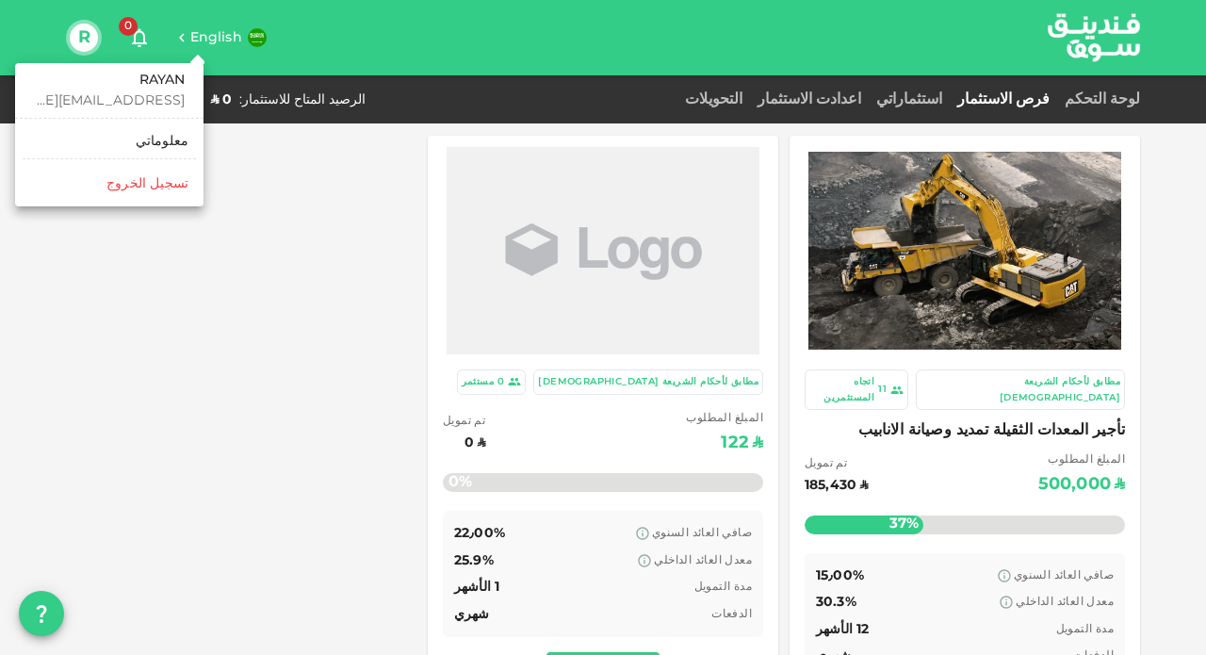
click at [150, 140] on div "معلوماتي" at bounding box center [162, 141] width 53 height 19
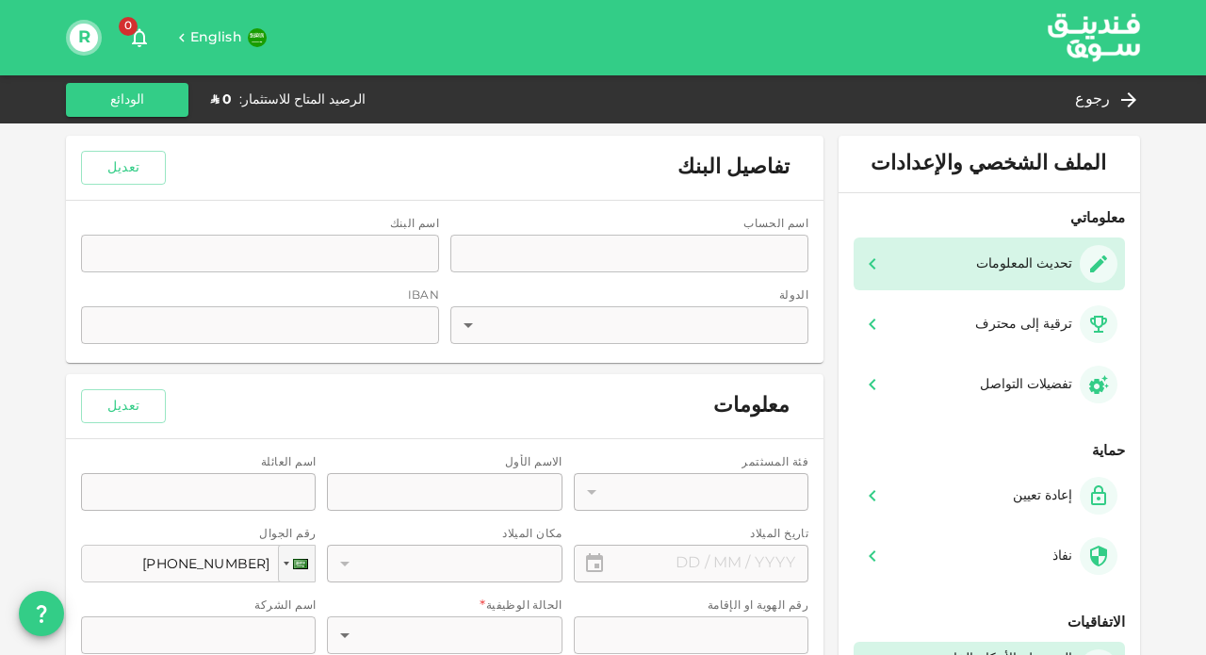
type input "1"
type input "RAYAN"
type input "ALHAZMI"
type input "1093232377"
type input "14"
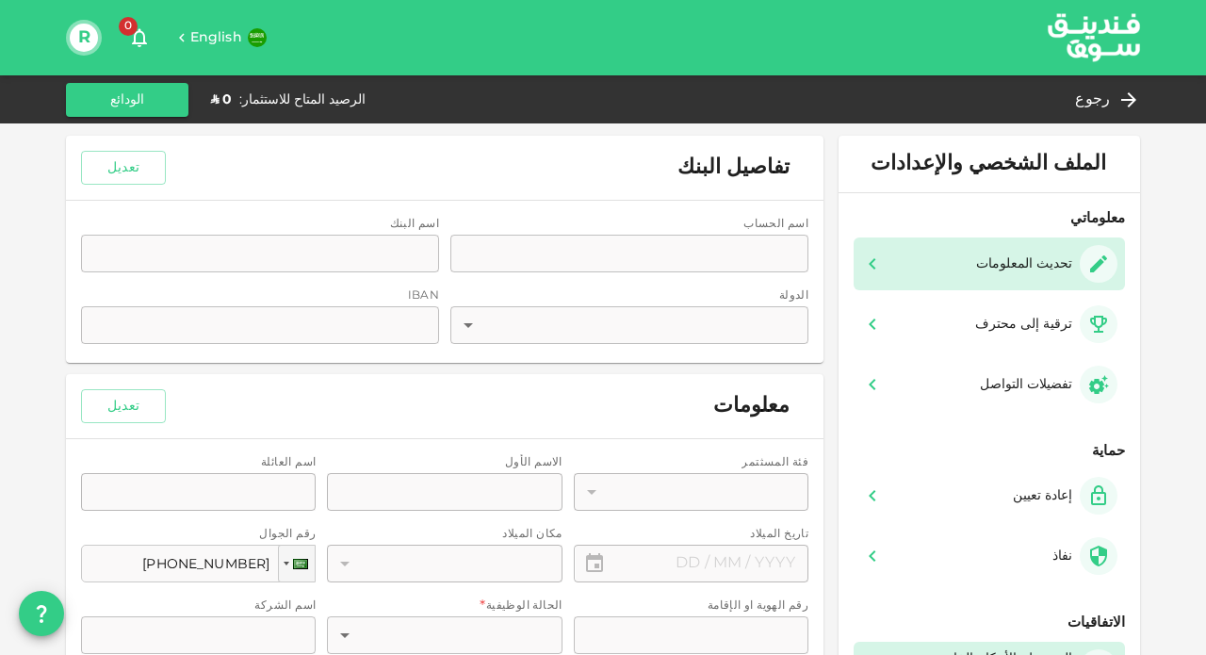
type input "1"
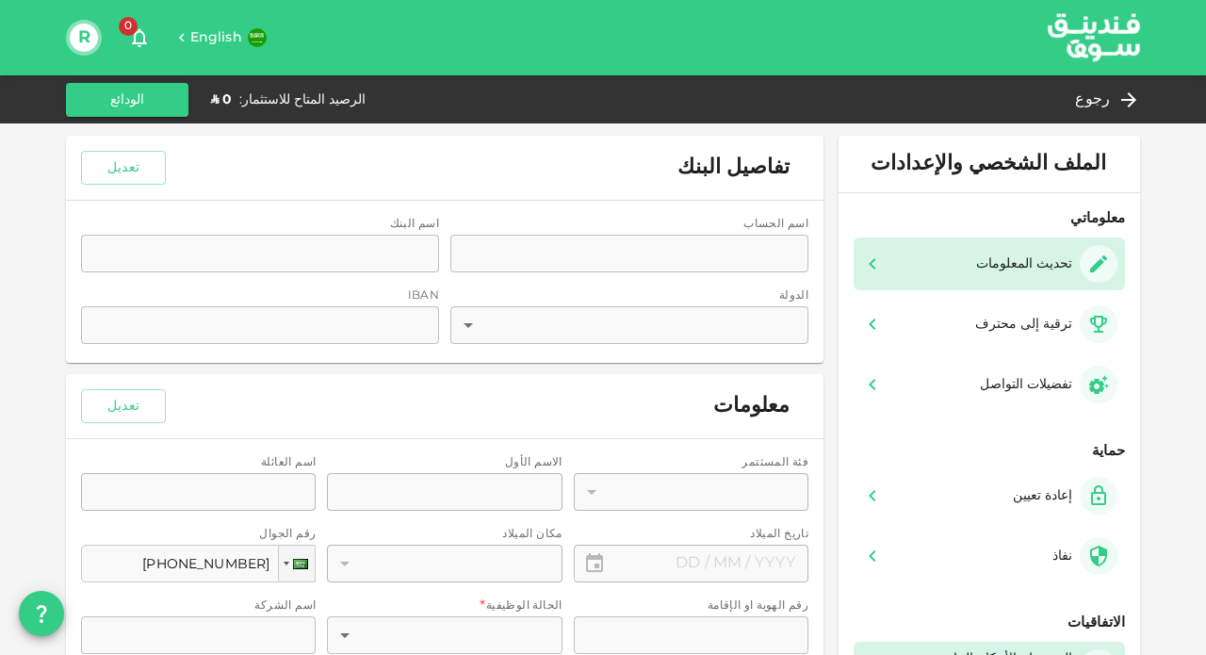
type input "1"
radio input "false"
radio input "true"
type input "⁦⁨03⁩ / ⁨11⁩ / ⁨1996⁩⁩"
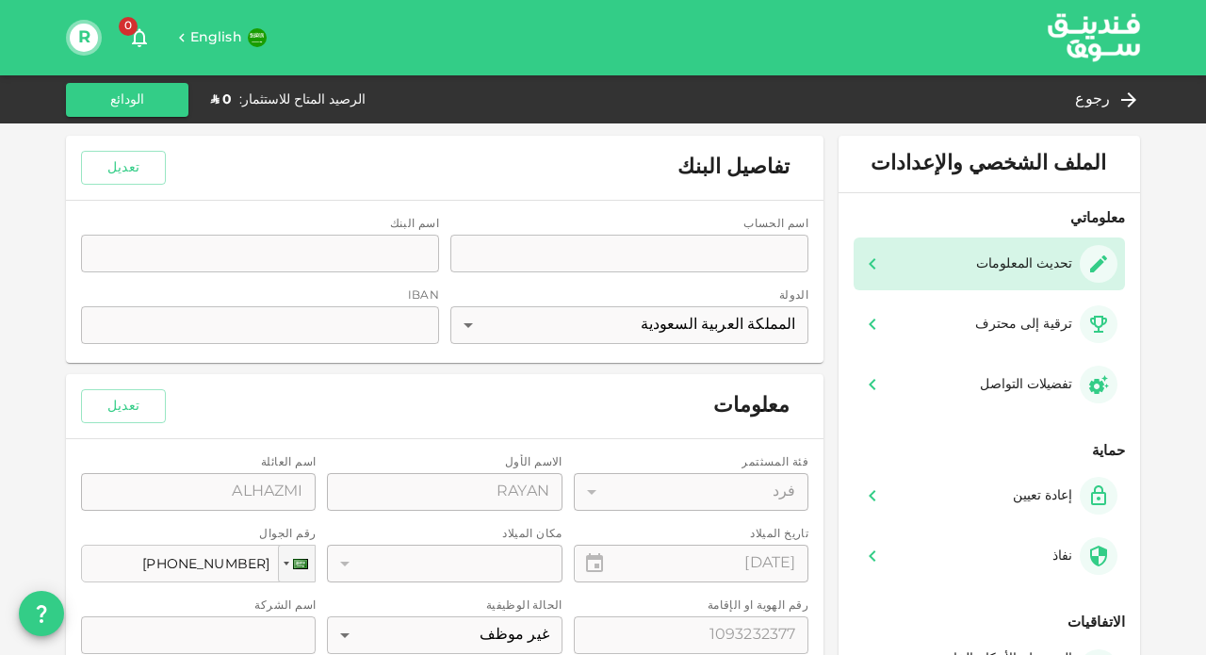
click at [897, 273] on div "تحديث المعلومات" at bounding box center [989, 264] width 256 height 38
click at [874, 274] on div "تحديث المعلومات" at bounding box center [989, 264] width 256 height 38
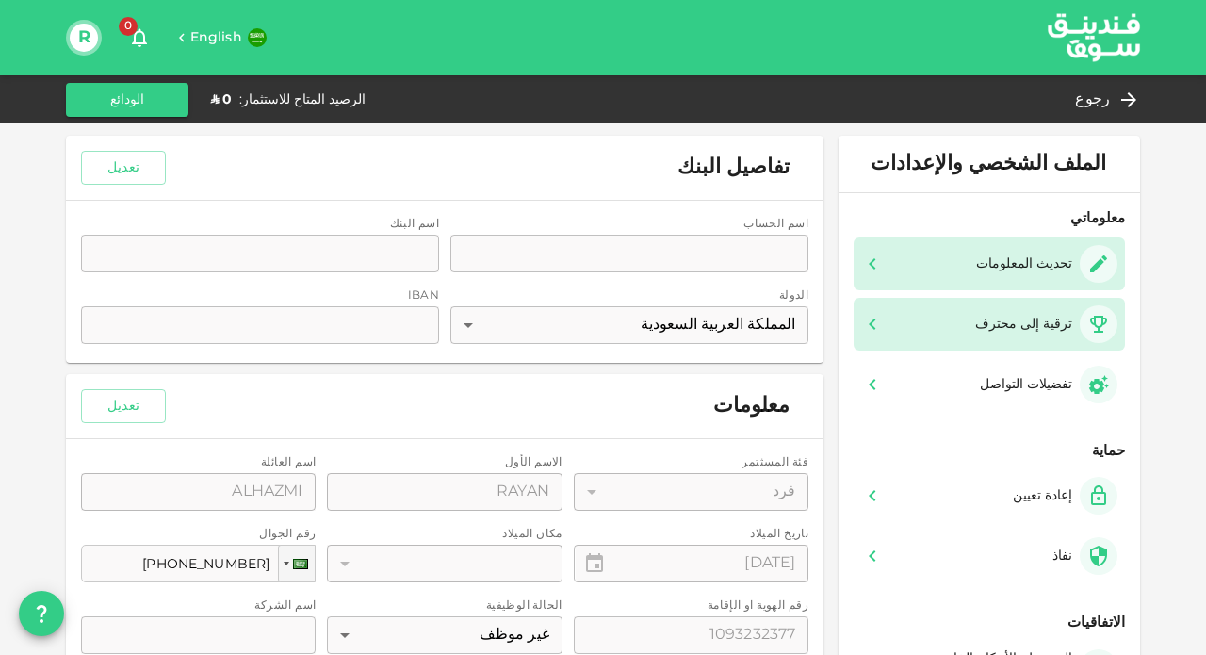
scroll to position [140, 0]
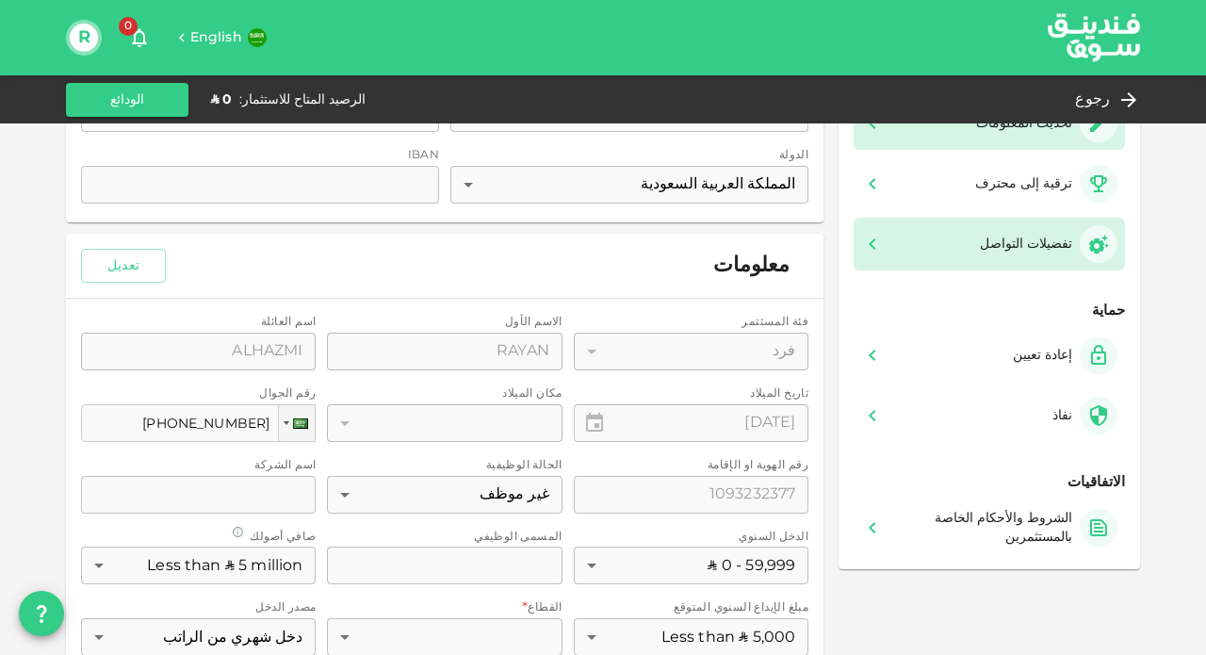
click at [894, 250] on div "تفضيلات التواصل" at bounding box center [989, 244] width 256 height 38
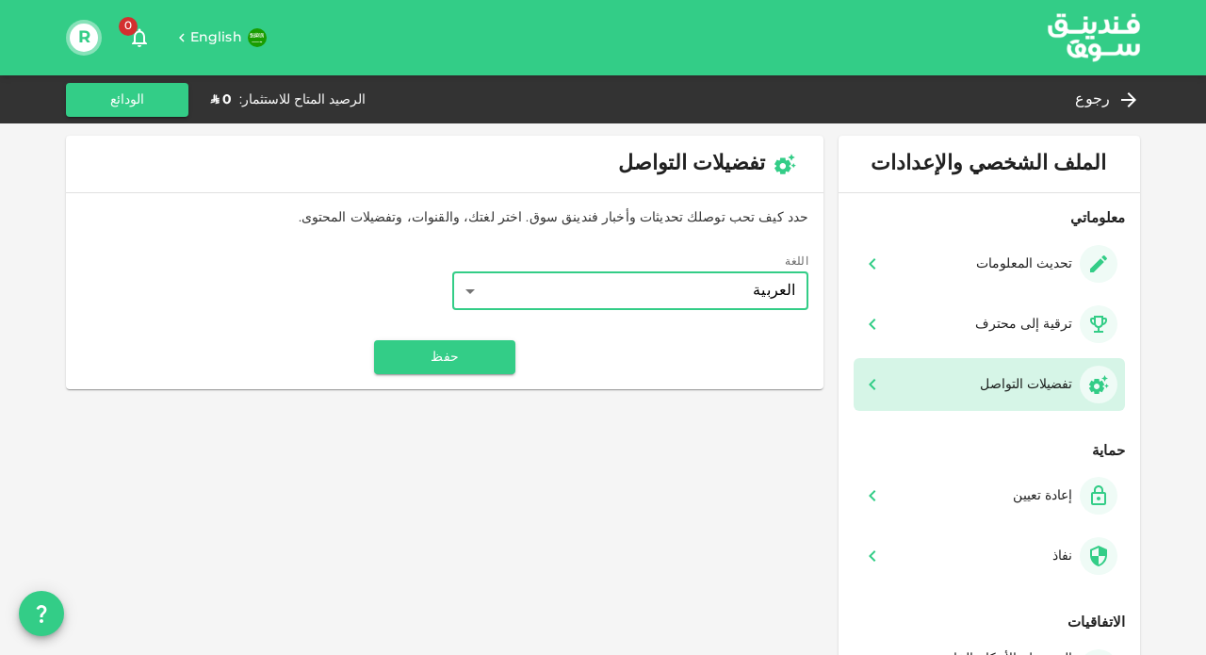
click at [780, 290] on body "English 0 R رجوع الرصيد المتاح للاستثمار : ʢ 0 الودائع الملف الشخصي والإعدادات …" at bounding box center [603, 327] width 1206 height 655
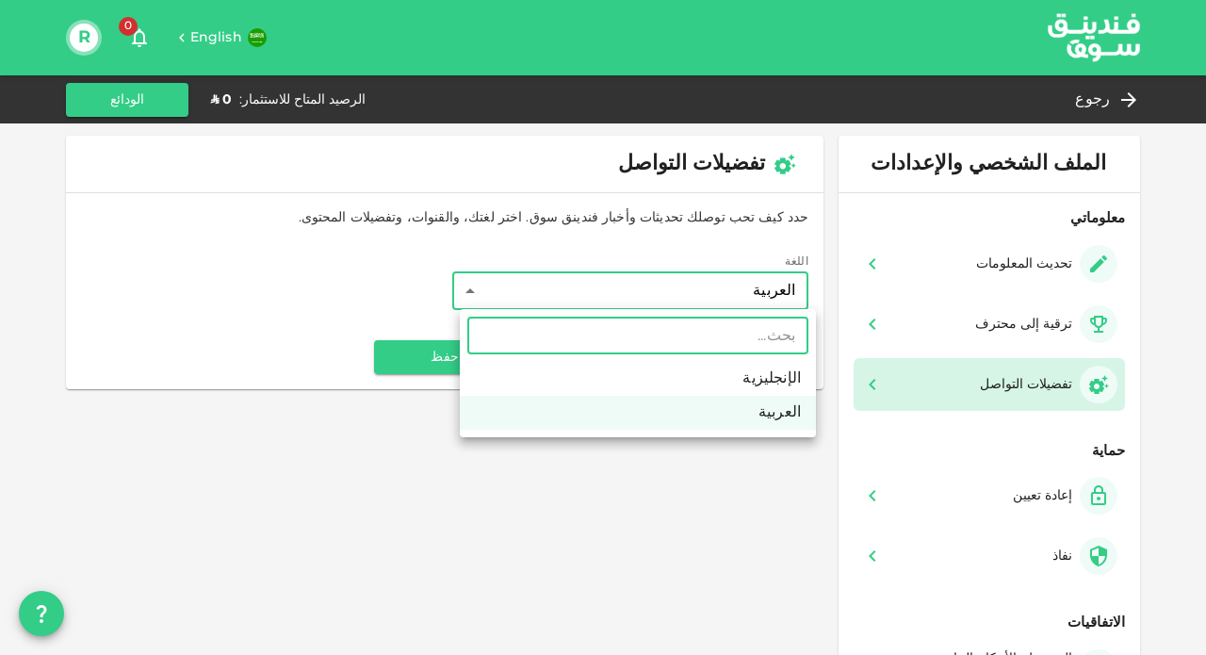
click at [780, 290] on div at bounding box center [603, 327] width 1206 height 655
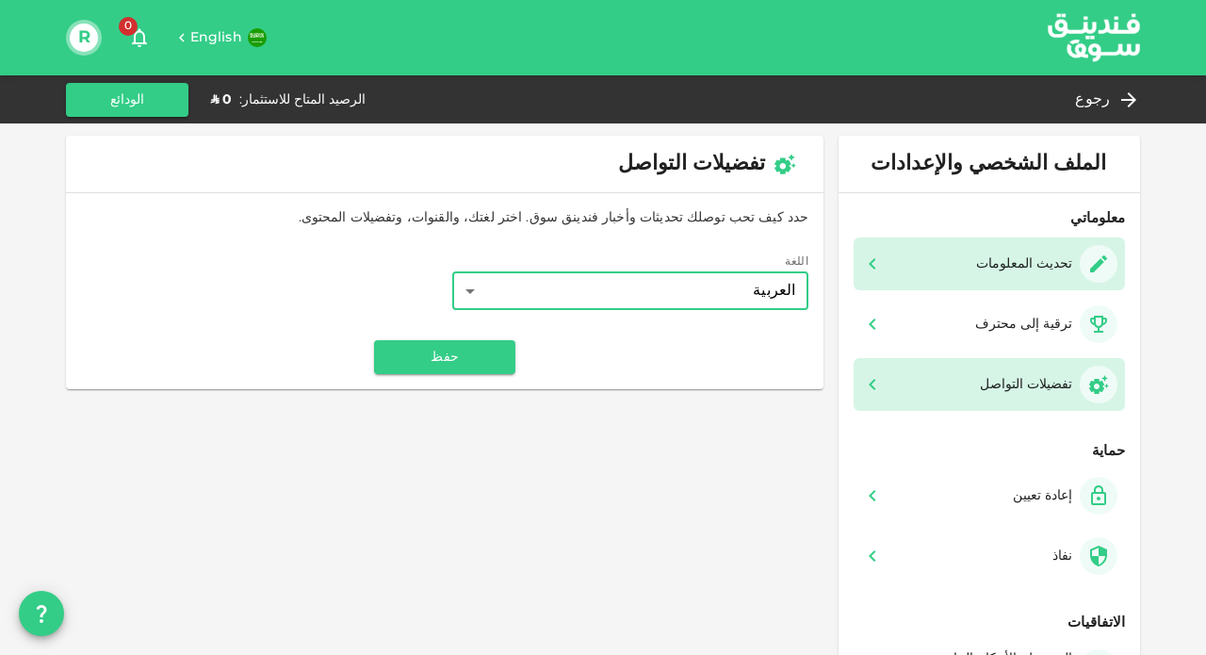
click at [946, 254] on div "تحديث المعلومات" at bounding box center [989, 264] width 256 height 38
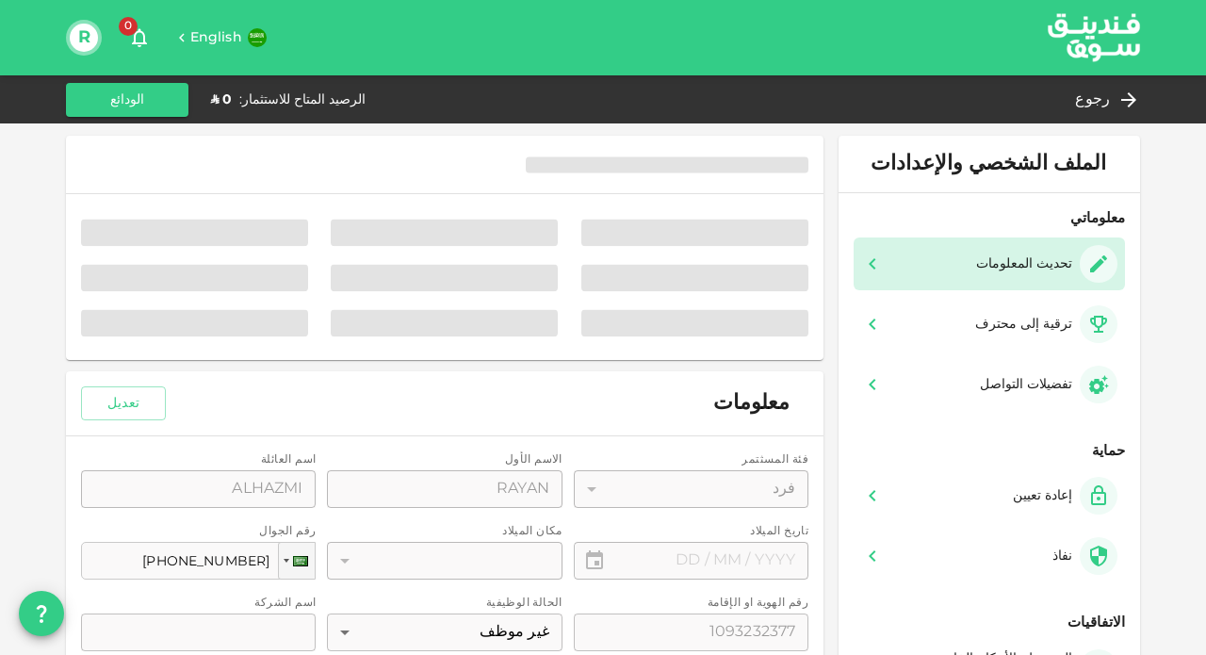
type input "⁦⁨03⁩ / ⁨11⁩ / ⁨1996⁩⁩"
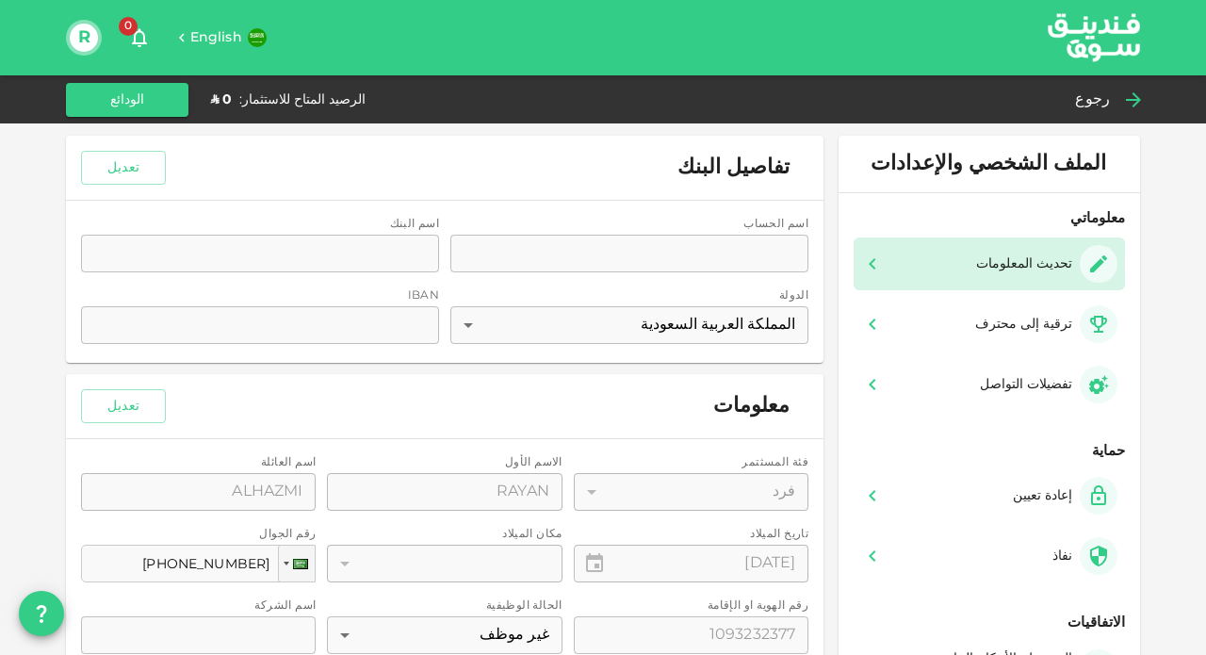
click at [1106, 103] on span "رجوع" at bounding box center [1092, 100] width 35 height 26
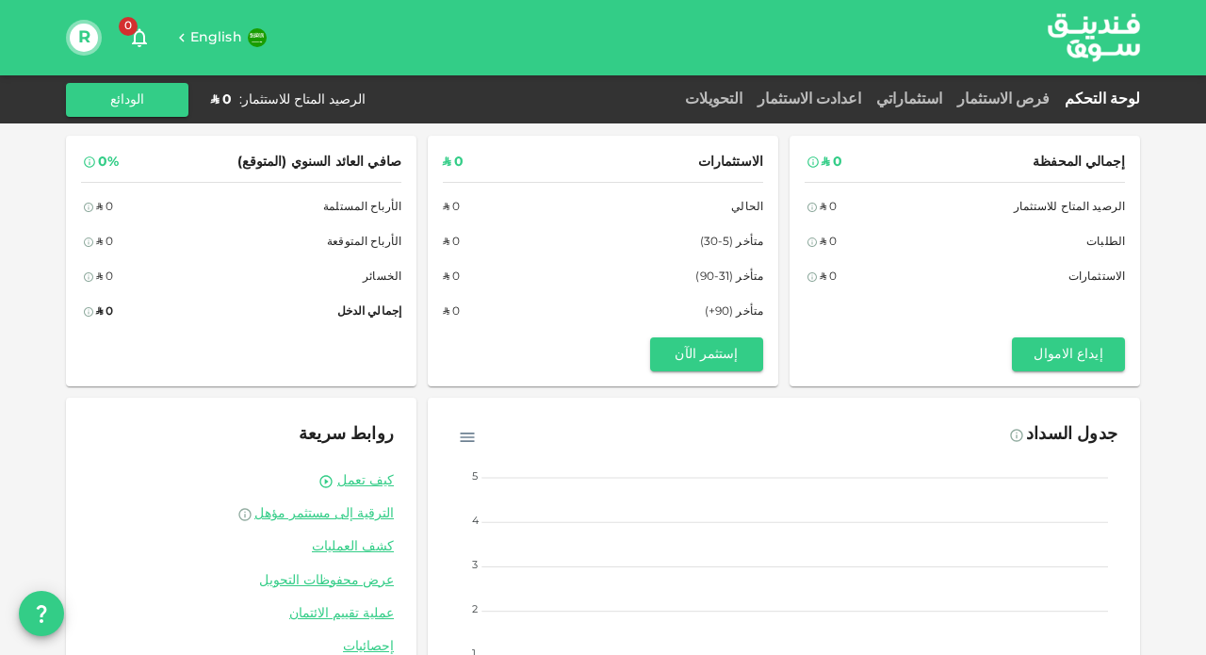
scroll to position [142, 0]
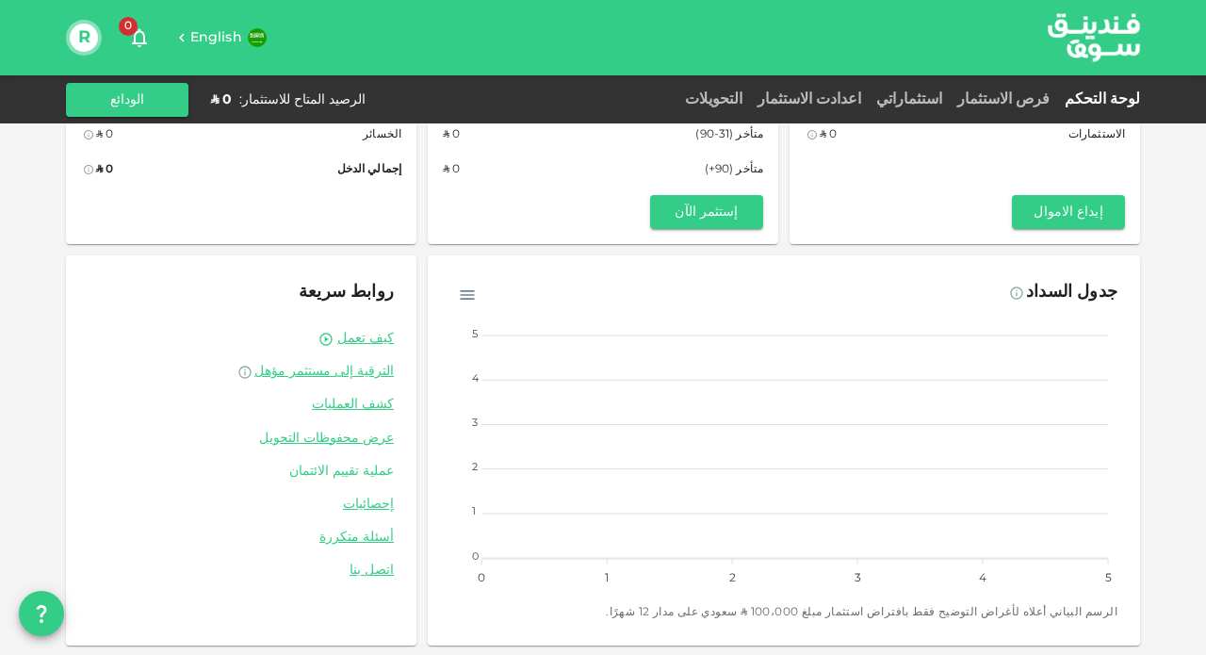
click at [385, 469] on link "عملية تقييم الائتمان" at bounding box center [241, 472] width 305 height 18
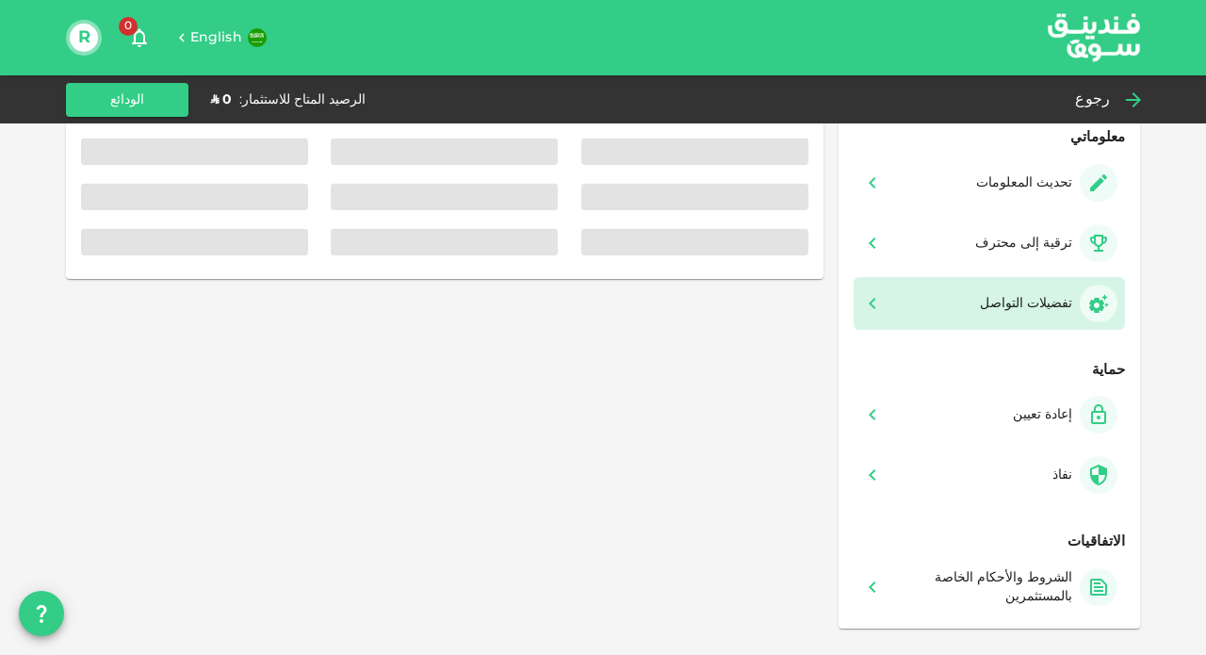
scroll to position [79, 0]
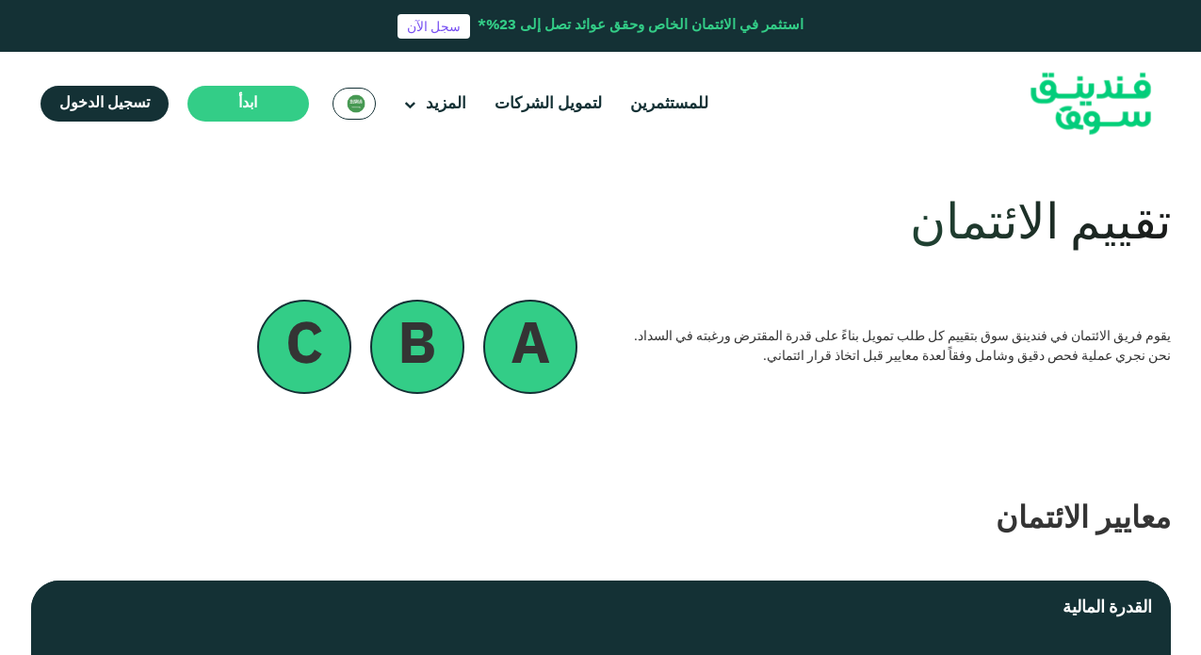
scroll to position [246, 0]
